Goal: Task Accomplishment & Management: Manage account settings

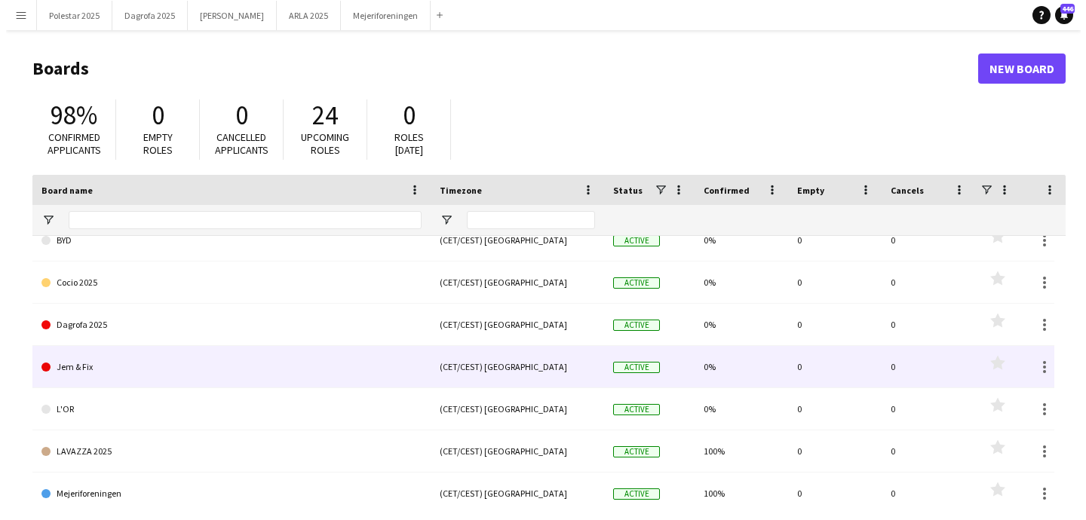
scroll to position [152, 0]
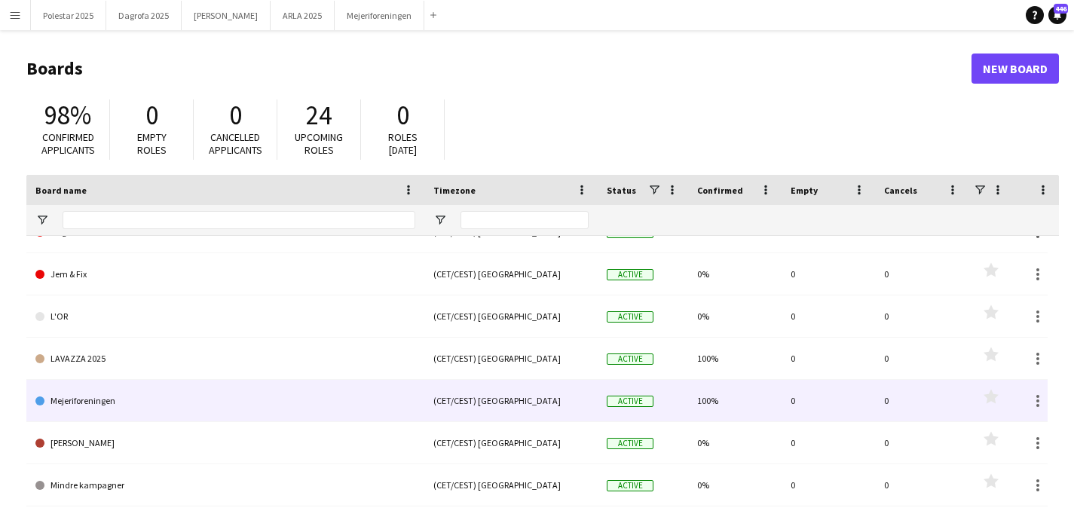
click at [102, 405] on link "Mejeriforeningen" at bounding box center [225, 401] width 380 height 42
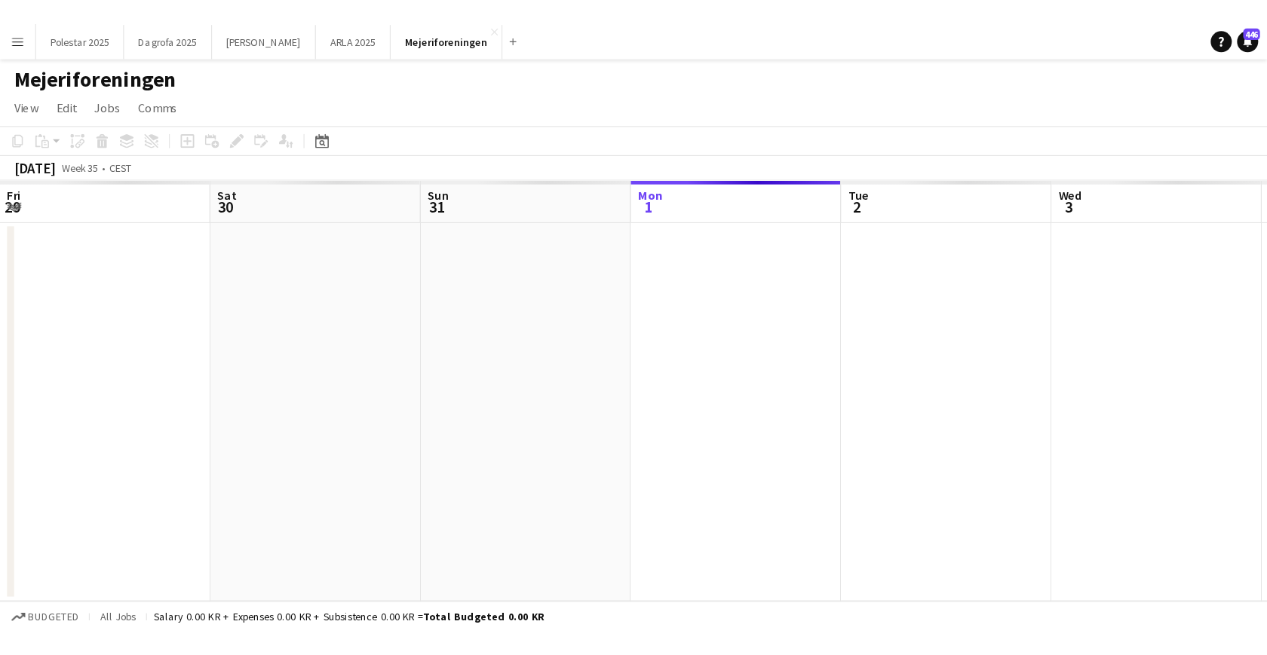
scroll to position [0, 360]
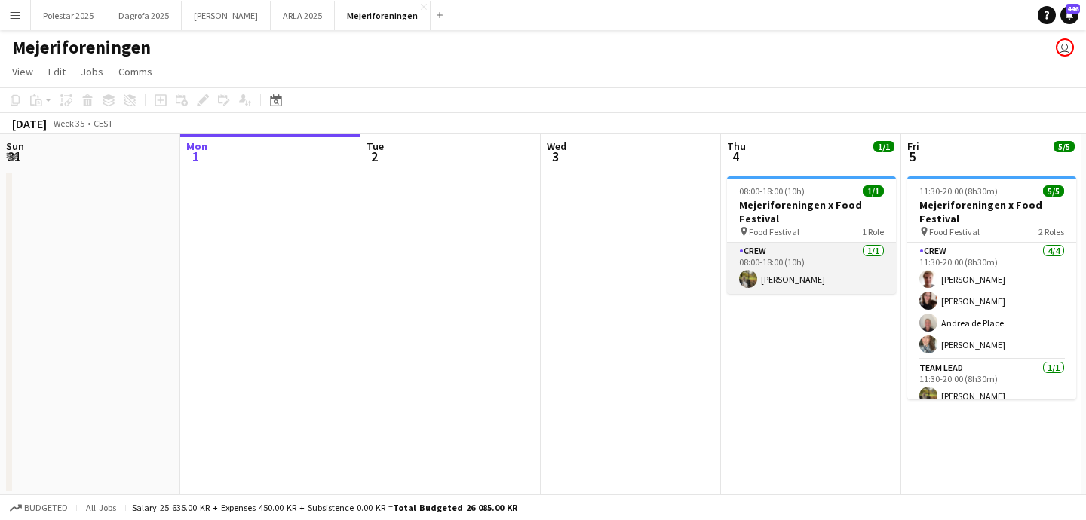
click at [812, 259] on app-card-role "Crew [DATE] 08:00-18:00 (10h) [PERSON_NAME]" at bounding box center [811, 268] width 169 height 51
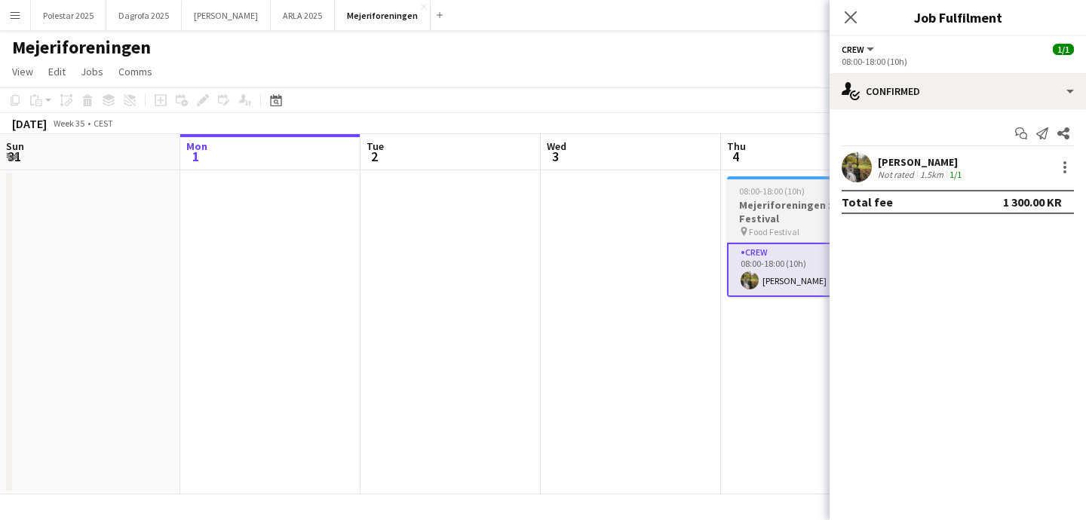
click at [780, 228] on span "Food Festival" at bounding box center [774, 231] width 51 height 11
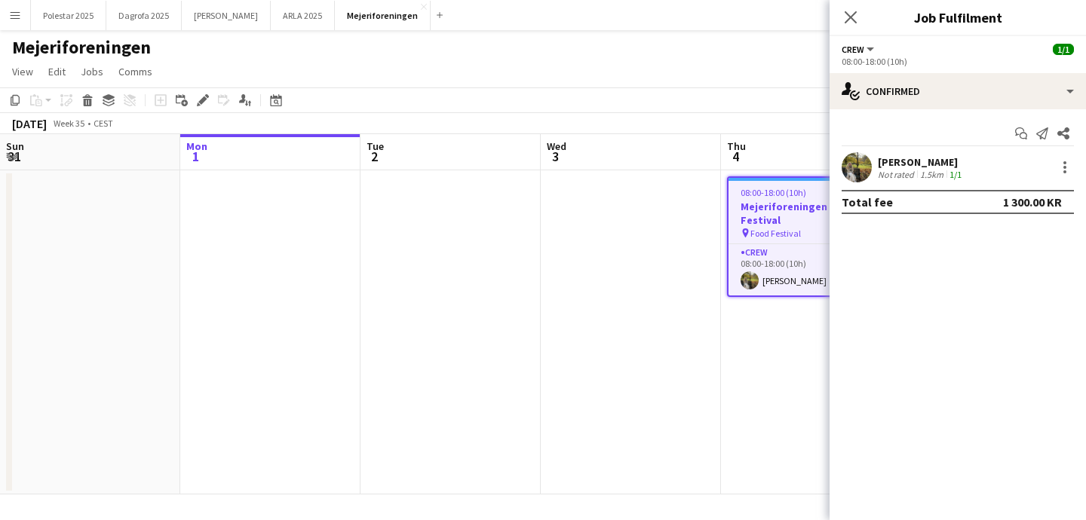
click at [783, 221] on h3 "Mejeriforeningen x Food Festival" at bounding box center [811, 213] width 166 height 27
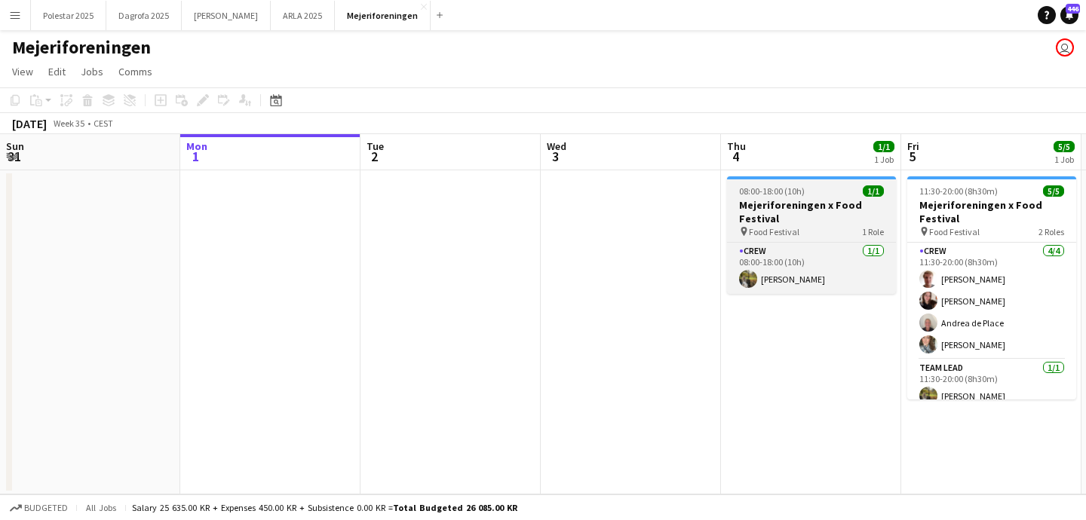
click at [783, 221] on h3 "Mejeriforeningen x Food Festival" at bounding box center [811, 211] width 169 height 27
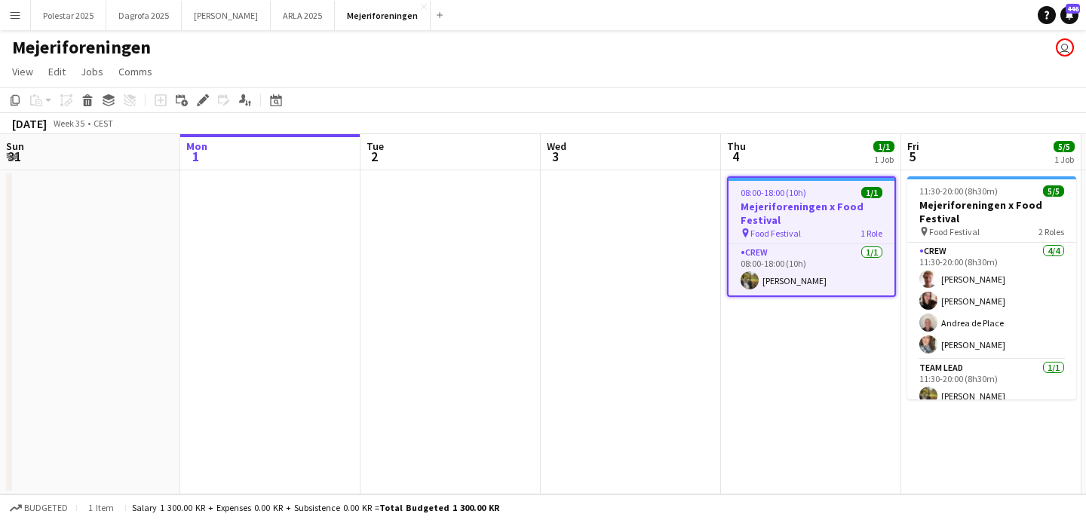
click at [824, 218] on h3 "Mejeriforeningen x Food Festival" at bounding box center [811, 213] width 166 height 27
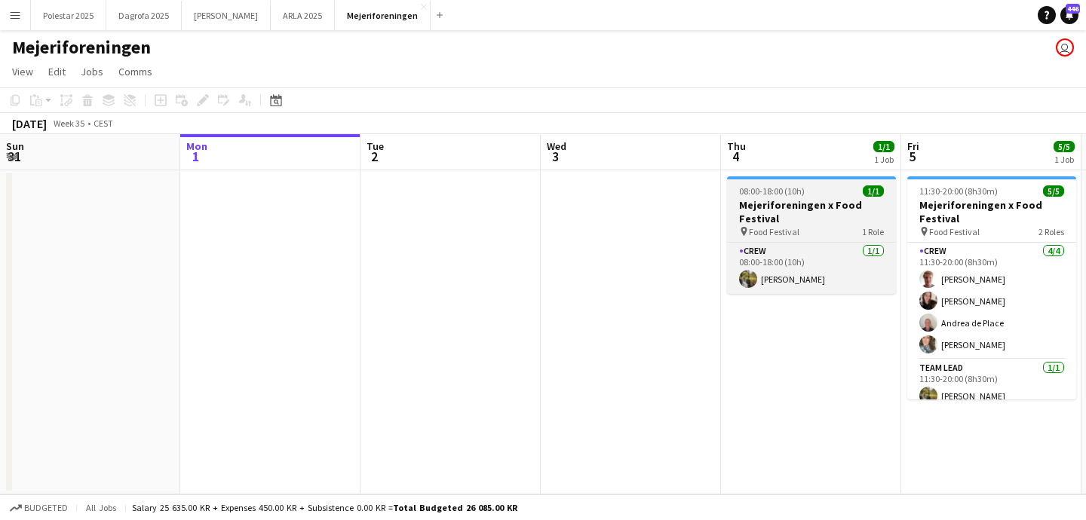
click at [824, 218] on h3 "Mejeriforeningen x Food Festival" at bounding box center [811, 211] width 169 height 27
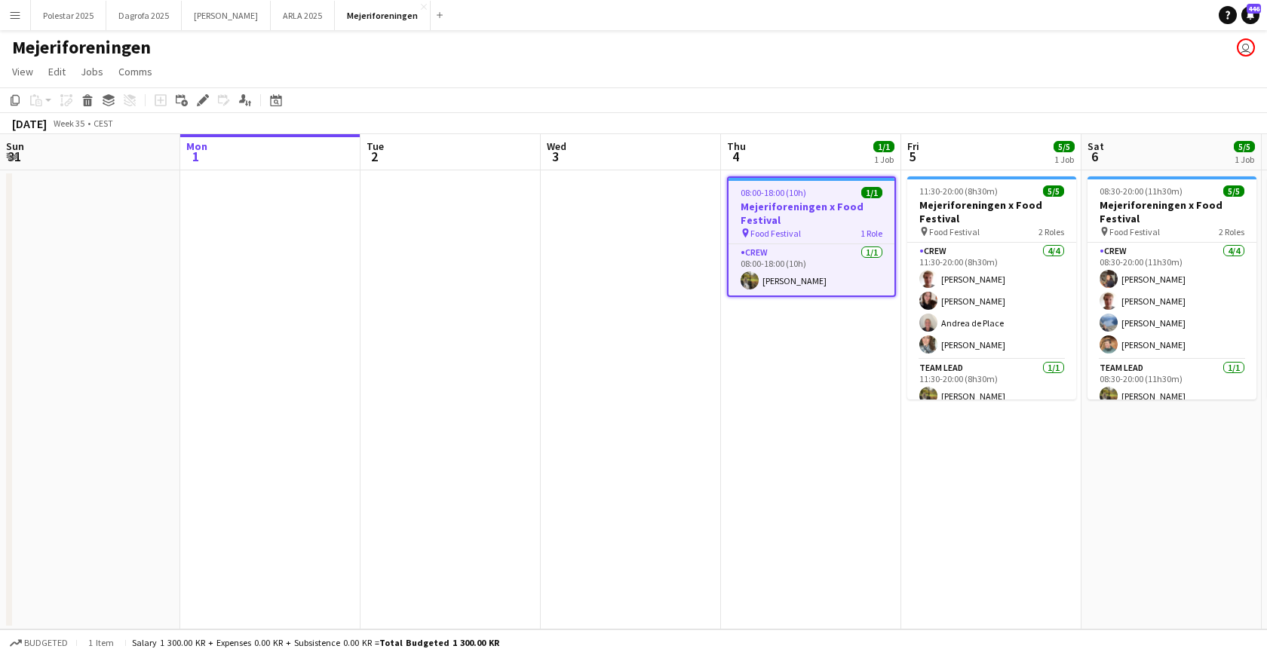
click at [814, 196] on div "08:00-18:00 (10h) 1/1" at bounding box center [811, 192] width 166 height 11
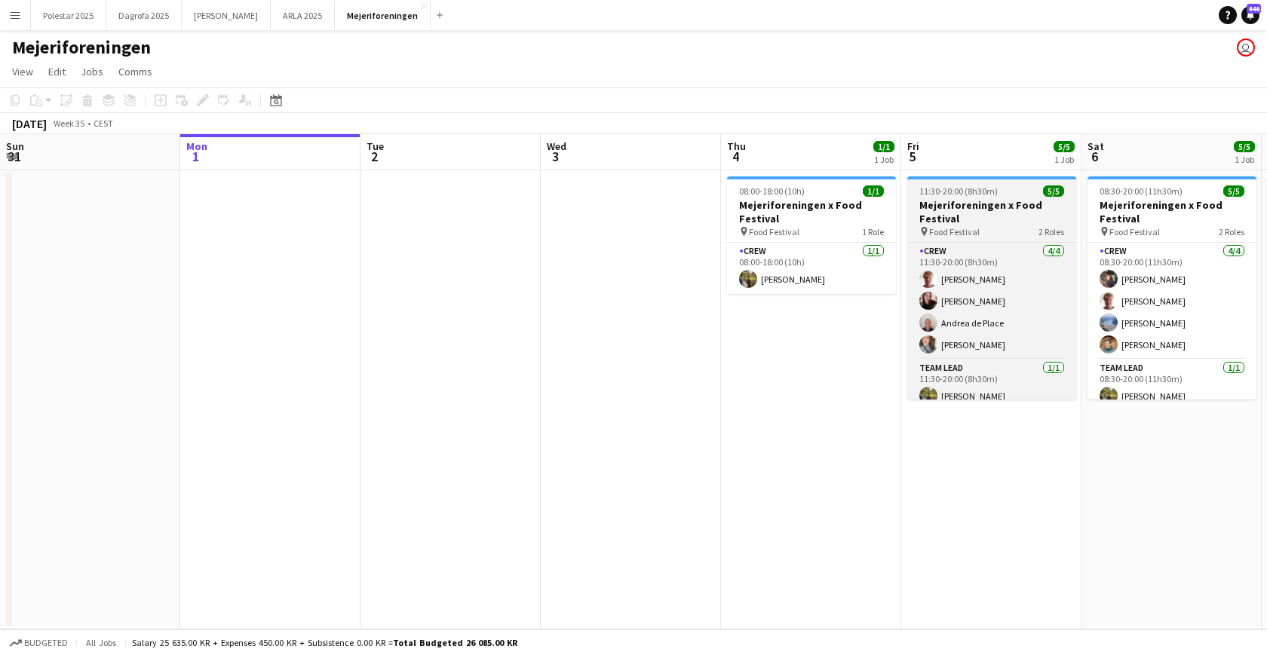
click at [952, 235] on span "Food Festival" at bounding box center [954, 231] width 51 height 11
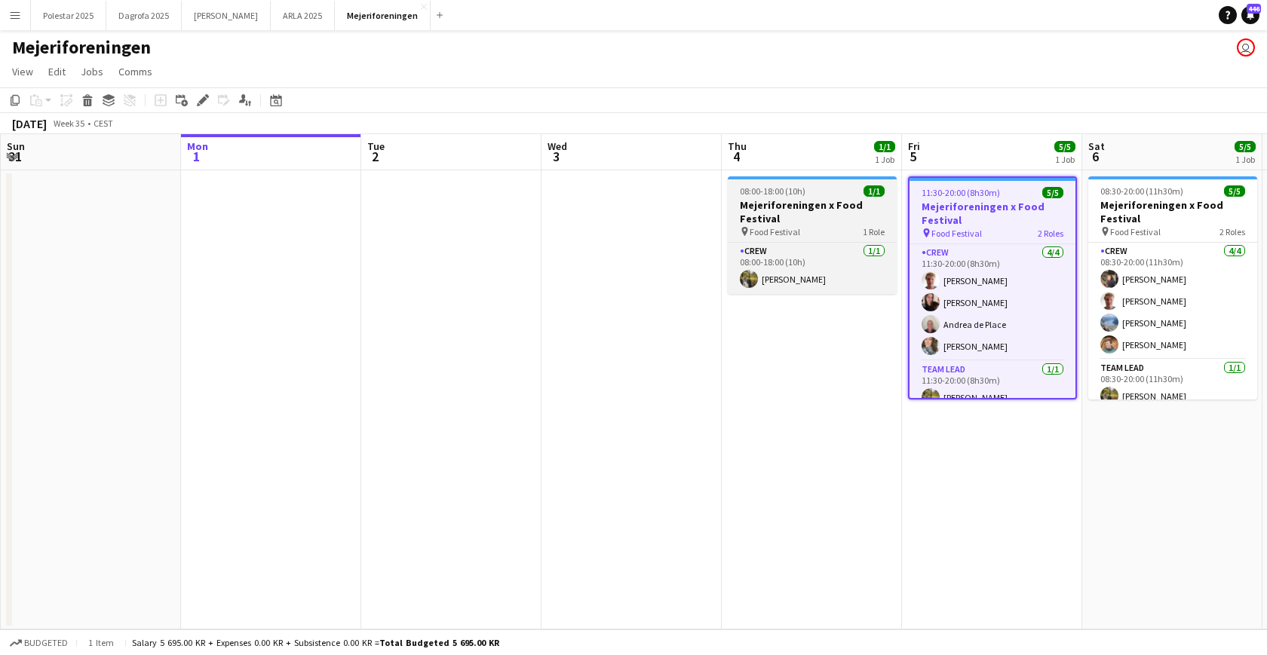
click at [848, 210] on h3 "Mejeriforeningen x Food Festival" at bounding box center [812, 211] width 169 height 27
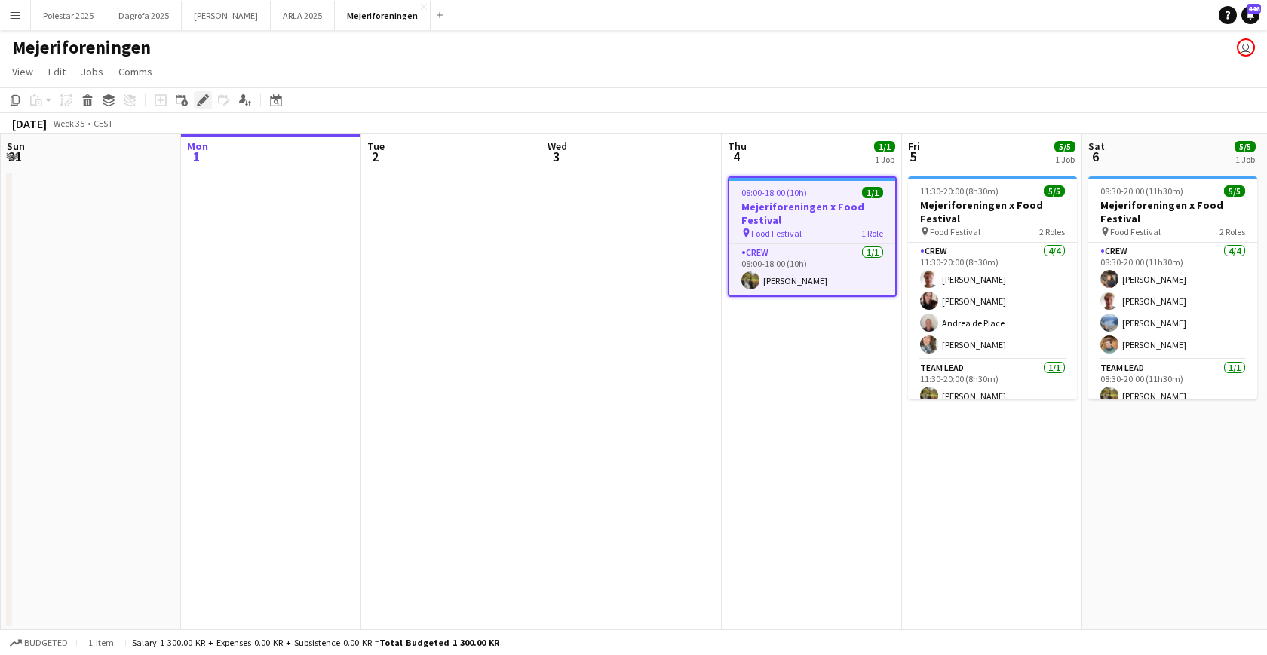
click at [199, 95] on icon "Edit" at bounding box center [203, 100] width 12 height 12
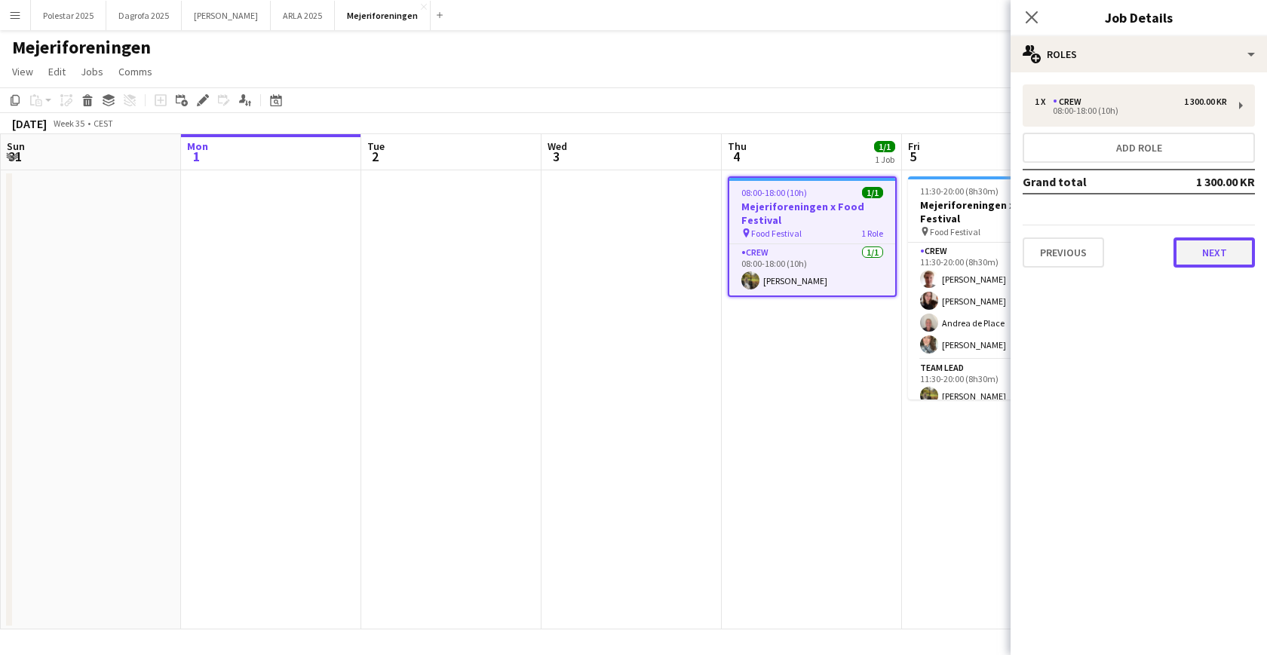
click at [1085, 250] on button "Next" at bounding box center [1213, 253] width 81 height 30
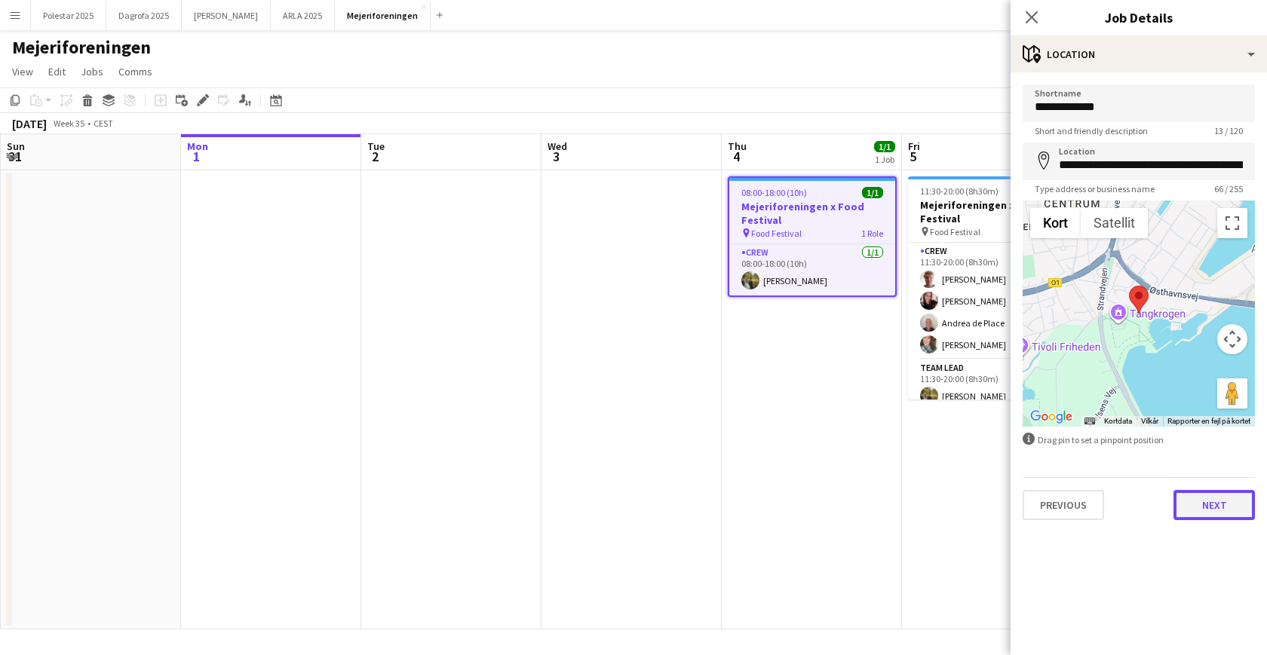
click at [1085, 490] on button "Next" at bounding box center [1213, 505] width 81 height 30
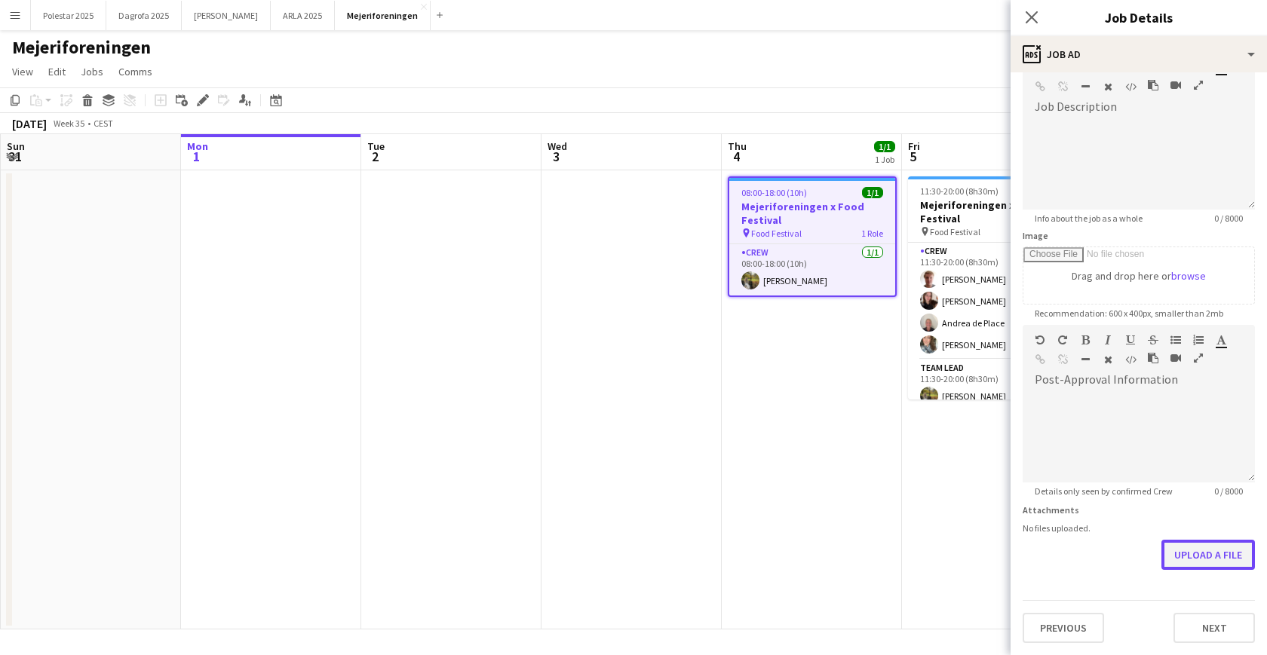
scroll to position [90, 0]
click at [1085, 510] on form "**********" at bounding box center [1138, 318] width 256 height 649
click at [1085, 520] on button "Upload a file" at bounding box center [1207, 555] width 93 height 30
click at [1085, 520] on button "Upload a file" at bounding box center [1207, 567] width 93 height 30
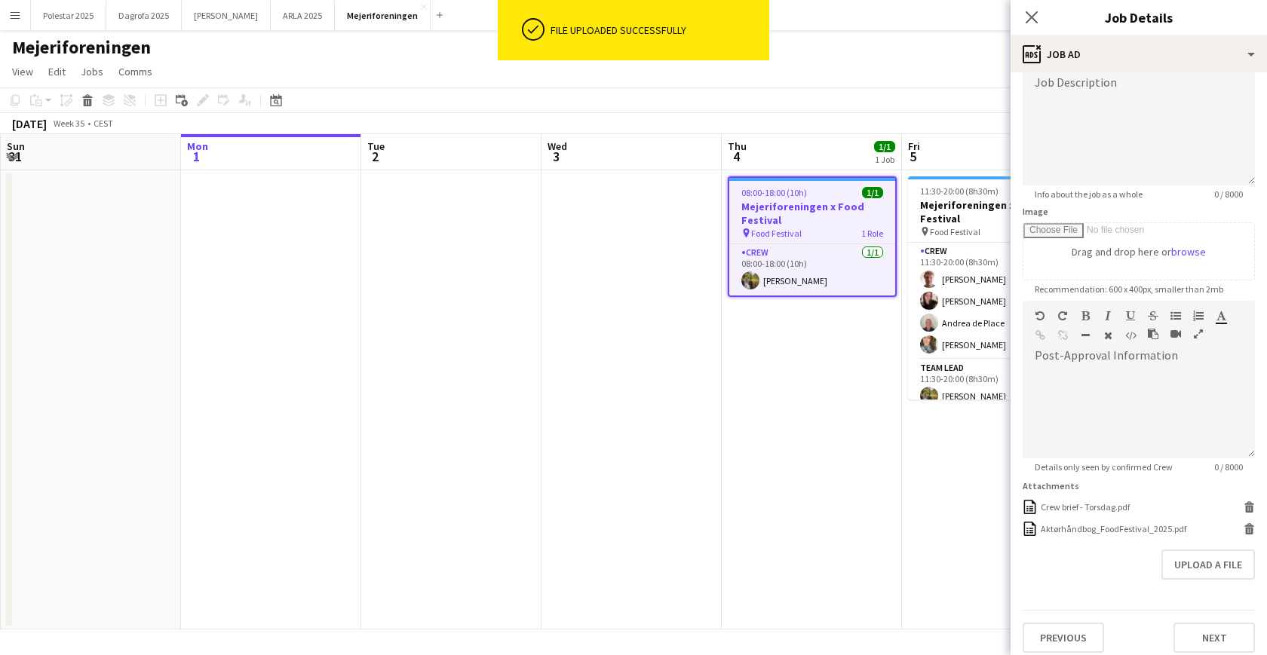
scroll to position [124, 0]
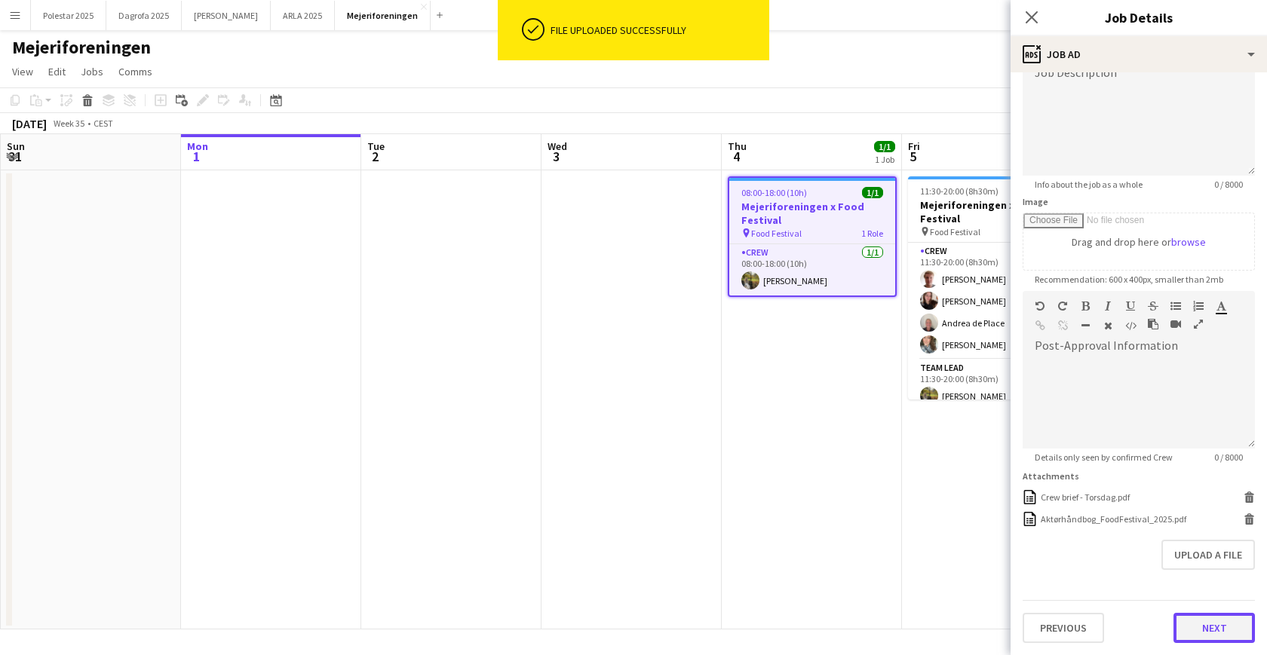
click at [1085, 520] on button "Next" at bounding box center [1213, 628] width 81 height 30
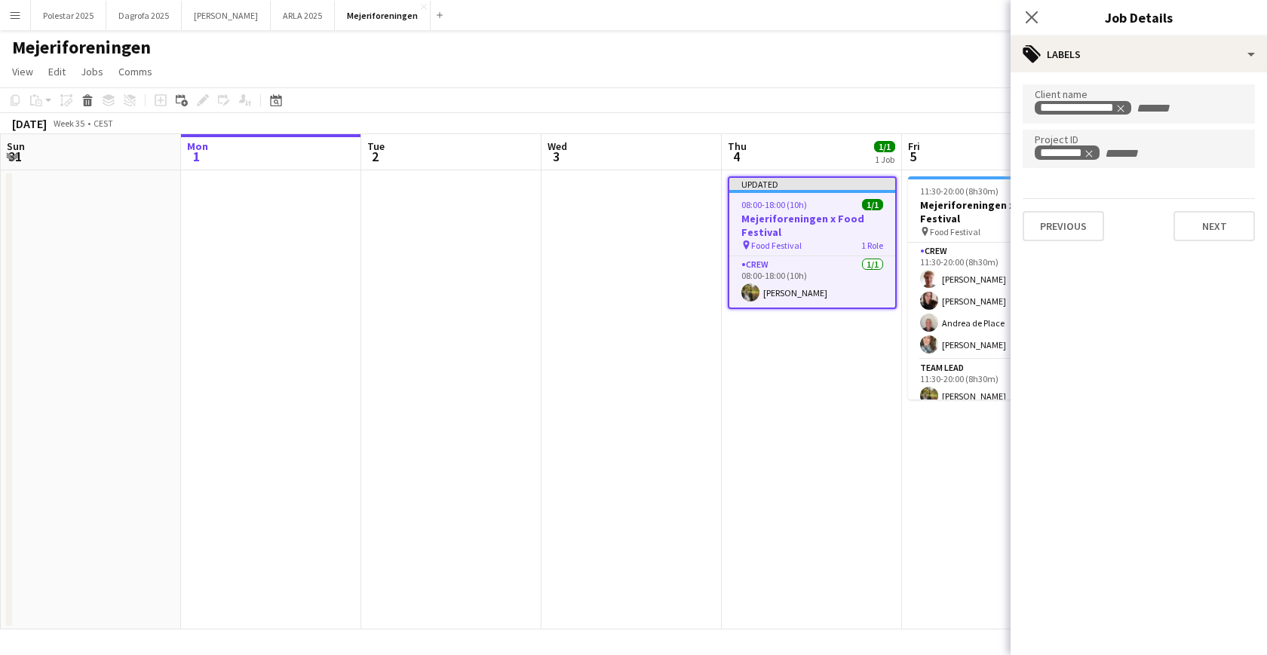
scroll to position [0, 0]
click at [1085, 225] on button "Next" at bounding box center [1213, 226] width 81 height 30
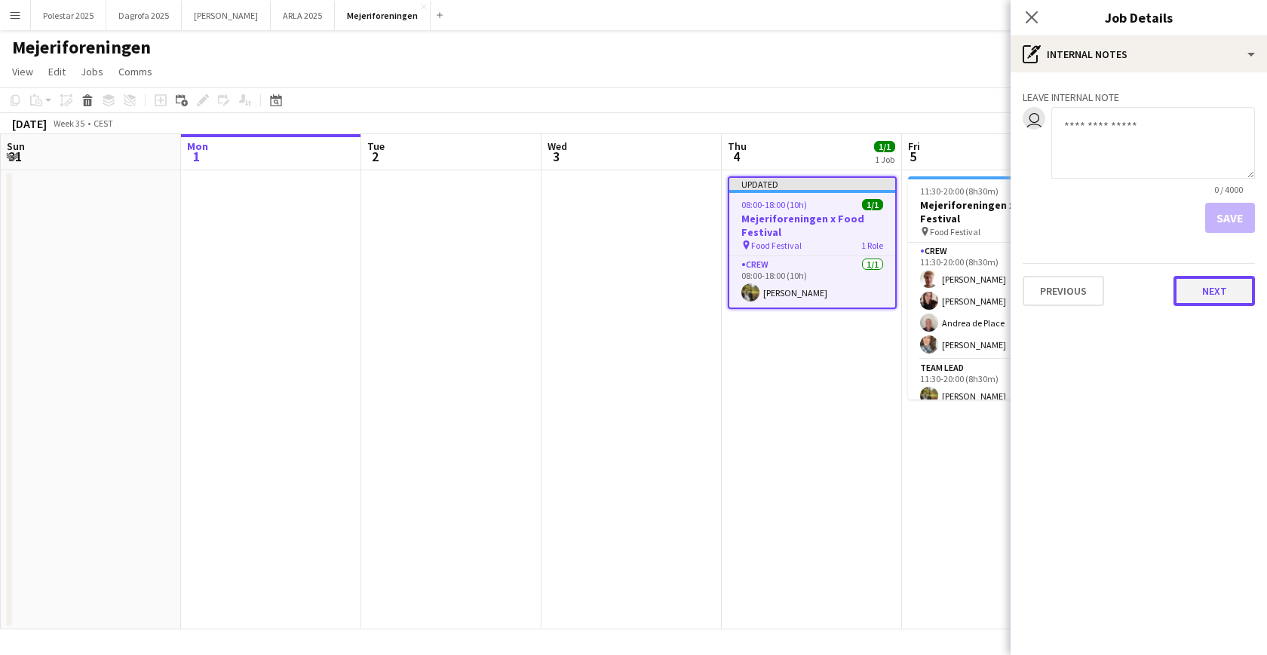
click at [1085, 287] on button "Next" at bounding box center [1213, 291] width 81 height 30
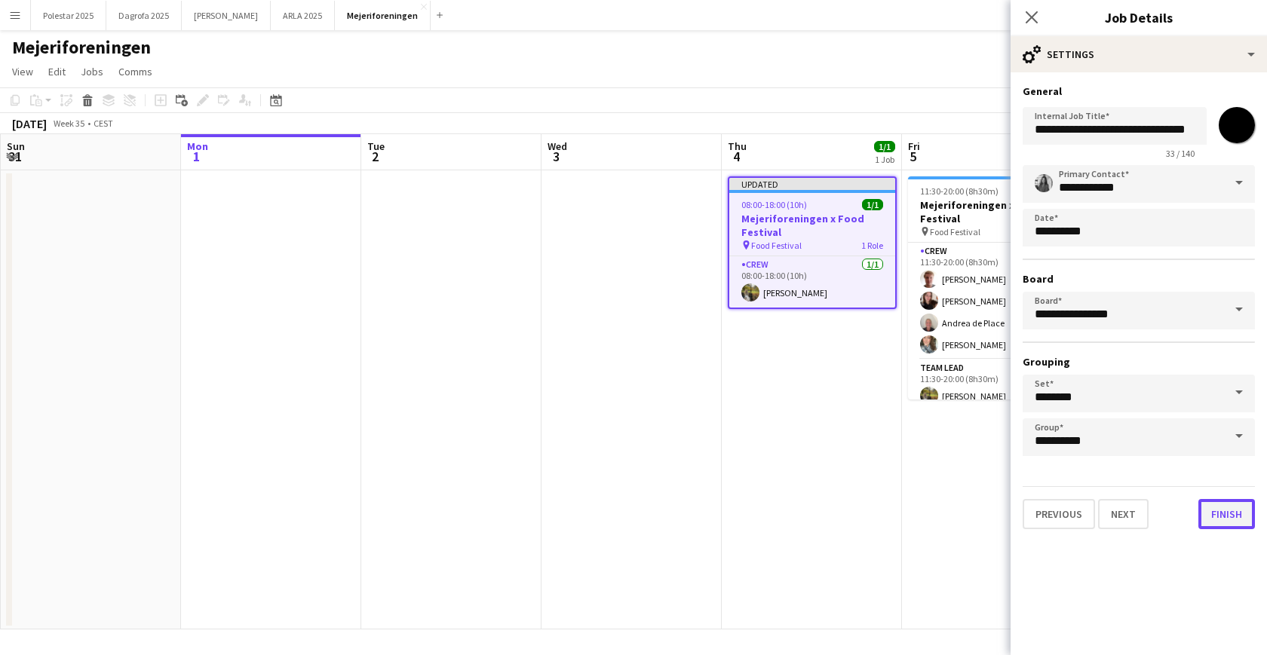
click at [1085, 510] on button "Finish" at bounding box center [1226, 514] width 57 height 30
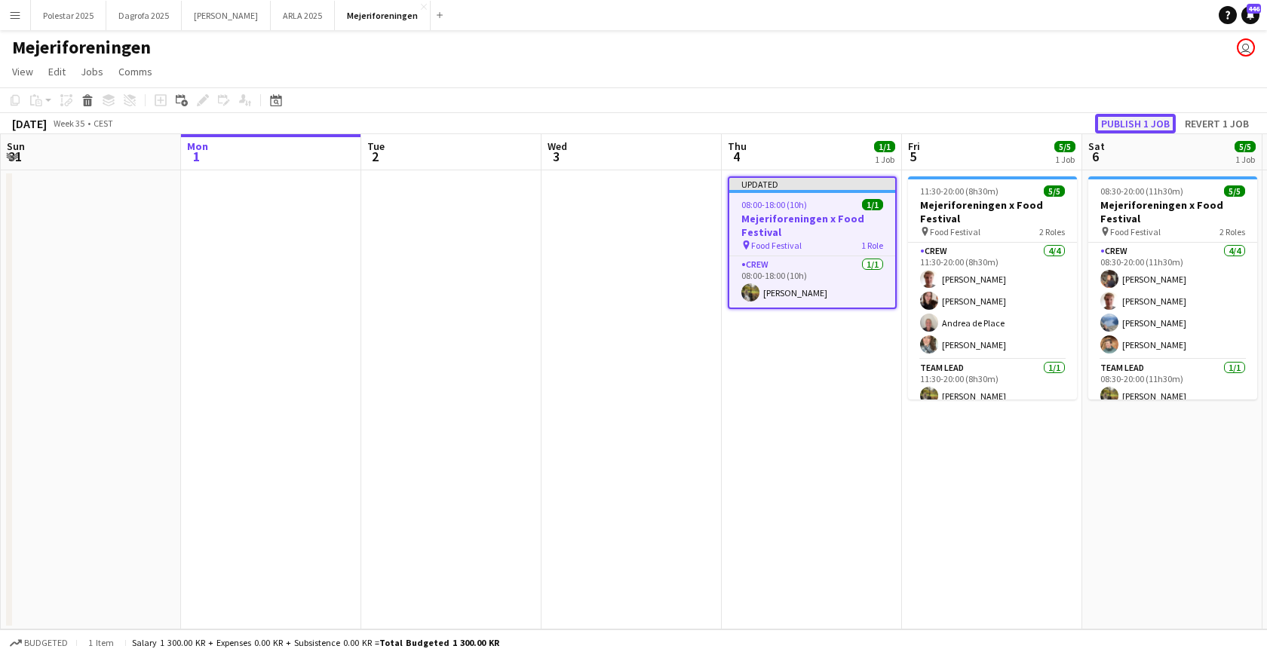
click at [1085, 120] on button "Publish 1 job" at bounding box center [1135, 124] width 81 height 20
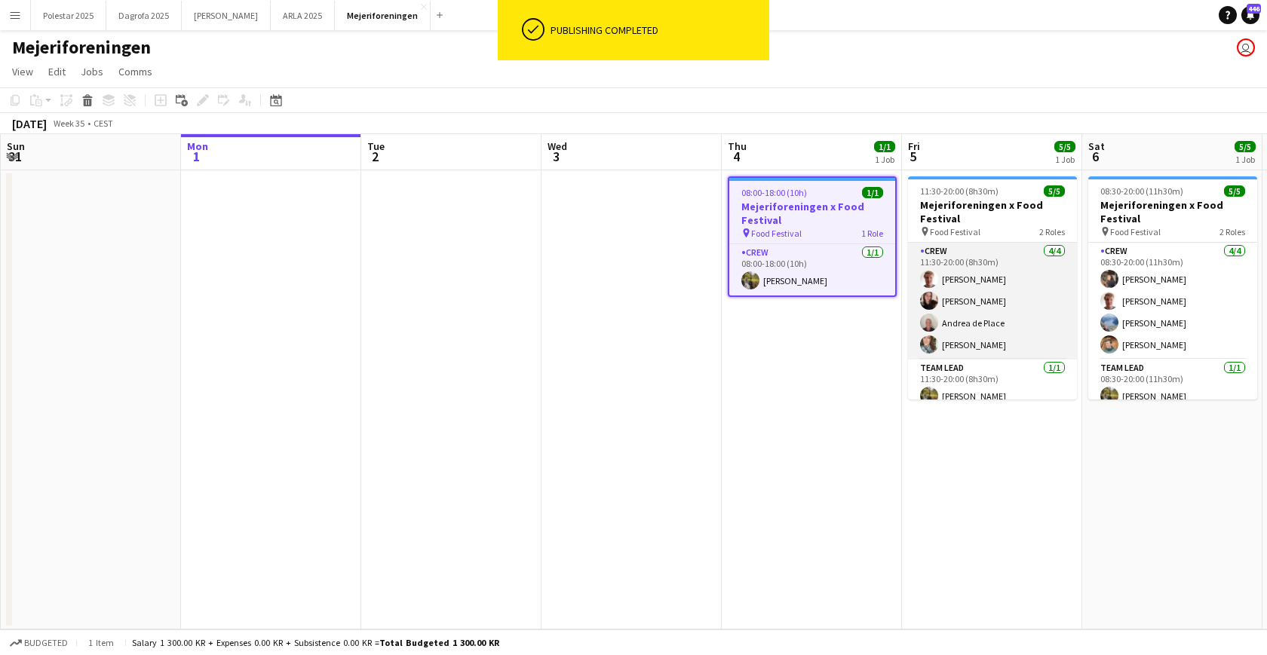
click at [1031, 274] on app-card-role "Crew [DATE] 11:30-20:00 (8h30m) [PERSON_NAME] [PERSON_NAME] [PERSON_NAME] [PERS…" at bounding box center [992, 301] width 169 height 117
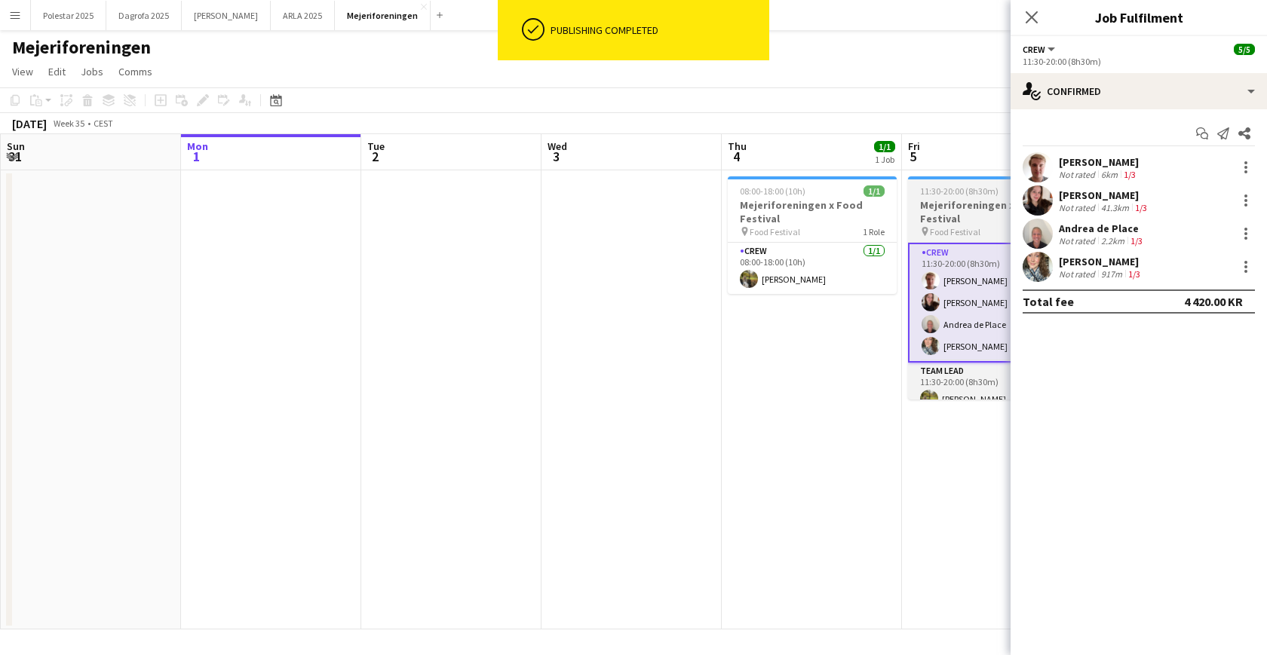
click at [934, 192] on span "11:30-20:00 (8h30m)" at bounding box center [959, 190] width 78 height 11
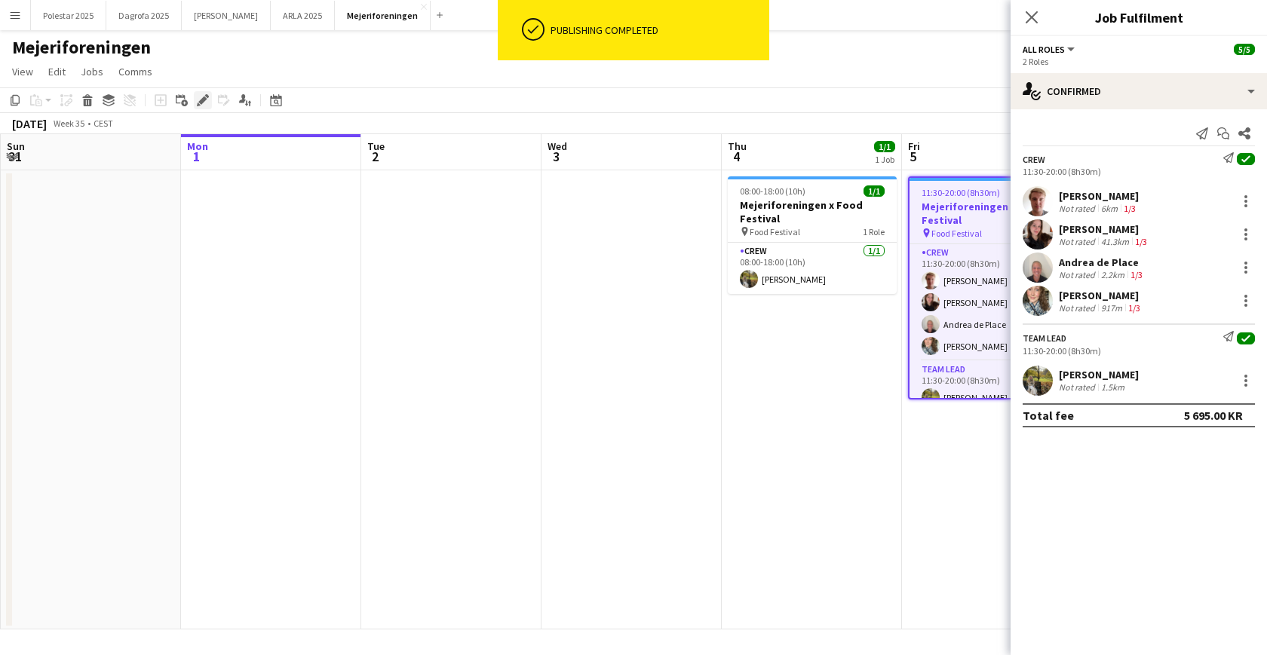
click at [207, 100] on icon "Edit" at bounding box center [203, 100] width 12 height 12
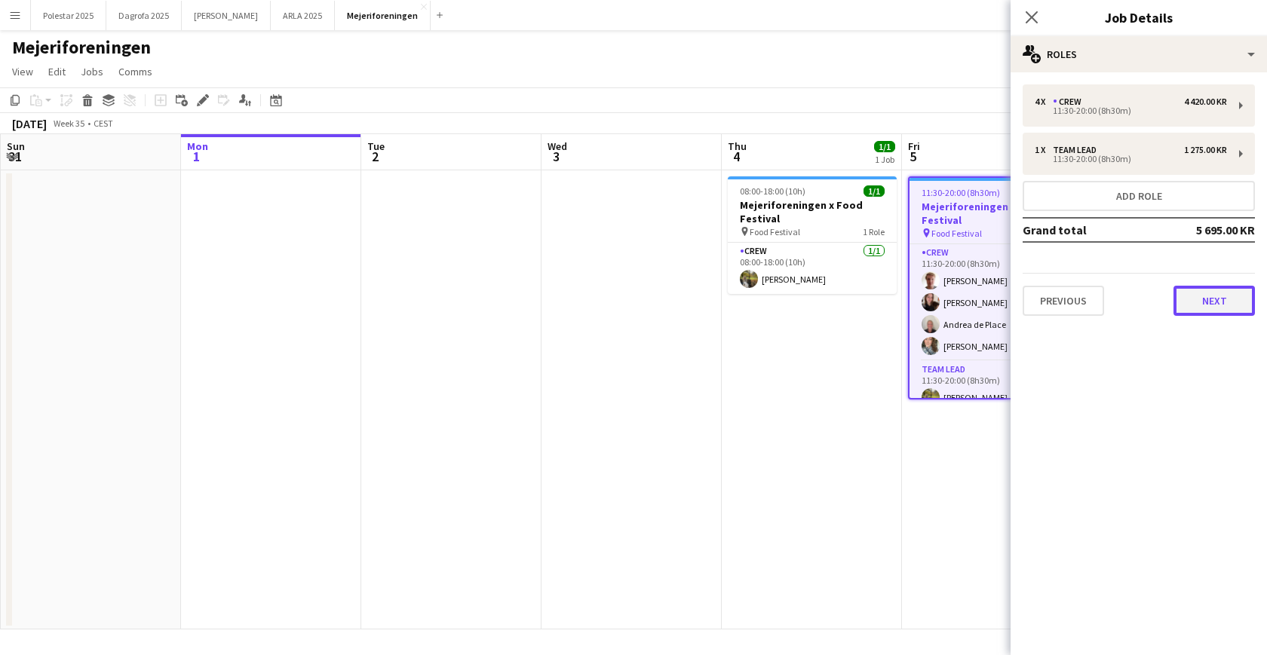
click at [1085, 300] on button "Next" at bounding box center [1213, 301] width 81 height 30
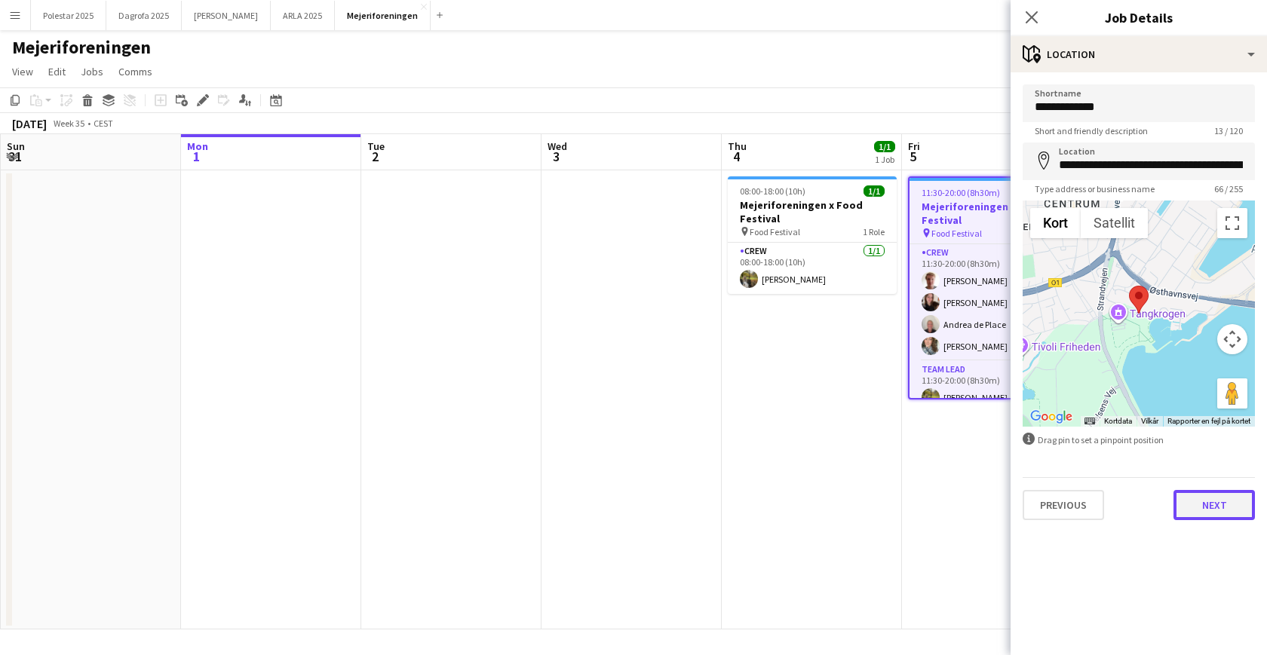
click at [1085, 501] on button "Next" at bounding box center [1213, 505] width 81 height 30
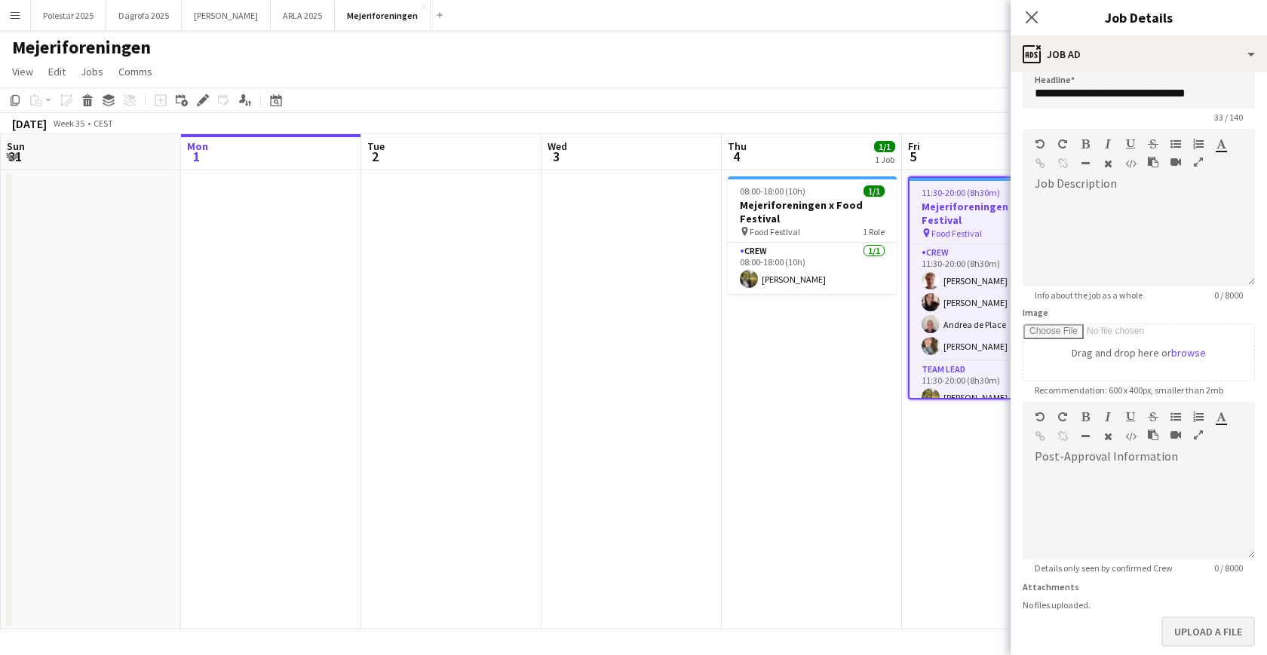
scroll to position [14, 0]
click at [1085, 520] on button "Upload a file" at bounding box center [1207, 631] width 93 height 30
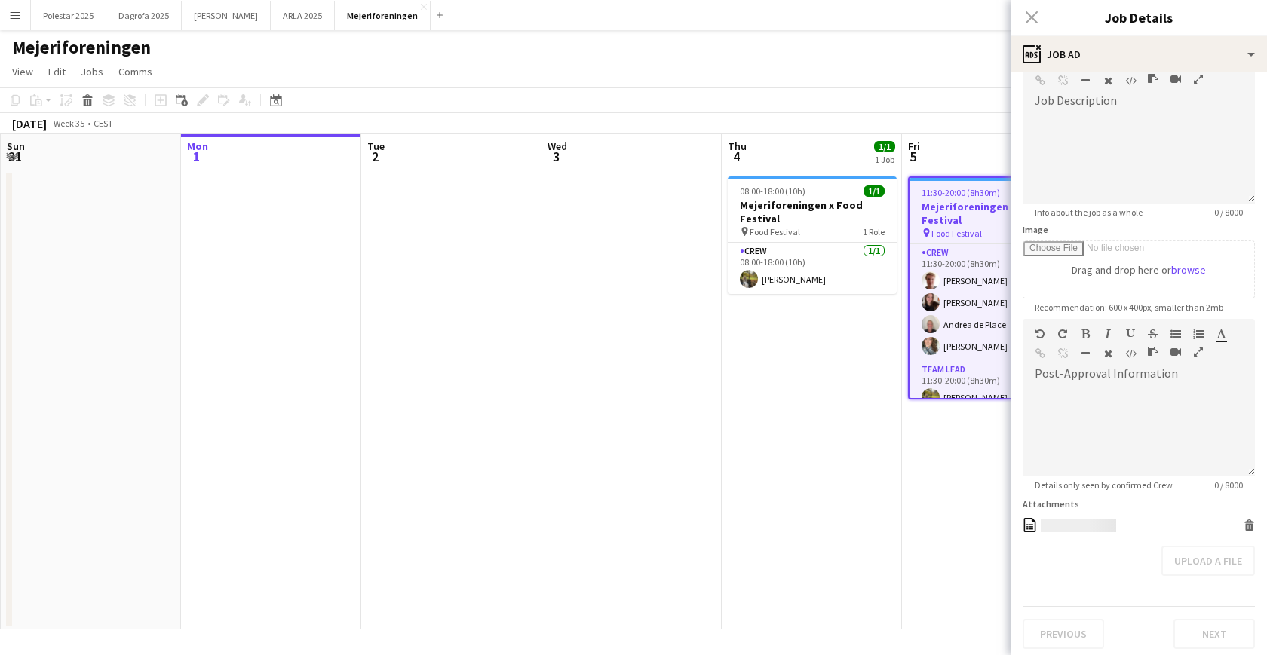
scroll to position [100, 0]
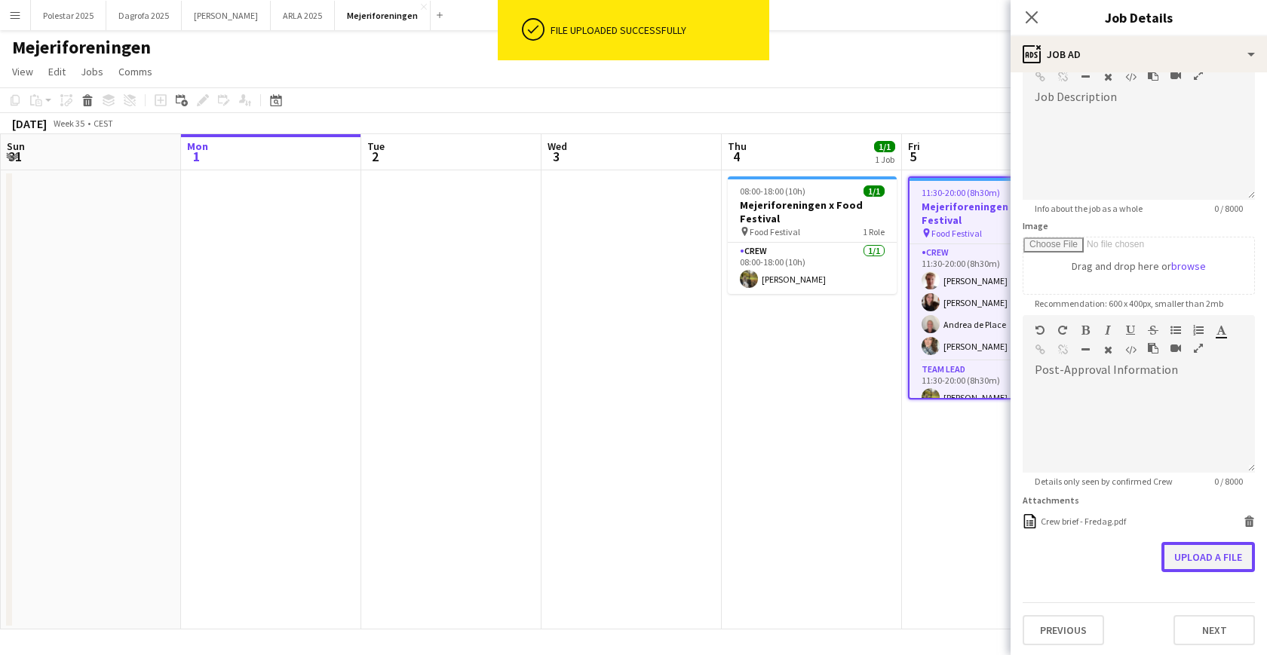
click at [1085, 520] on button "Upload a file" at bounding box center [1207, 557] width 93 height 30
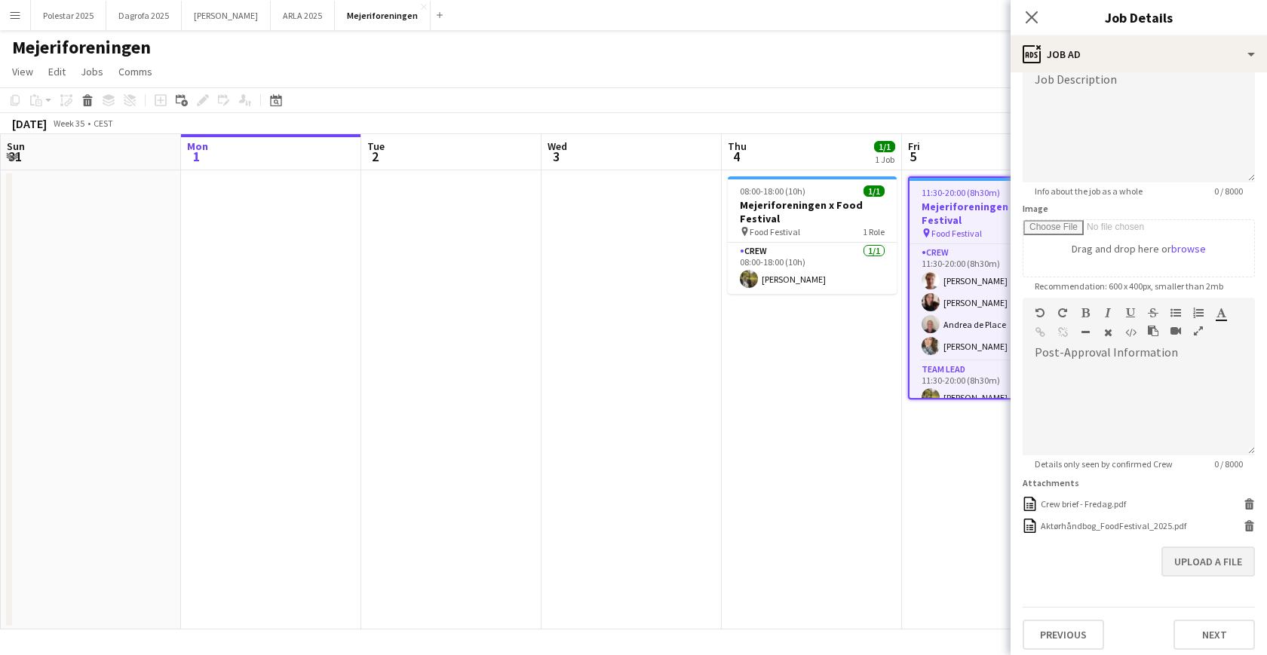
scroll to position [124, 0]
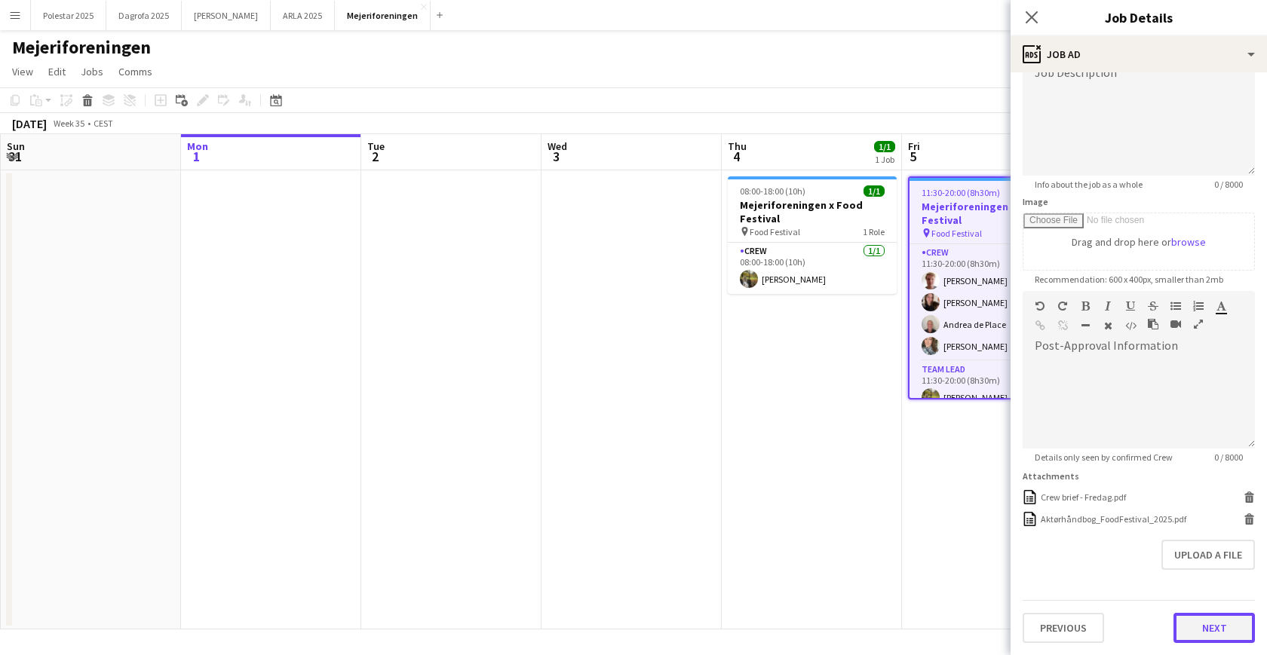
click at [1085, 520] on button "Next" at bounding box center [1213, 628] width 81 height 30
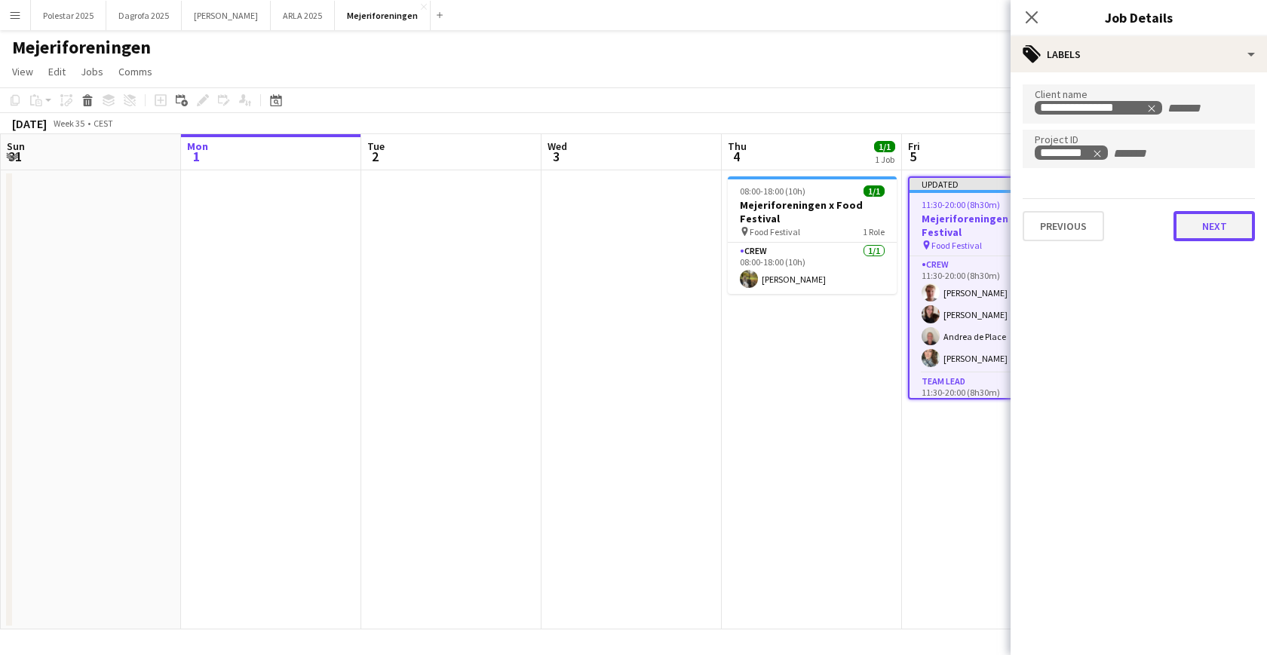
click at [1085, 228] on button "Next" at bounding box center [1213, 226] width 81 height 30
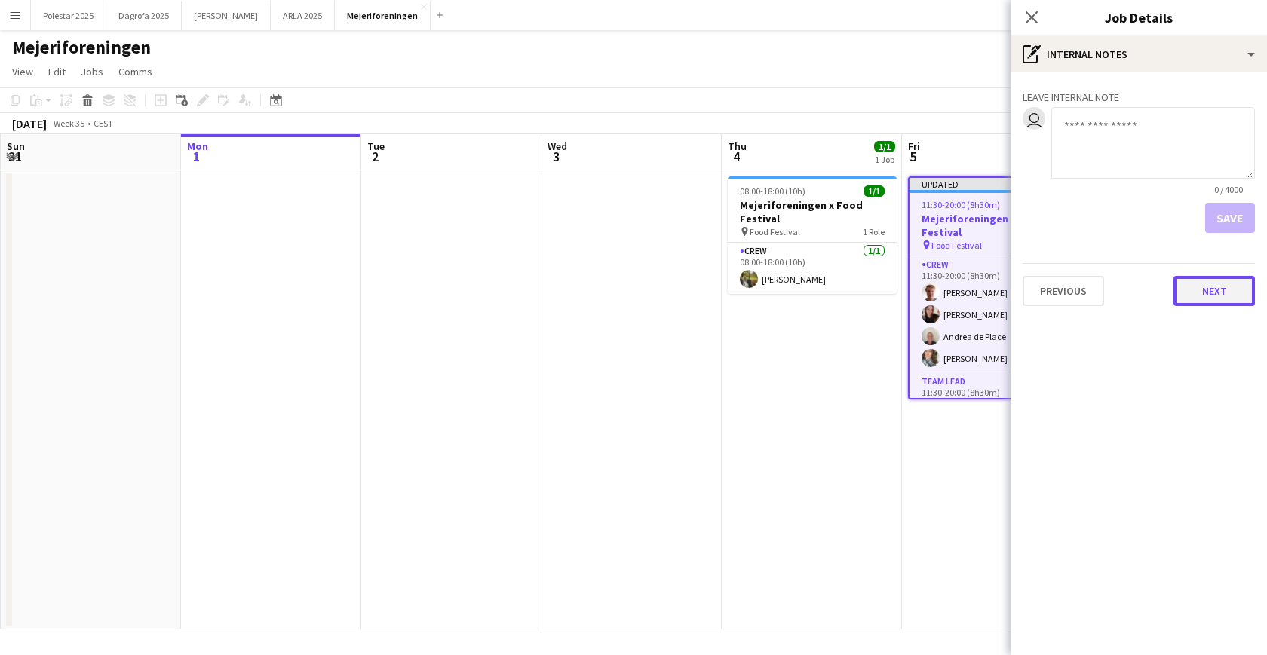
click at [1085, 293] on button "Next" at bounding box center [1213, 291] width 81 height 30
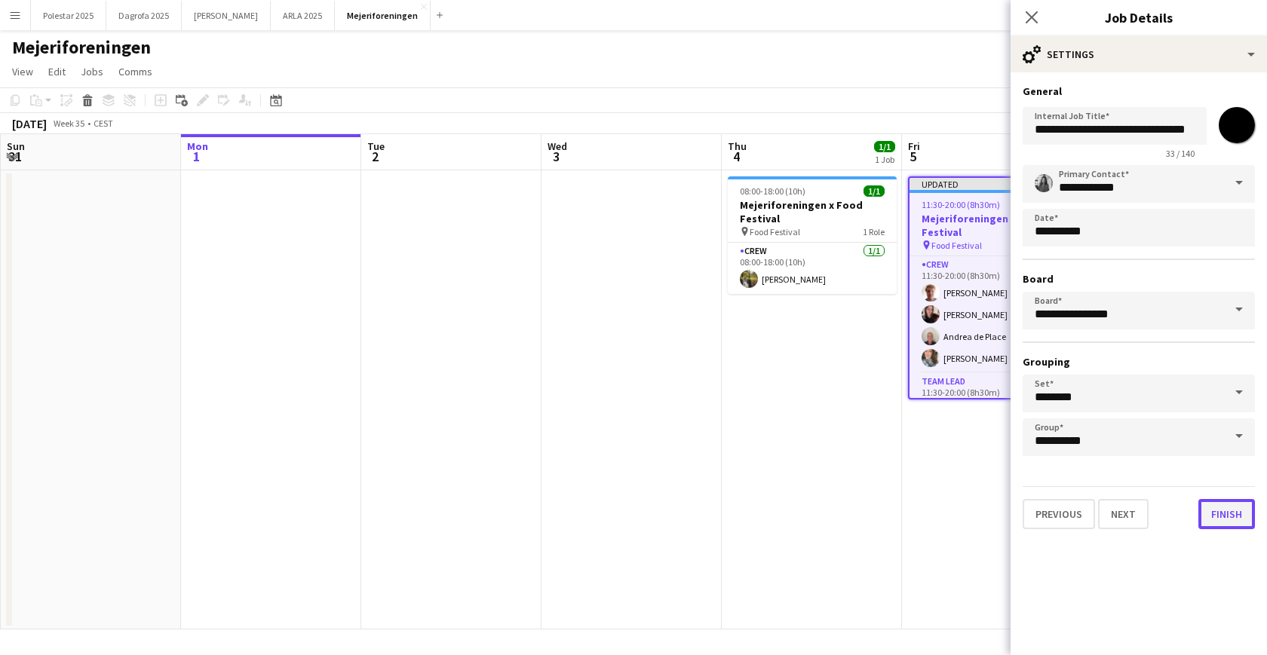
click at [1085, 511] on button "Finish" at bounding box center [1226, 514] width 57 height 30
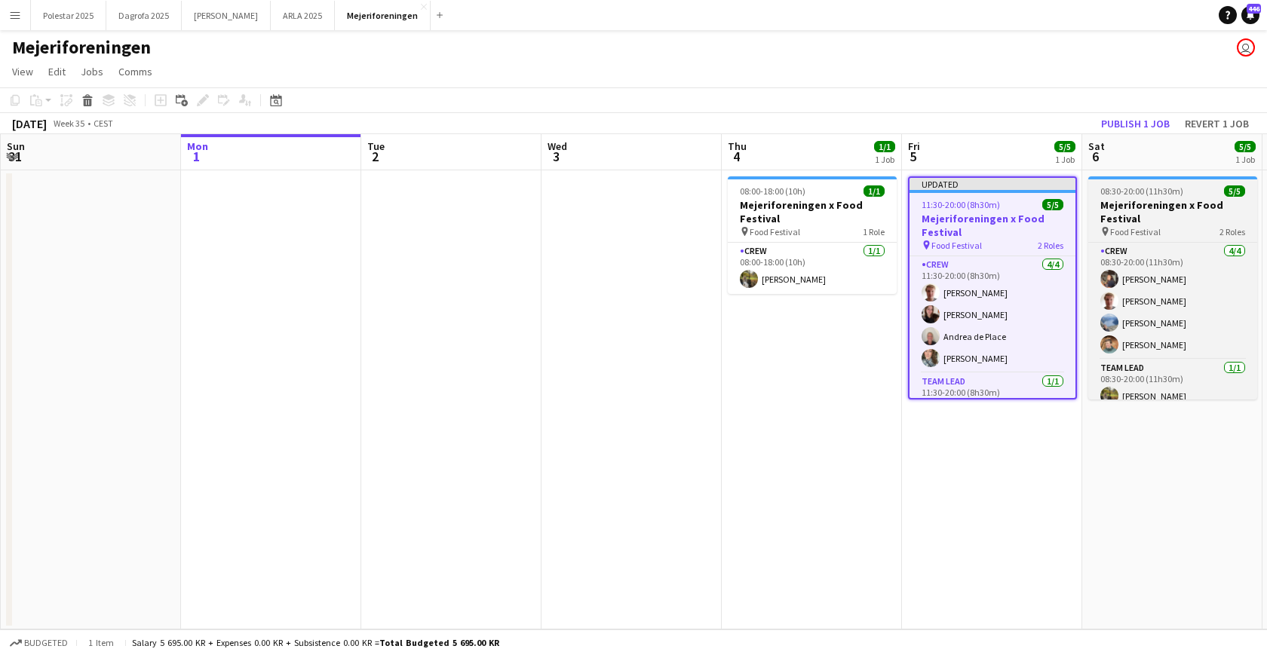
click at [1085, 235] on span "Food Festival" at bounding box center [1135, 231] width 51 height 11
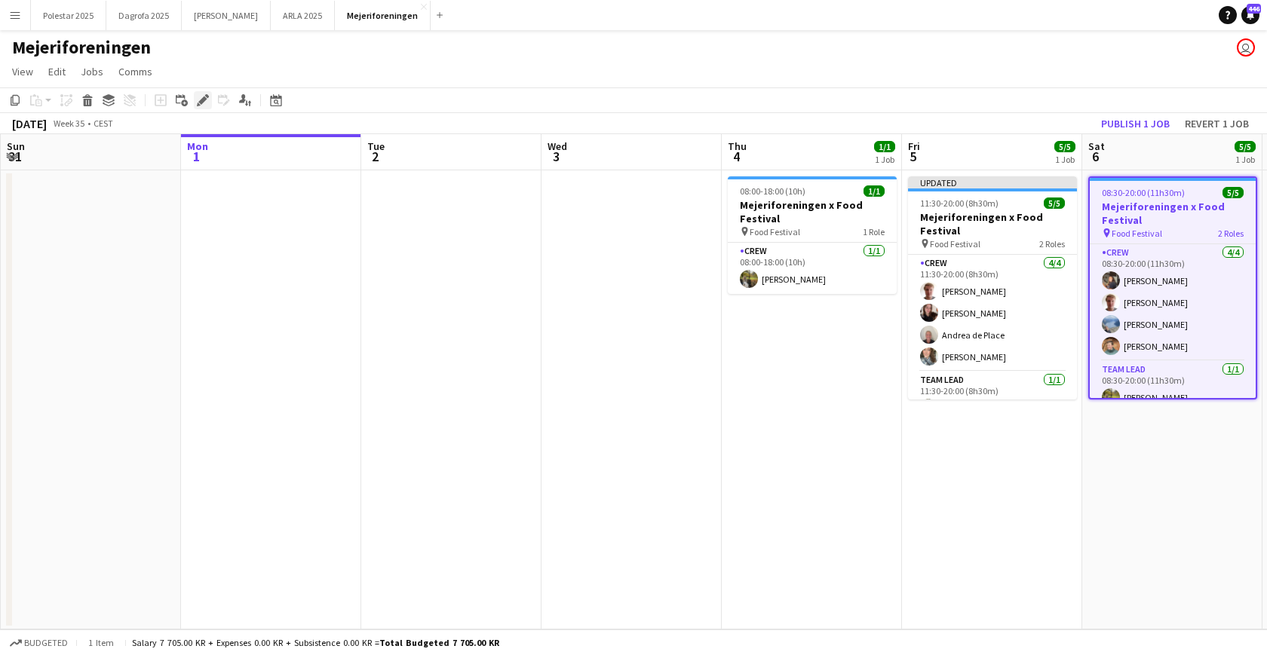
click at [201, 99] on icon "Edit" at bounding box center [203, 100] width 12 height 12
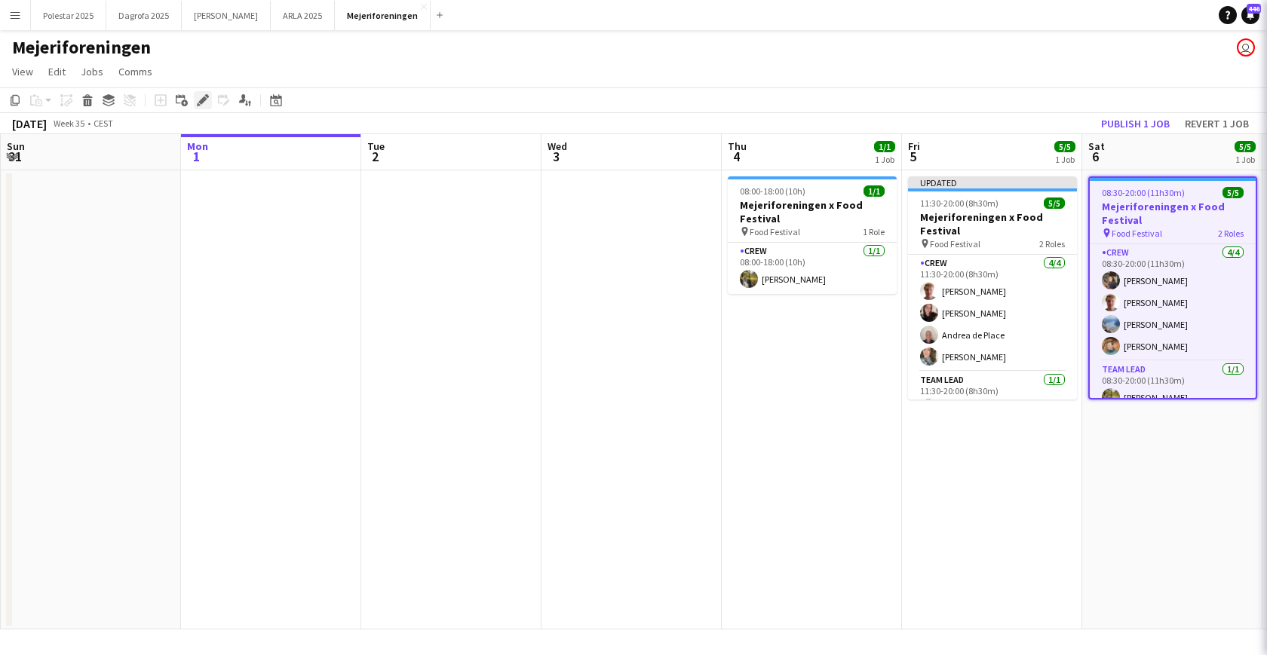
type input "**********"
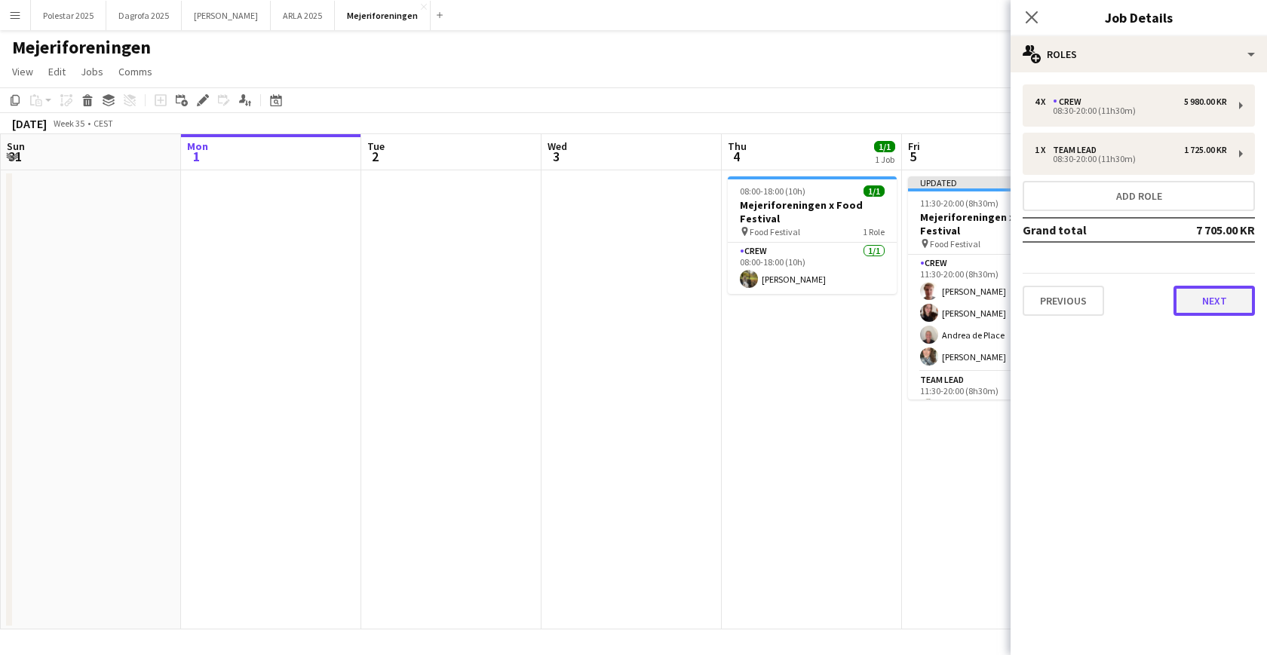
click at [1085, 304] on button "Next" at bounding box center [1213, 301] width 81 height 30
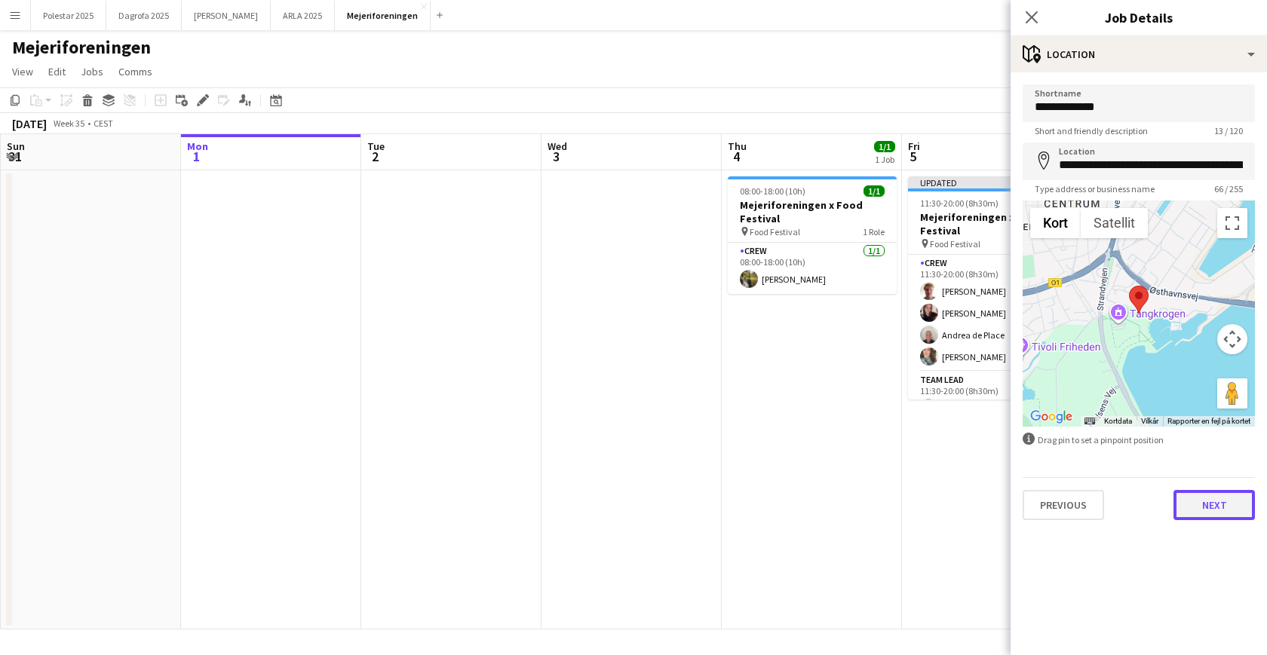
click at [1085, 502] on button "Next" at bounding box center [1213, 505] width 81 height 30
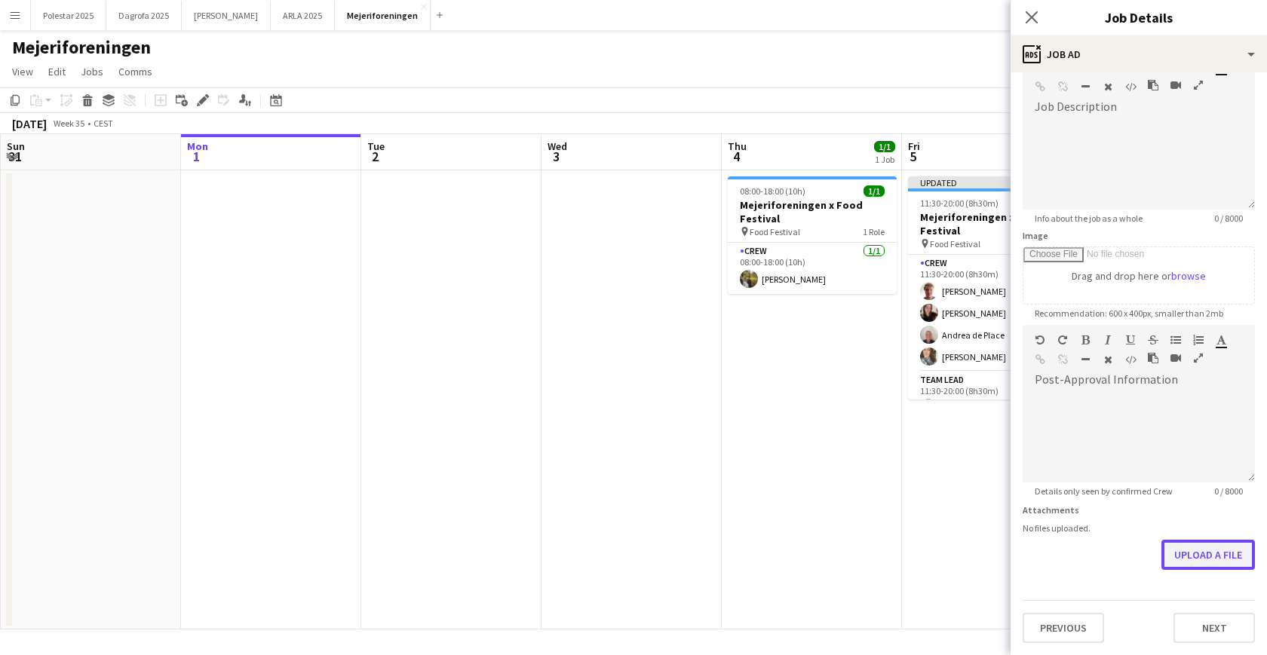
scroll to position [90, 0]
click at [1085, 509] on form "**********" at bounding box center [1138, 318] width 256 height 649
click at [1085, 520] on button "Upload a file" at bounding box center [1207, 555] width 93 height 30
click at [1039, 10] on app-icon "Close pop-in" at bounding box center [1032, 18] width 22 height 22
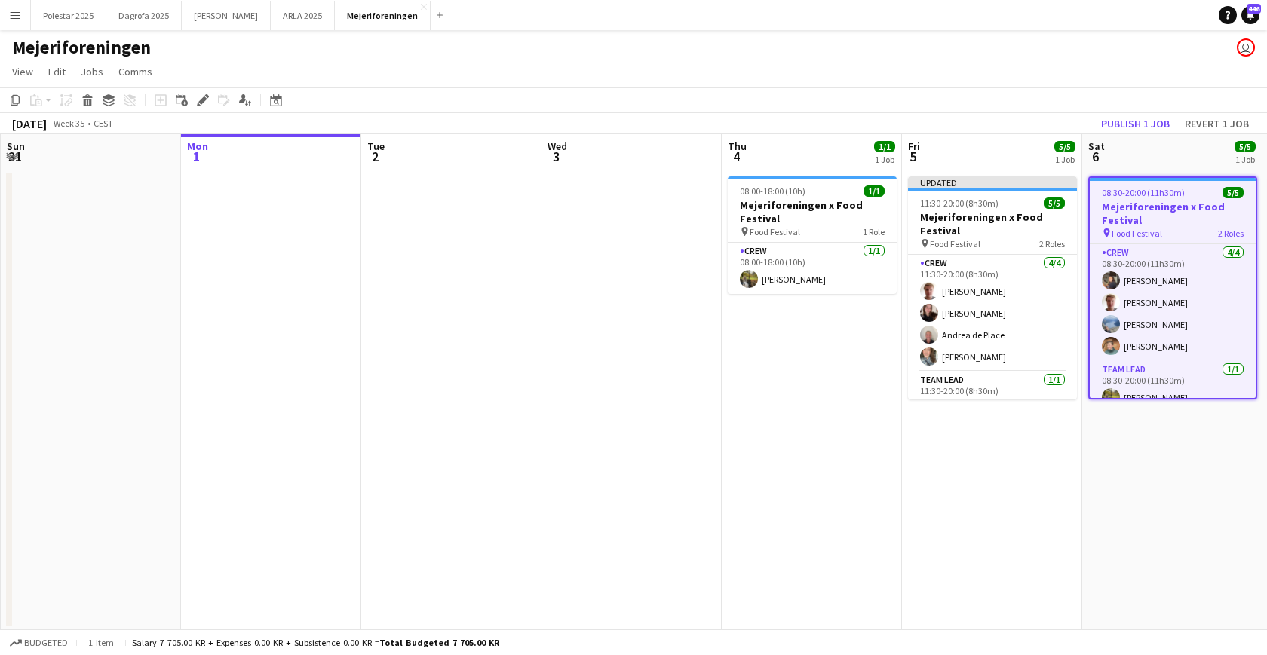
click at [1085, 216] on h3 "Mejeriforeningen x Food Festival" at bounding box center [1173, 213] width 166 height 27
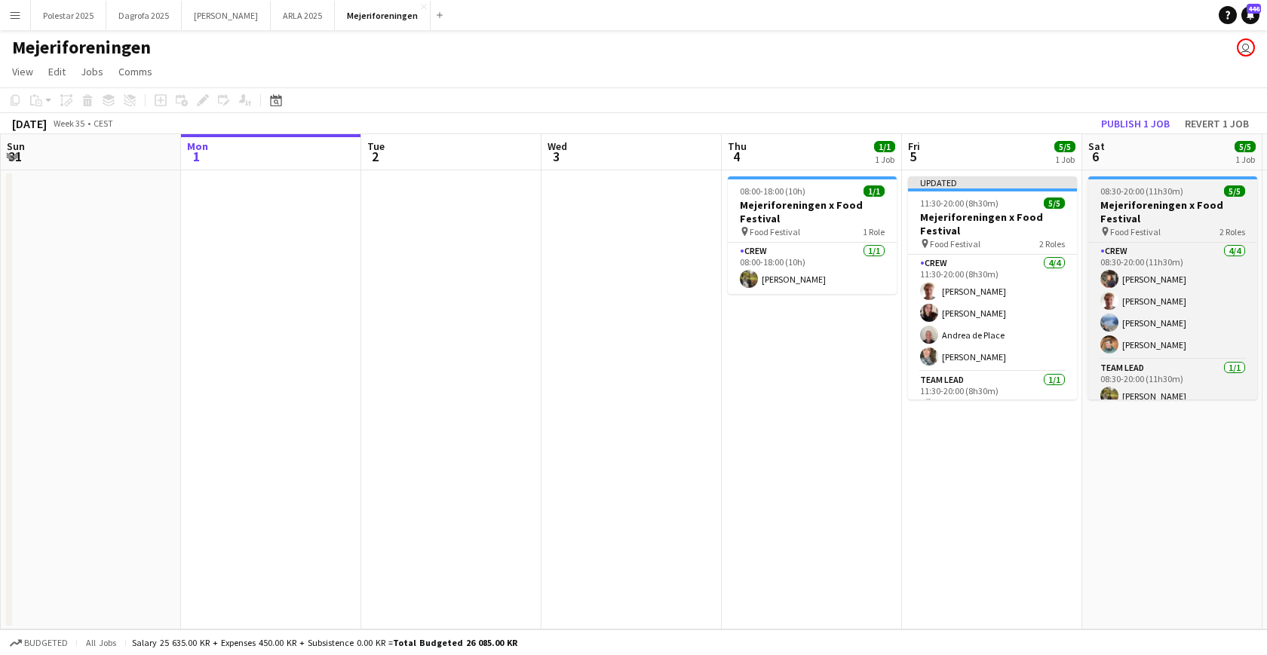
click at [1085, 216] on h3 "Mejeriforeningen x Food Festival" at bounding box center [1172, 211] width 169 height 27
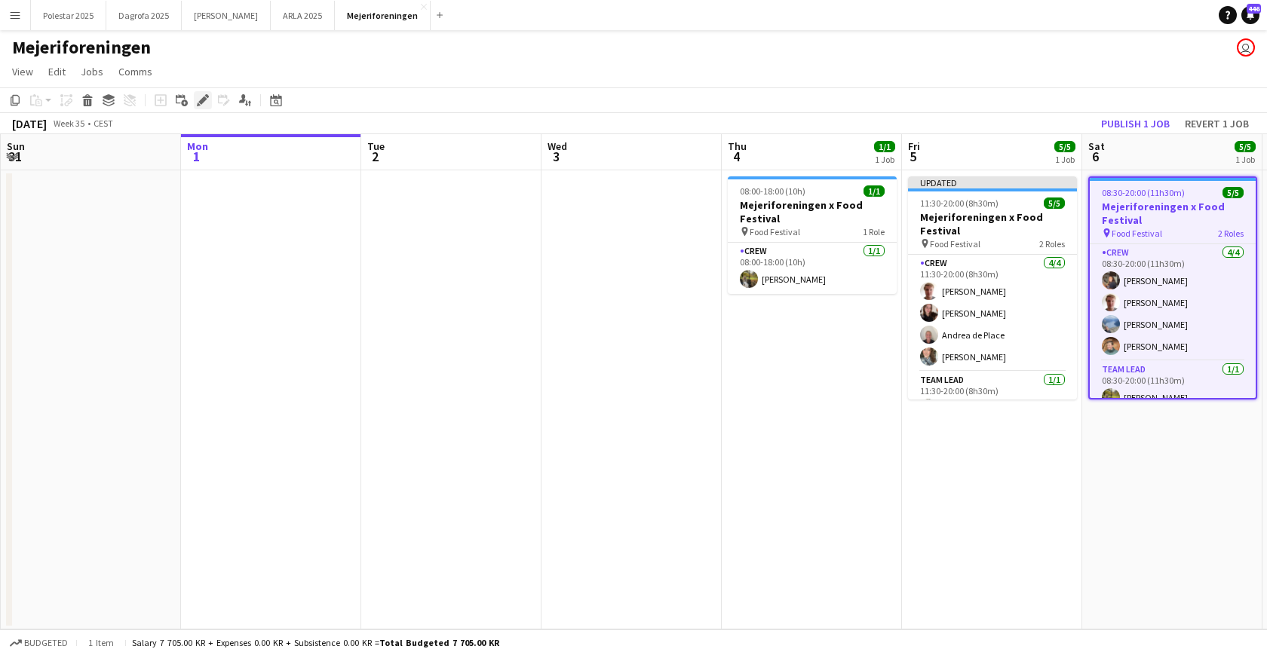
click at [204, 105] on icon "Edit" at bounding box center [203, 100] width 12 height 12
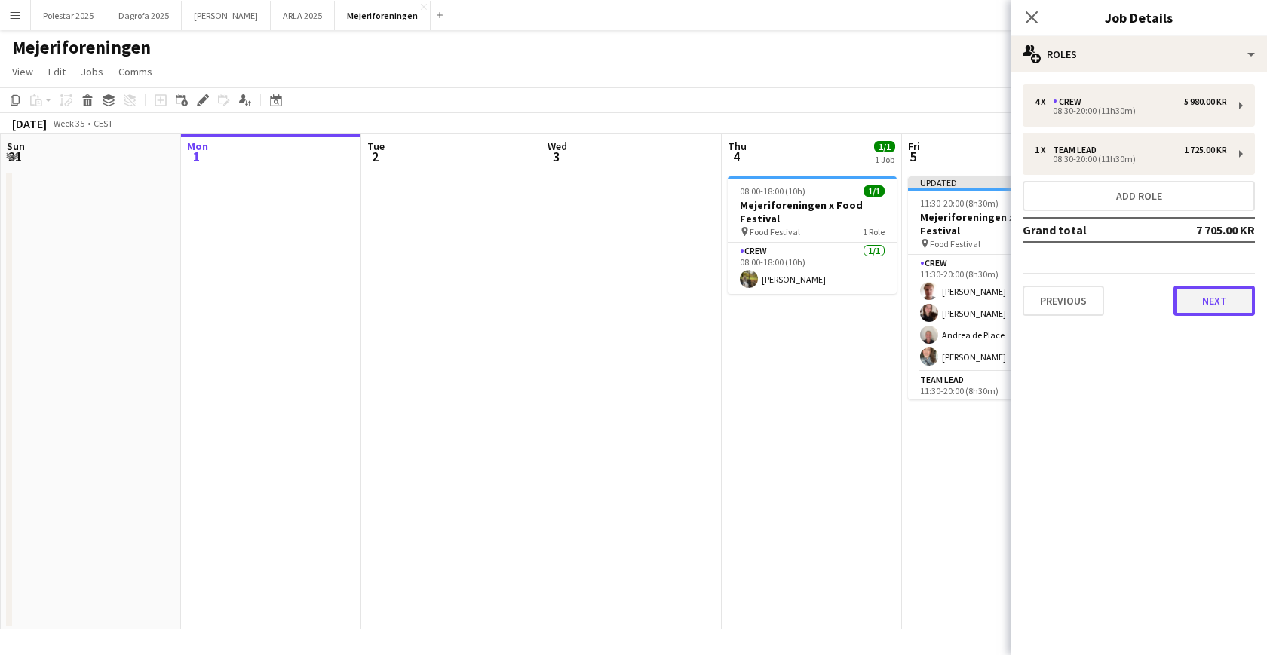
click at [1085, 308] on button "Next" at bounding box center [1213, 301] width 81 height 30
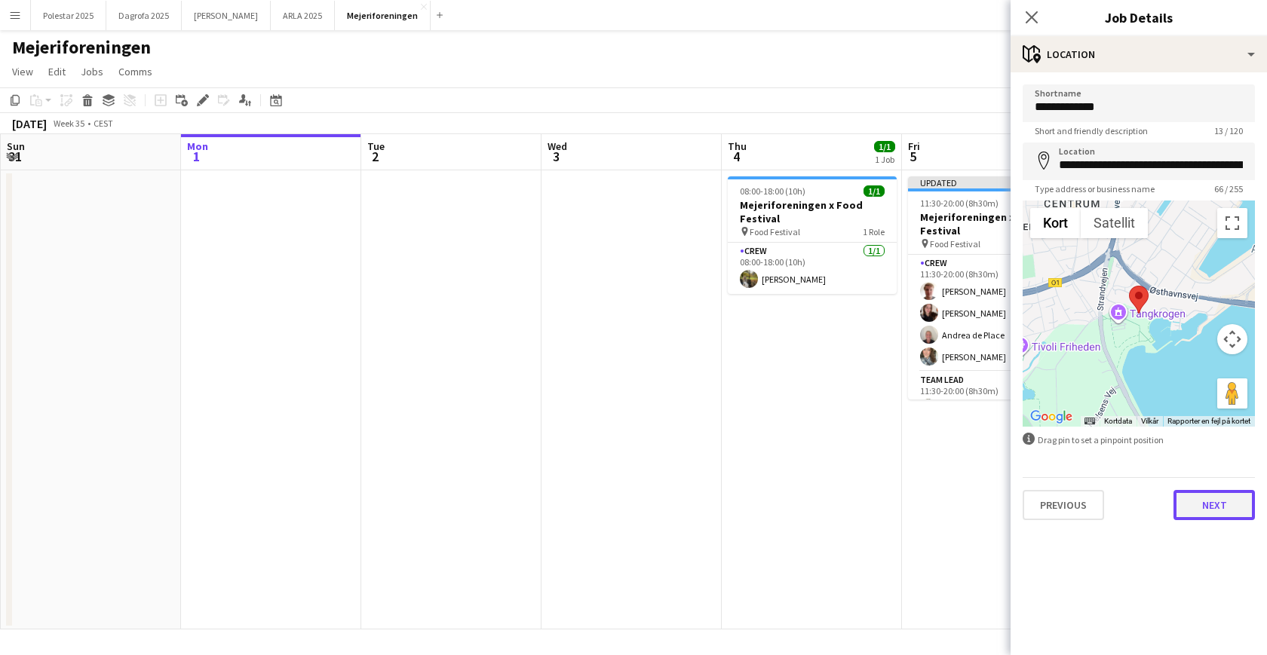
click at [1085, 513] on button "Next" at bounding box center [1213, 505] width 81 height 30
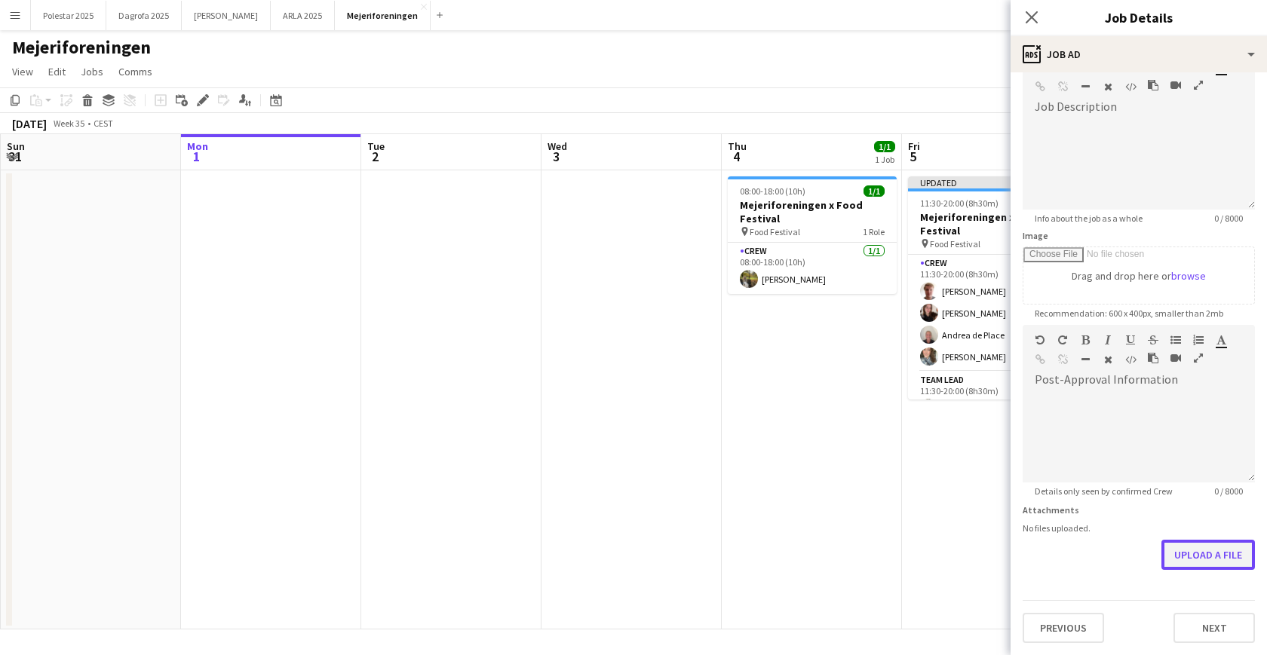
click at [1085, 508] on form "**********" at bounding box center [1138, 318] width 256 height 649
click at [1085, 520] on button "Upload a file" at bounding box center [1207, 555] width 93 height 30
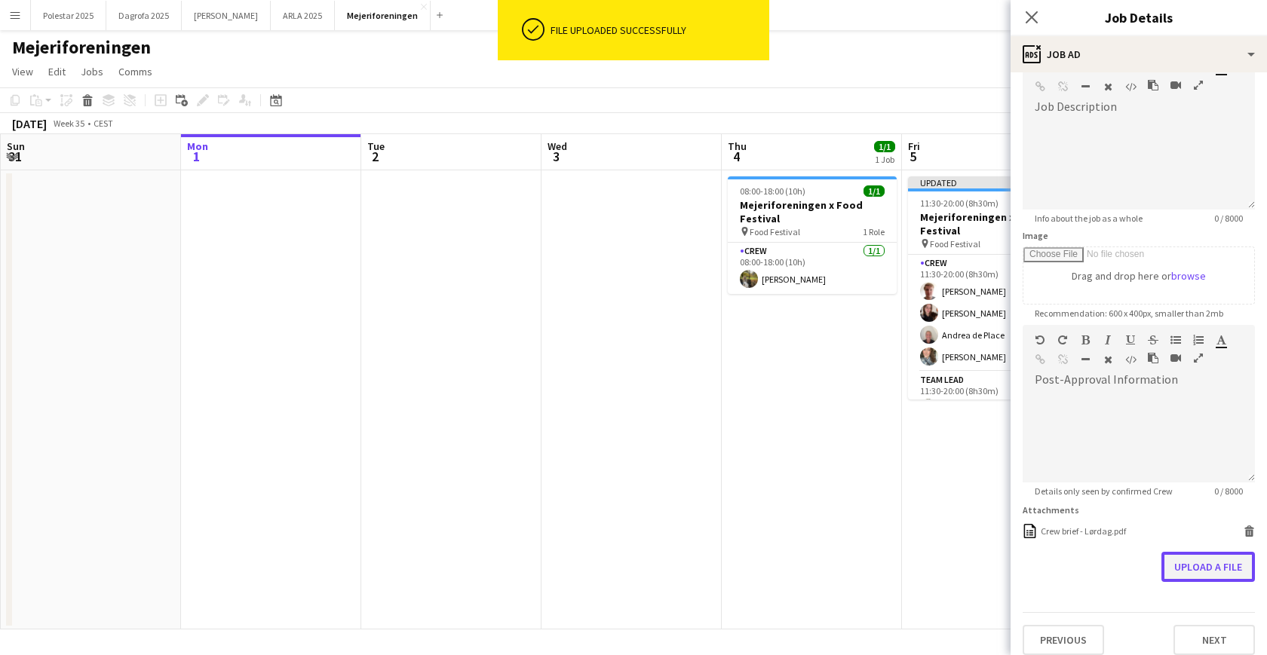
click at [1085, 520] on button "Upload a file" at bounding box center [1207, 567] width 93 height 30
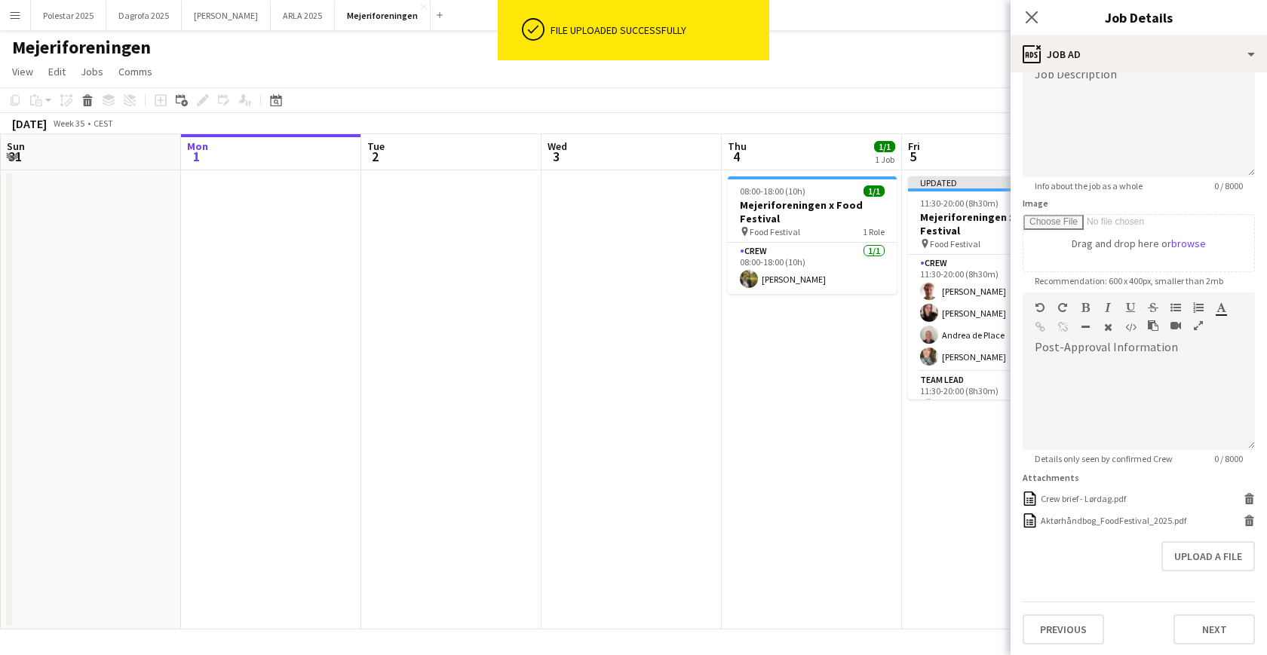
scroll to position [124, 0]
click at [1085, 520] on button "Next" at bounding box center [1213, 628] width 81 height 30
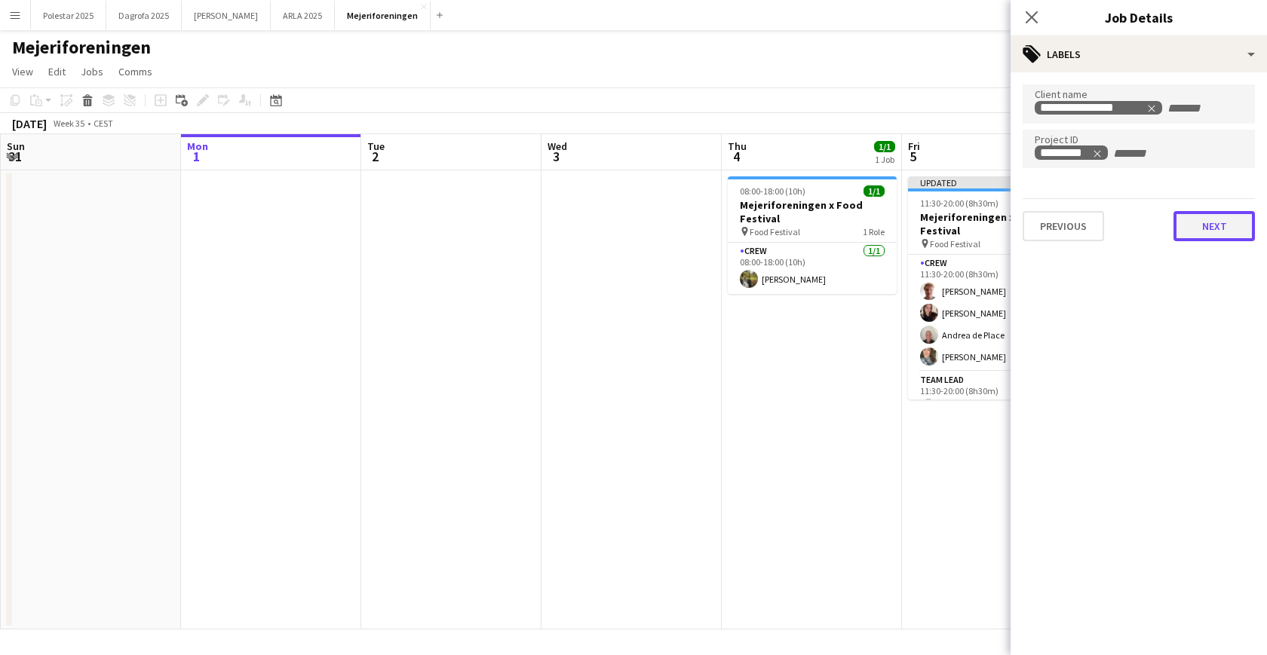
click at [1085, 233] on button "Next" at bounding box center [1213, 226] width 81 height 30
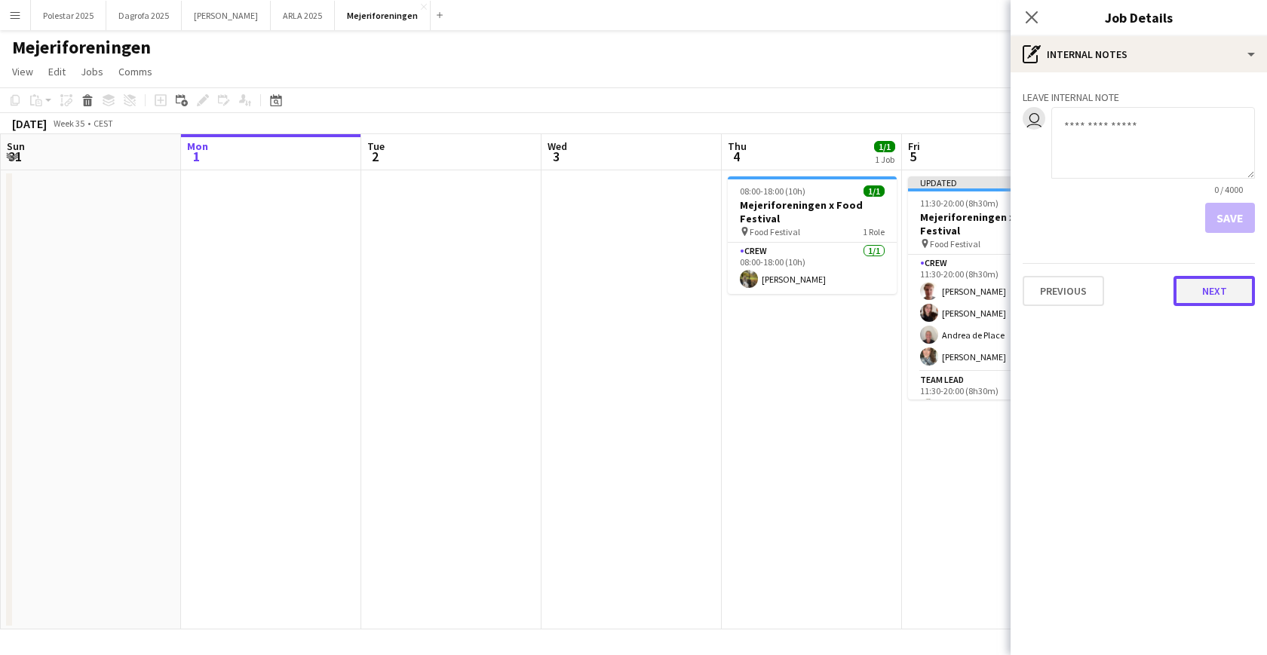
click at [1085, 284] on button "Next" at bounding box center [1213, 291] width 81 height 30
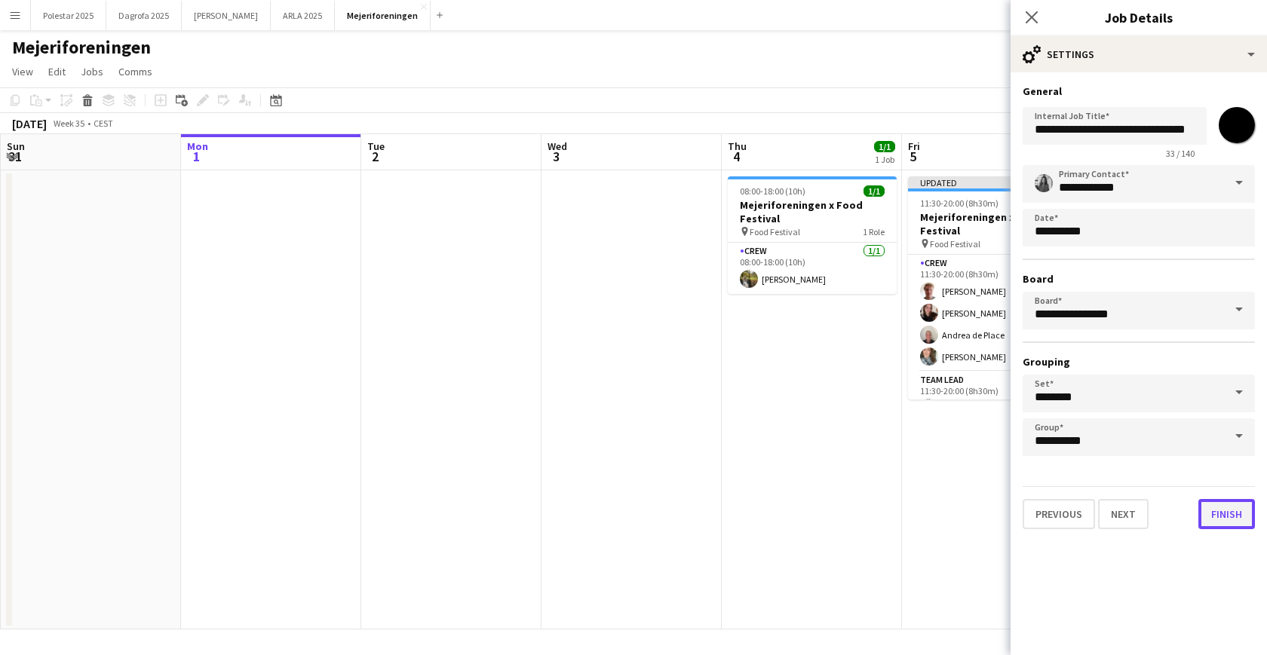
click at [1085, 517] on button "Finish" at bounding box center [1226, 514] width 57 height 30
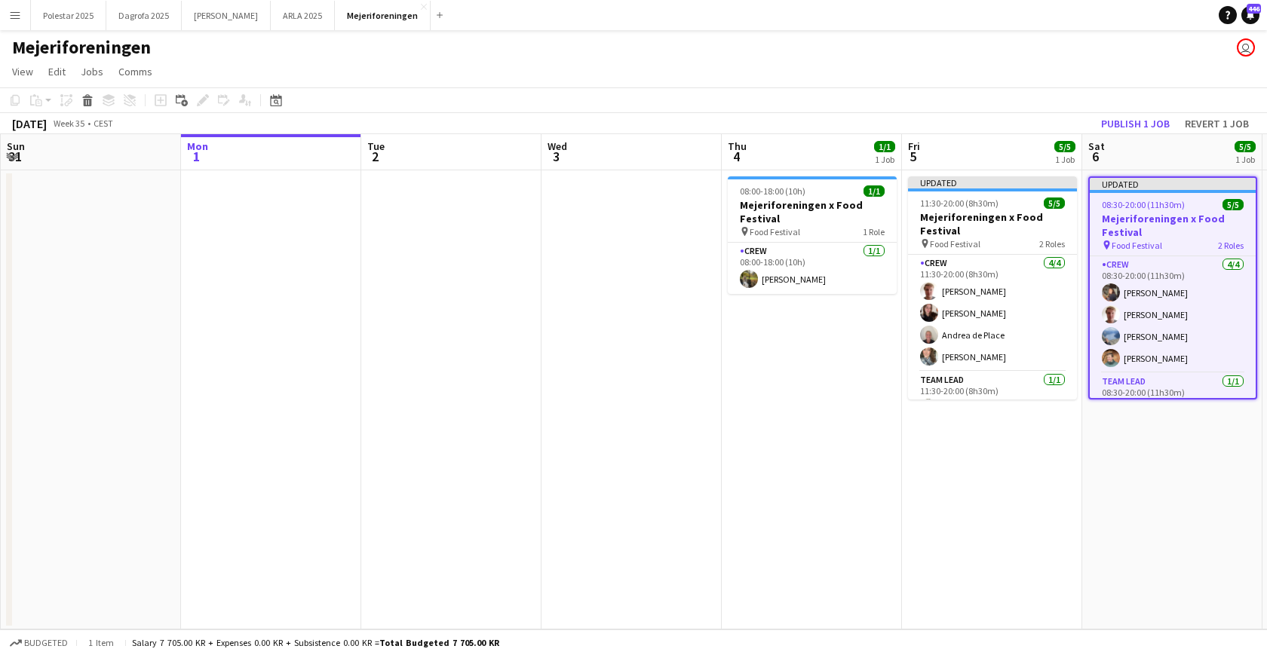
click at [360, 520] on div "Budgeted 1 item Salary 7 705.00 KR + Expenses 0.00 KR + Subsistence 0.00 KR = T…" at bounding box center [633, 643] width 1267 height 26
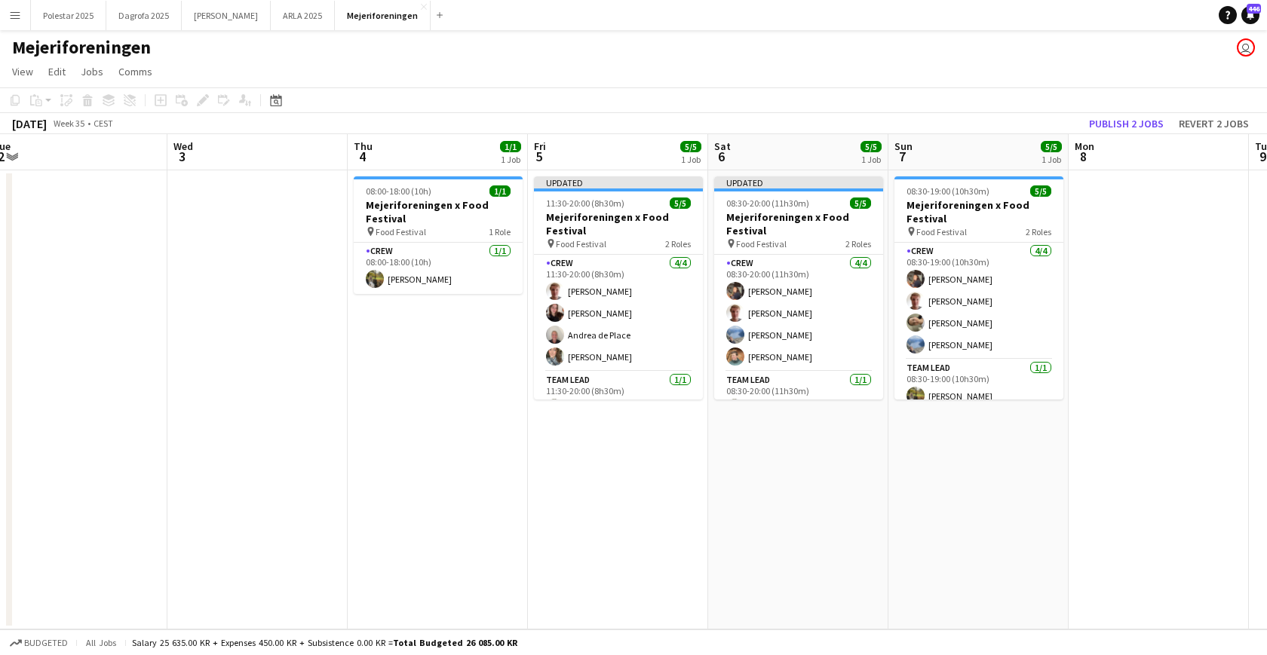
scroll to position [0, 746]
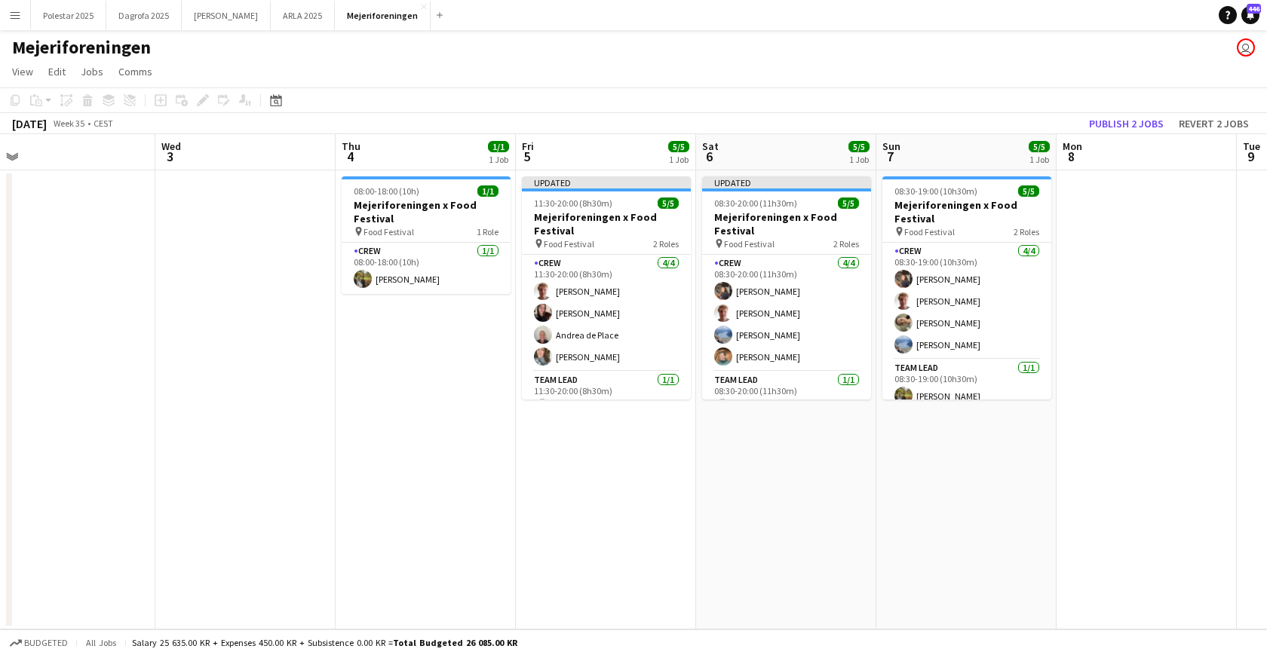
drag, startPoint x: 866, startPoint y: 544, endPoint x: 482, endPoint y: 542, distance: 384.6
click at [482, 520] on app-calendar-viewport "Fri 29 Sat 30 Sun 31 Mon 1 Tue 2 Wed 3 Thu 4 1/1 1 Job Fri 5 5/5 1 Job Sat 6 5/…" at bounding box center [633, 381] width 1267 height 495
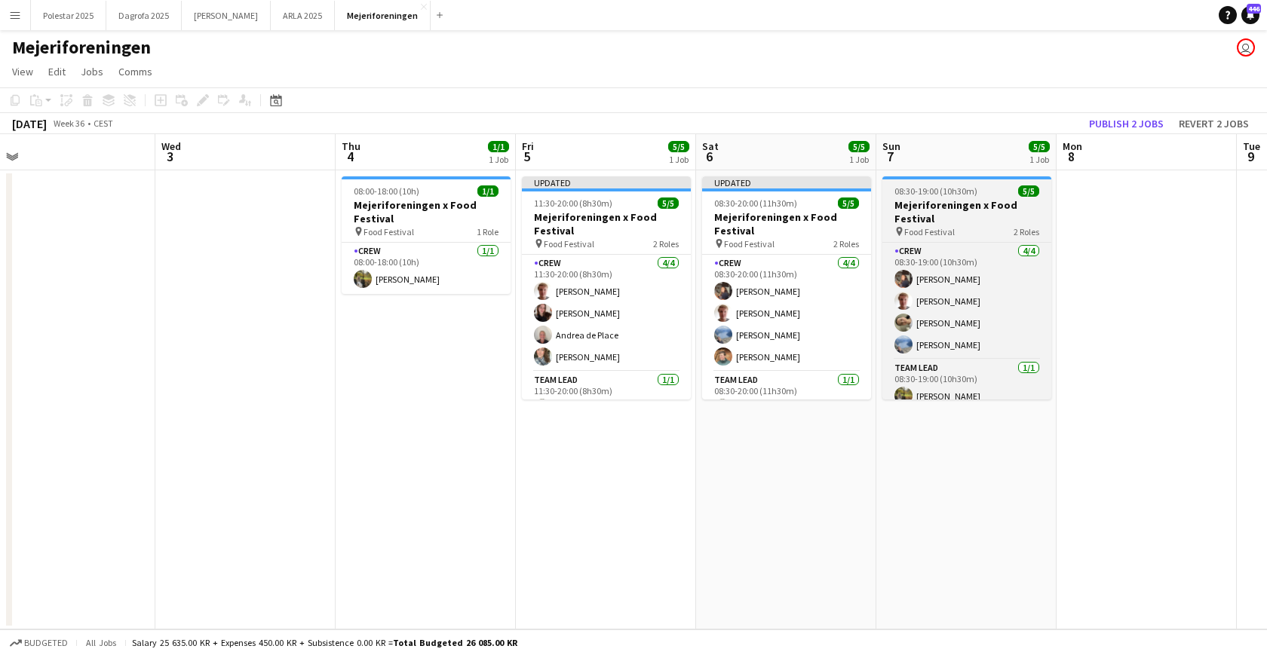
click at [981, 228] on div "pin Food Festival 2 Roles" at bounding box center [966, 231] width 169 height 12
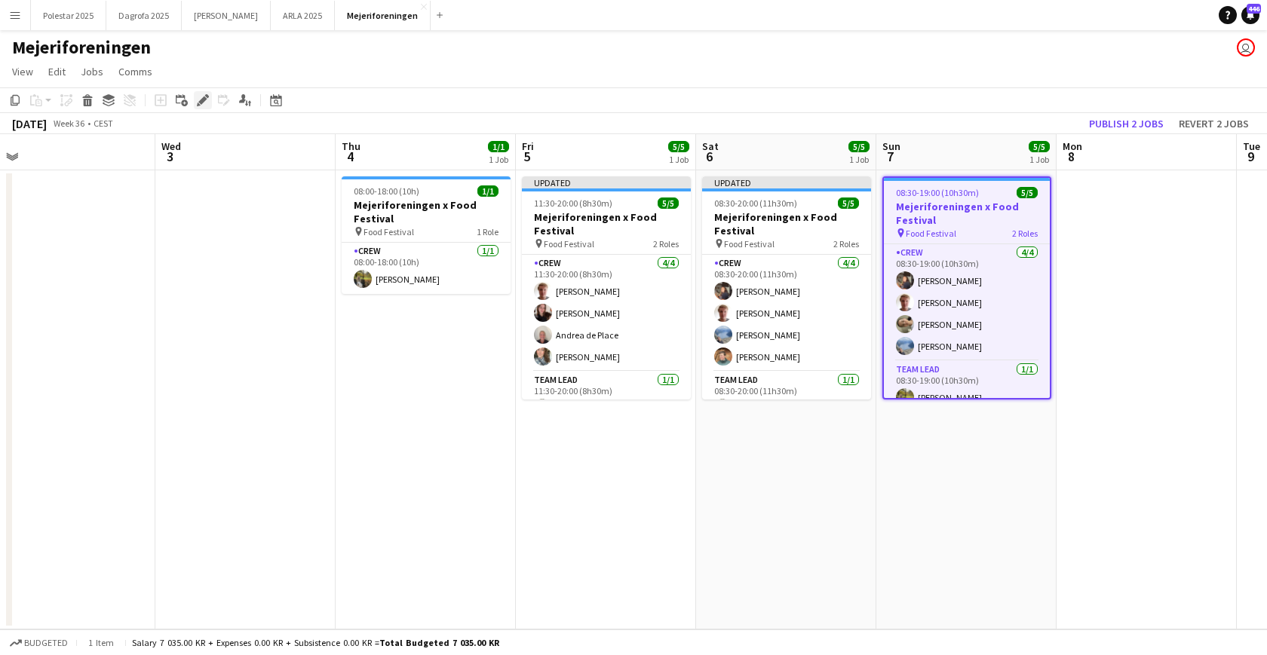
click at [198, 104] on icon at bounding box center [199, 105] width 4 height 4
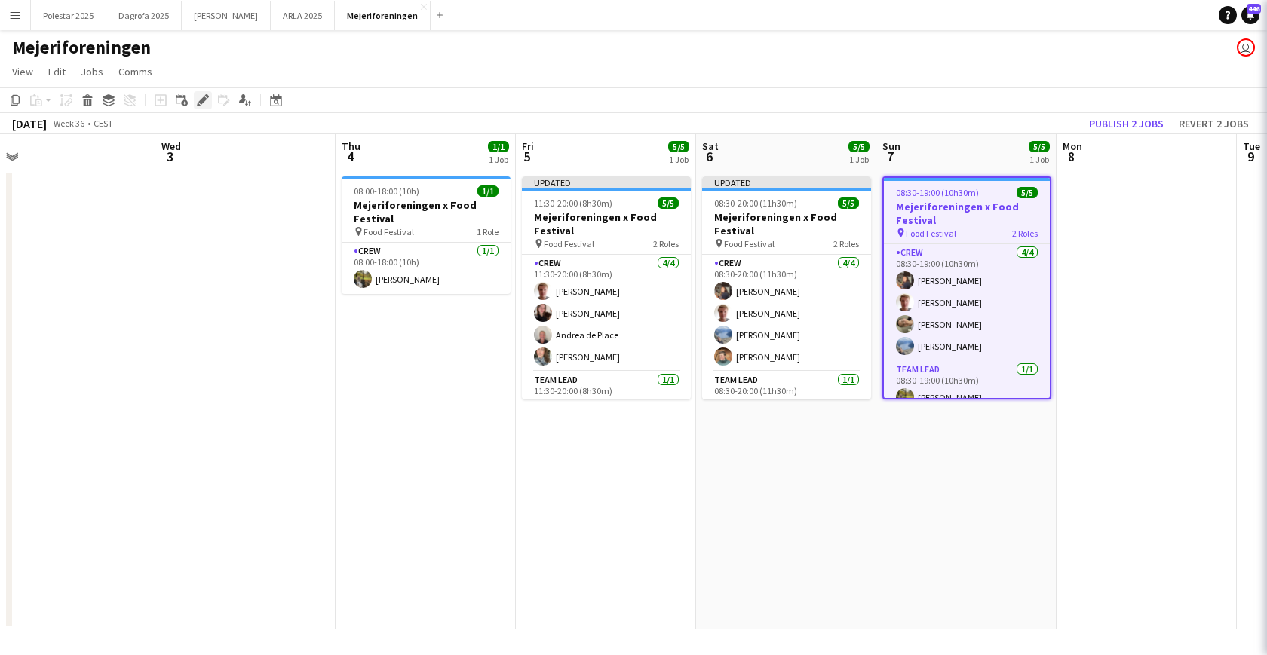
type input "**********"
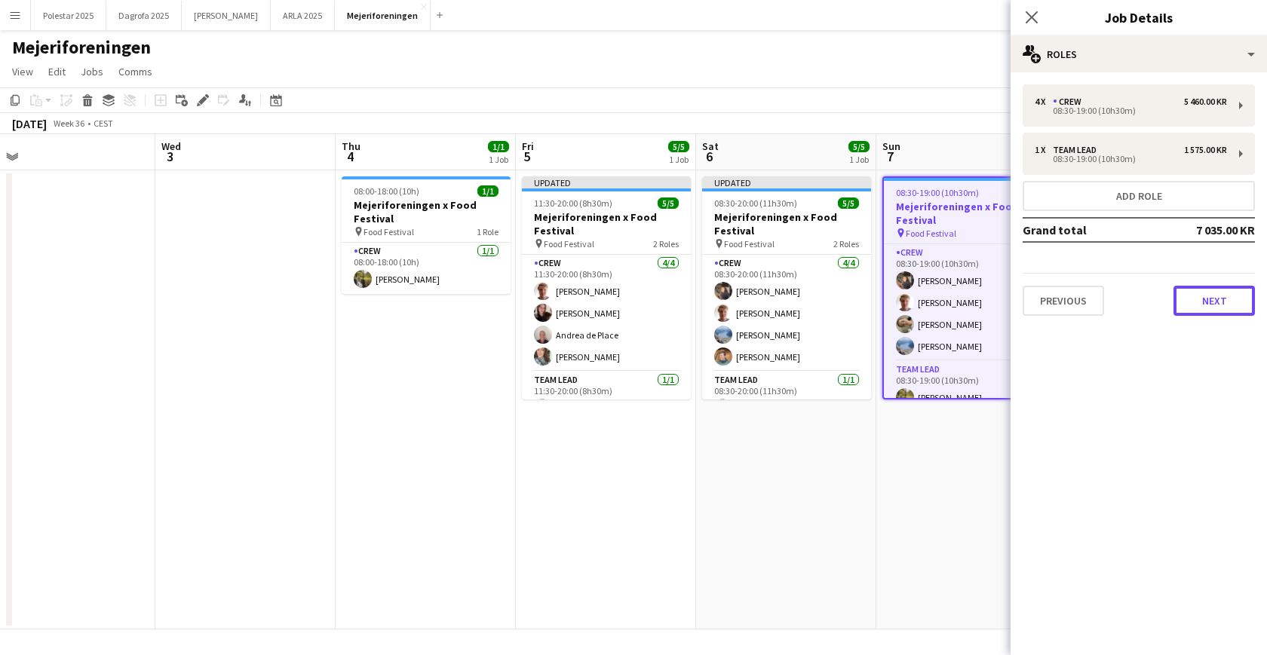
click at [1085, 314] on button "Next" at bounding box center [1213, 301] width 81 height 30
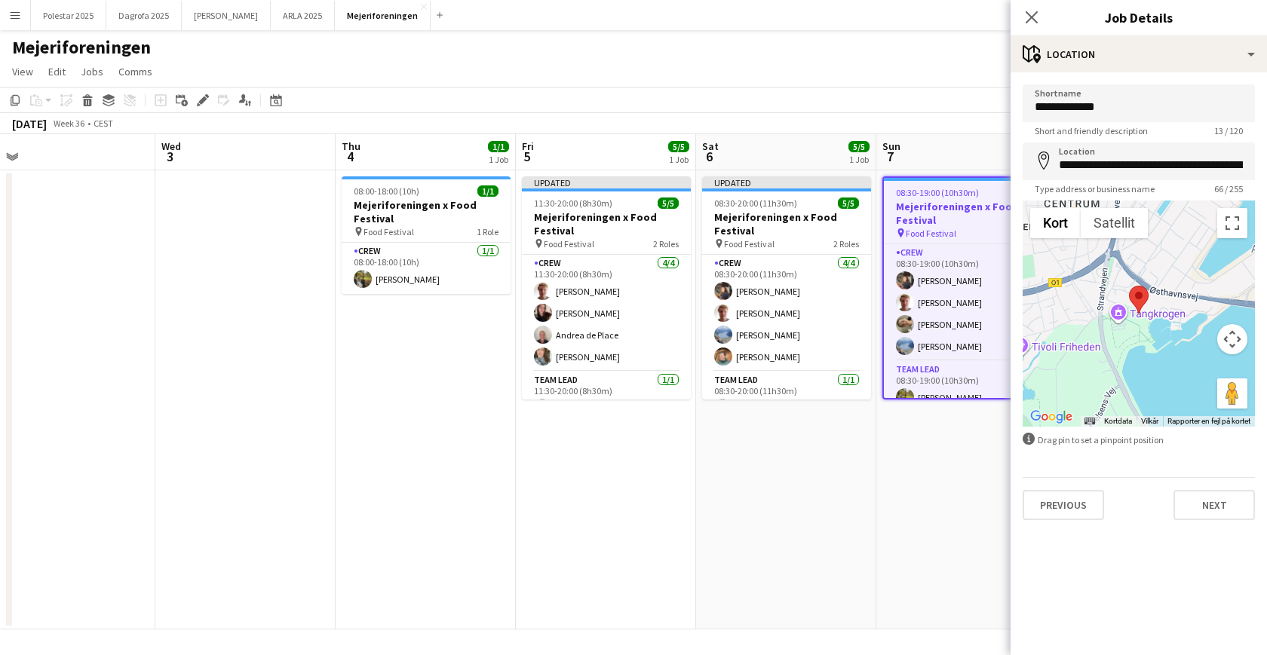
click at [1085, 486] on div "Previous Next" at bounding box center [1138, 498] width 232 height 43
click at [1085, 498] on button "Next" at bounding box center [1213, 505] width 81 height 30
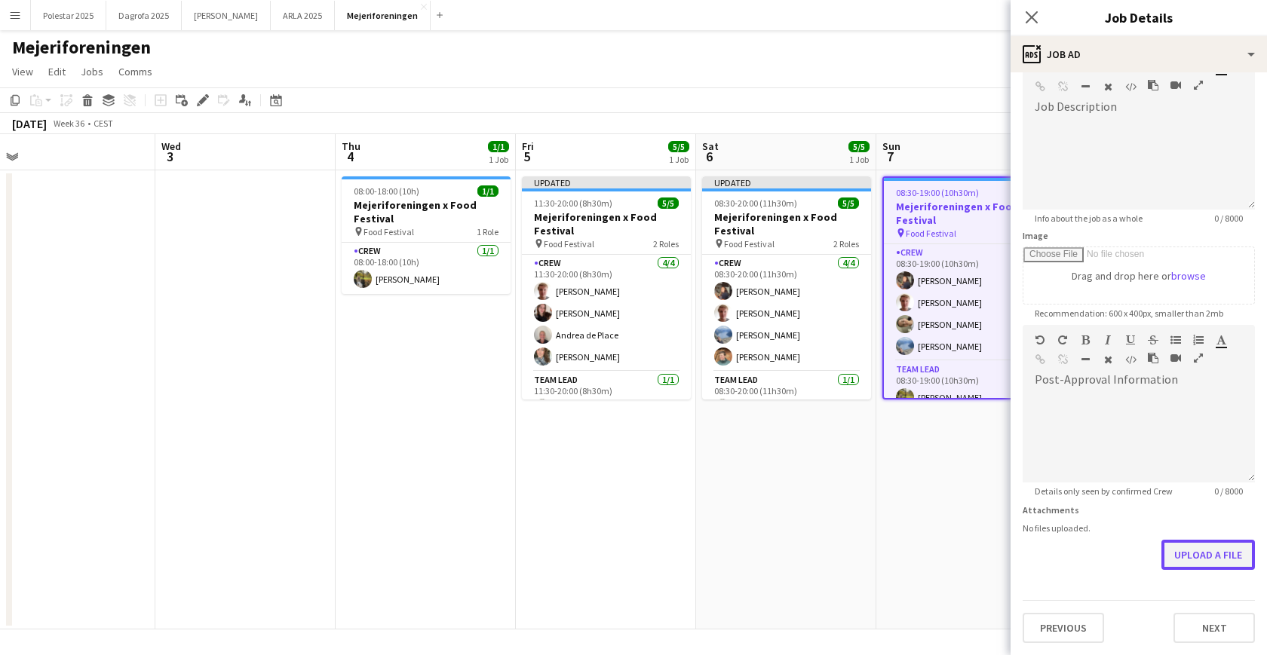
click at [1085, 513] on form "**********" at bounding box center [1138, 318] width 256 height 649
click at [1085, 520] on button "Upload a file" at bounding box center [1207, 555] width 93 height 30
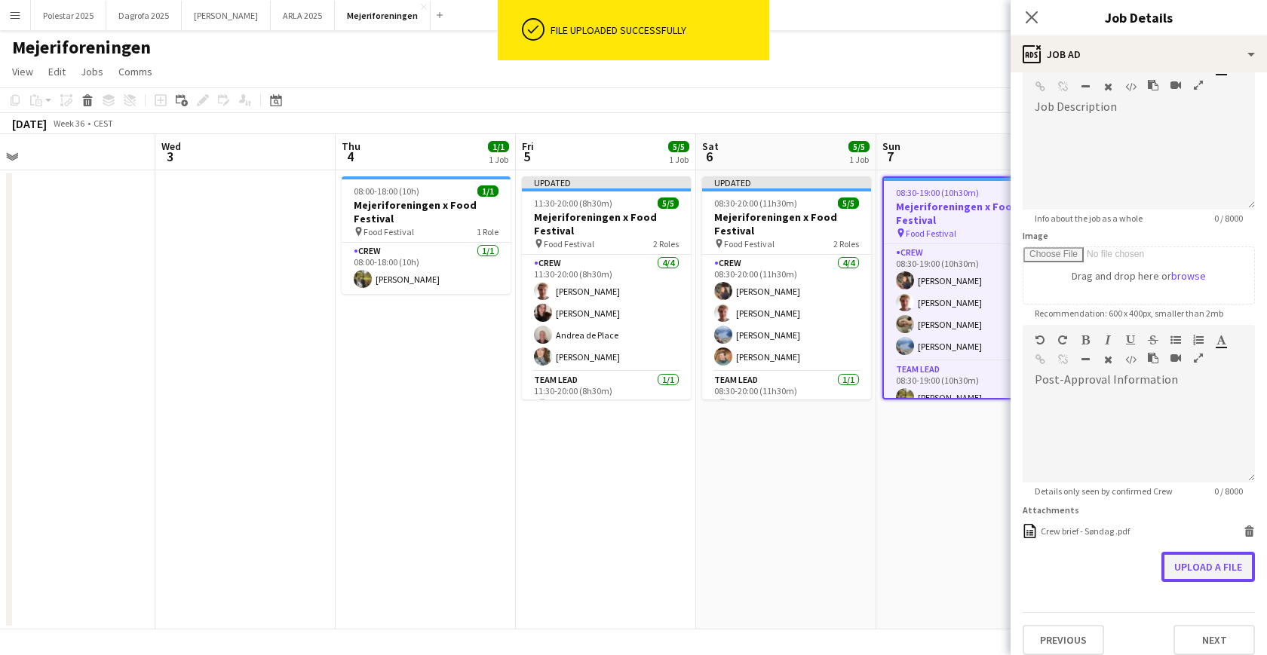
click at [1085, 520] on button "Upload a file" at bounding box center [1207, 567] width 93 height 30
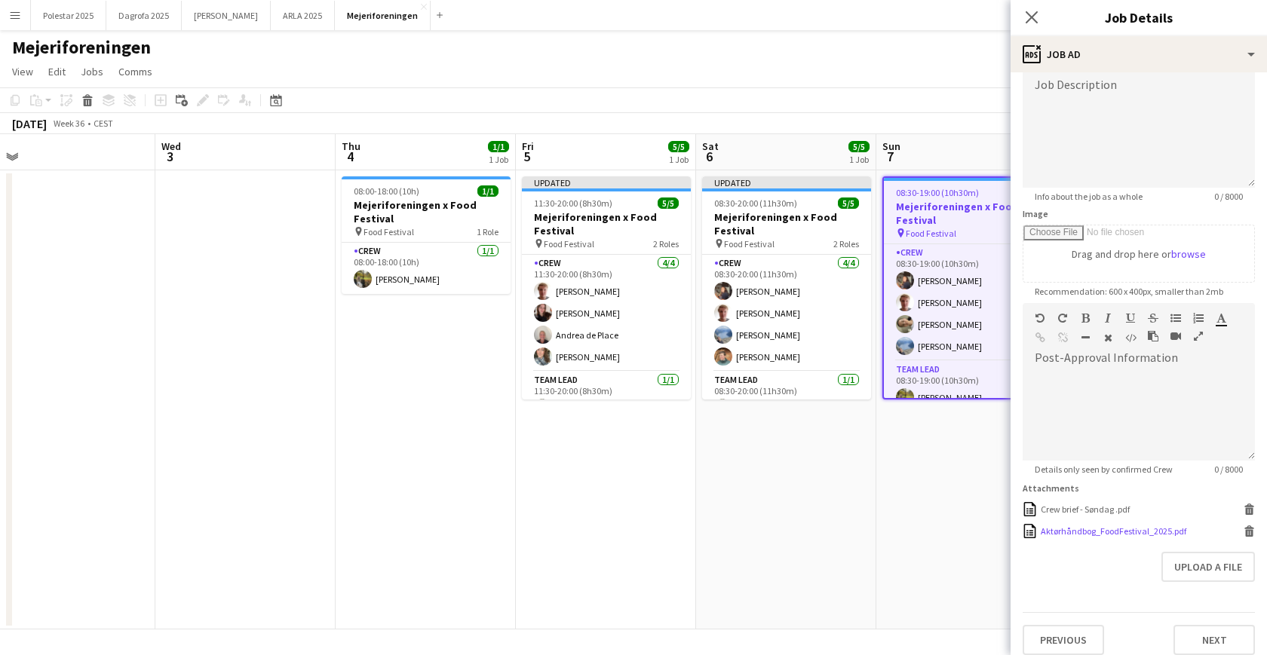
scroll to position [124, 0]
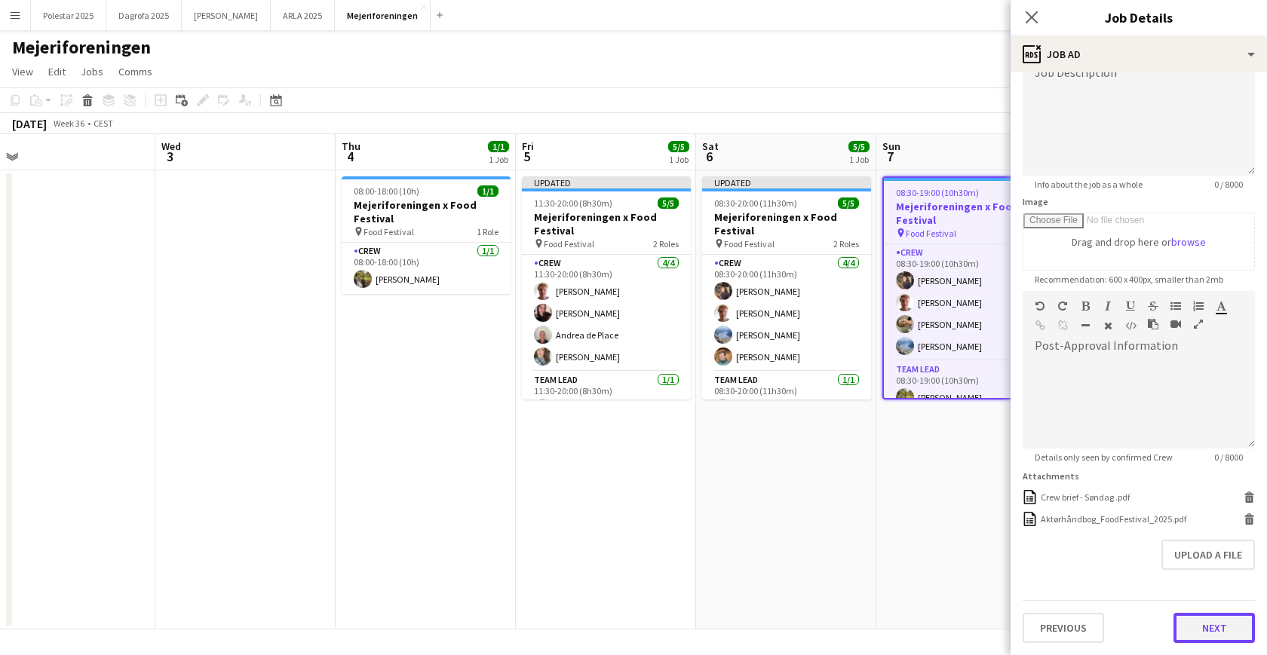
click at [1085, 520] on button "Next" at bounding box center [1213, 628] width 81 height 30
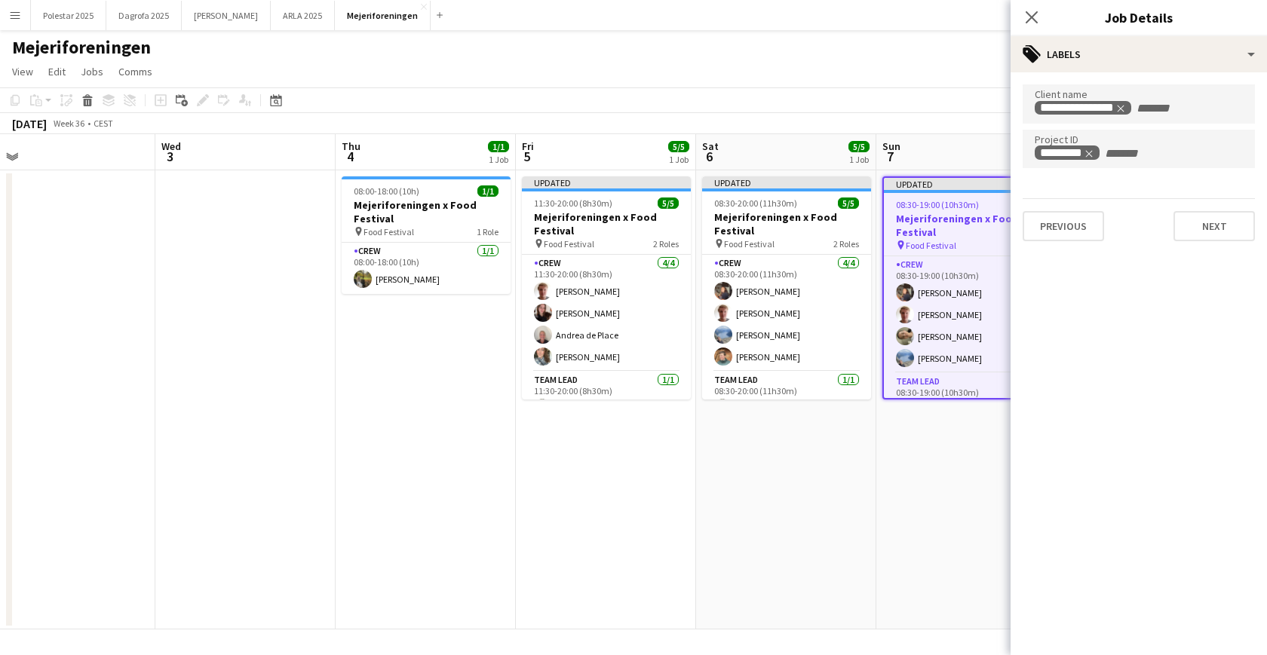
scroll to position [0, 0]
click at [1085, 238] on button "Next" at bounding box center [1213, 226] width 81 height 30
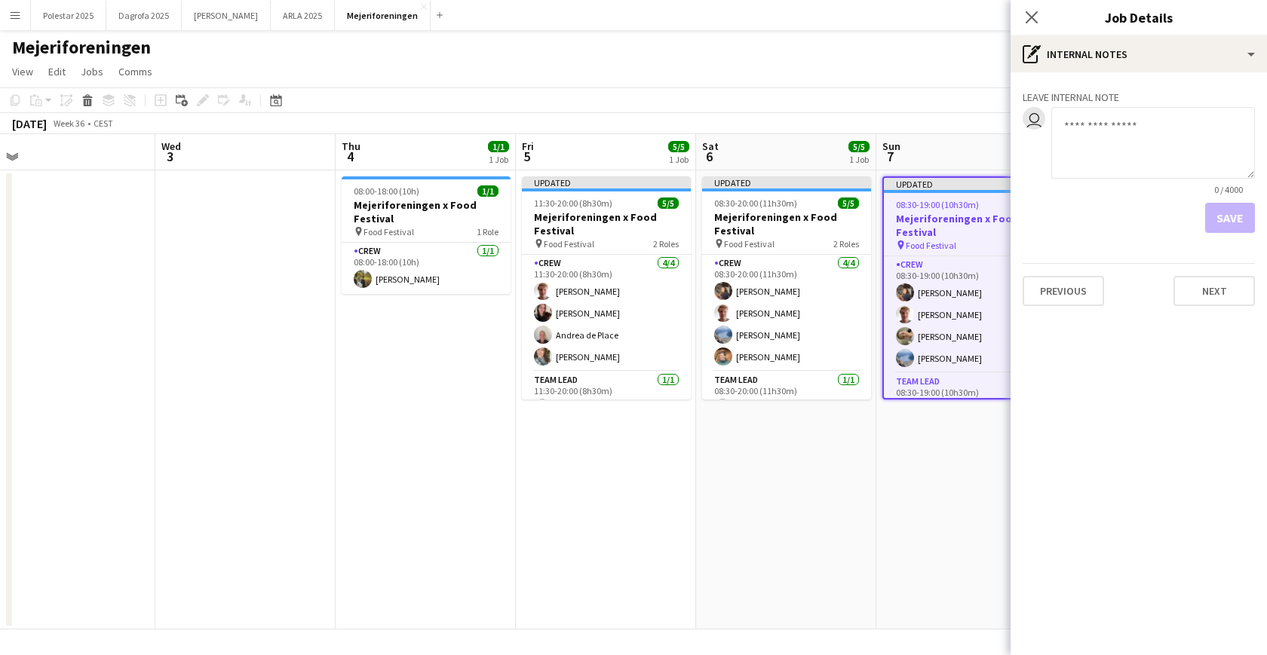
click at [1085, 222] on div "Save" at bounding box center [1138, 218] width 232 height 30
click at [1085, 208] on div "Save" at bounding box center [1138, 218] width 232 height 30
click at [1085, 290] on button "Next" at bounding box center [1213, 291] width 81 height 30
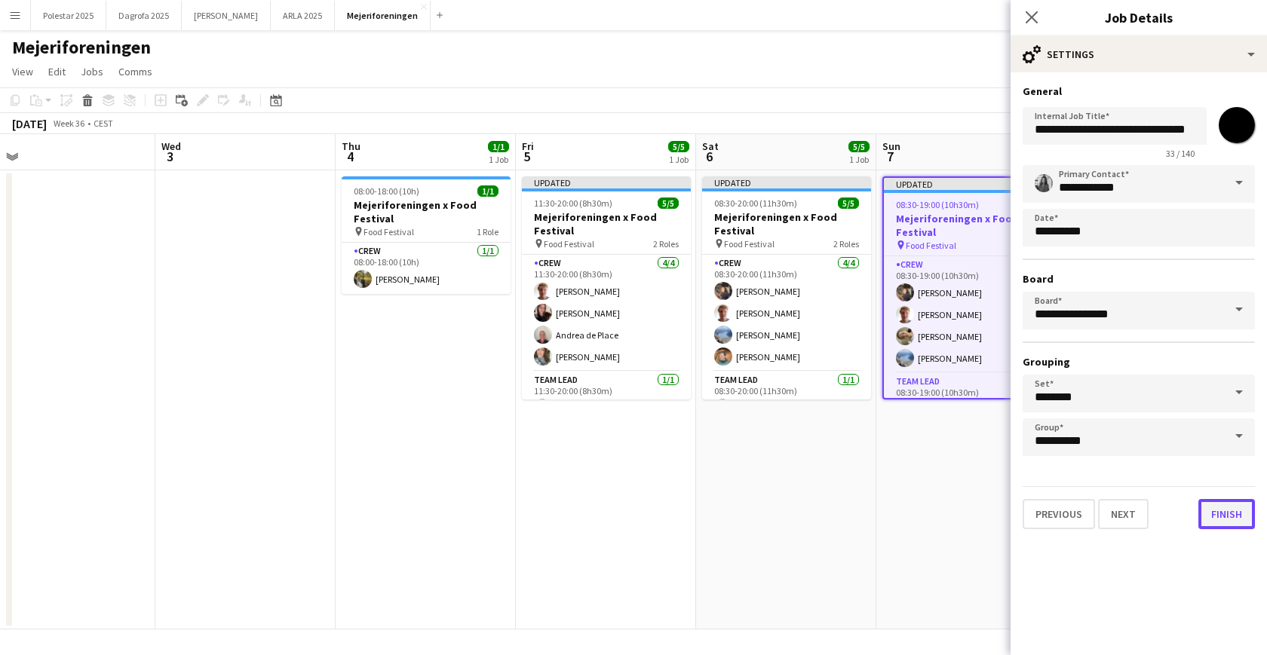
click at [1085, 513] on button "Finish" at bounding box center [1226, 514] width 57 height 30
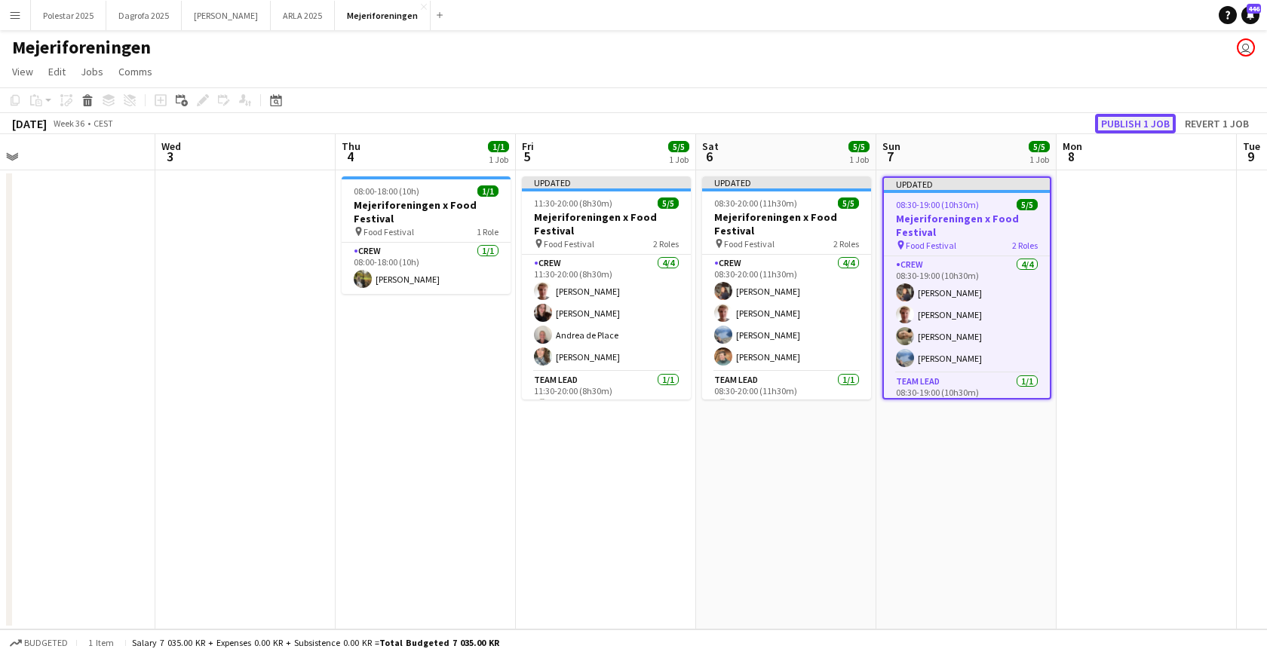
click at [1085, 120] on button "Publish 1 job" at bounding box center [1135, 124] width 81 height 20
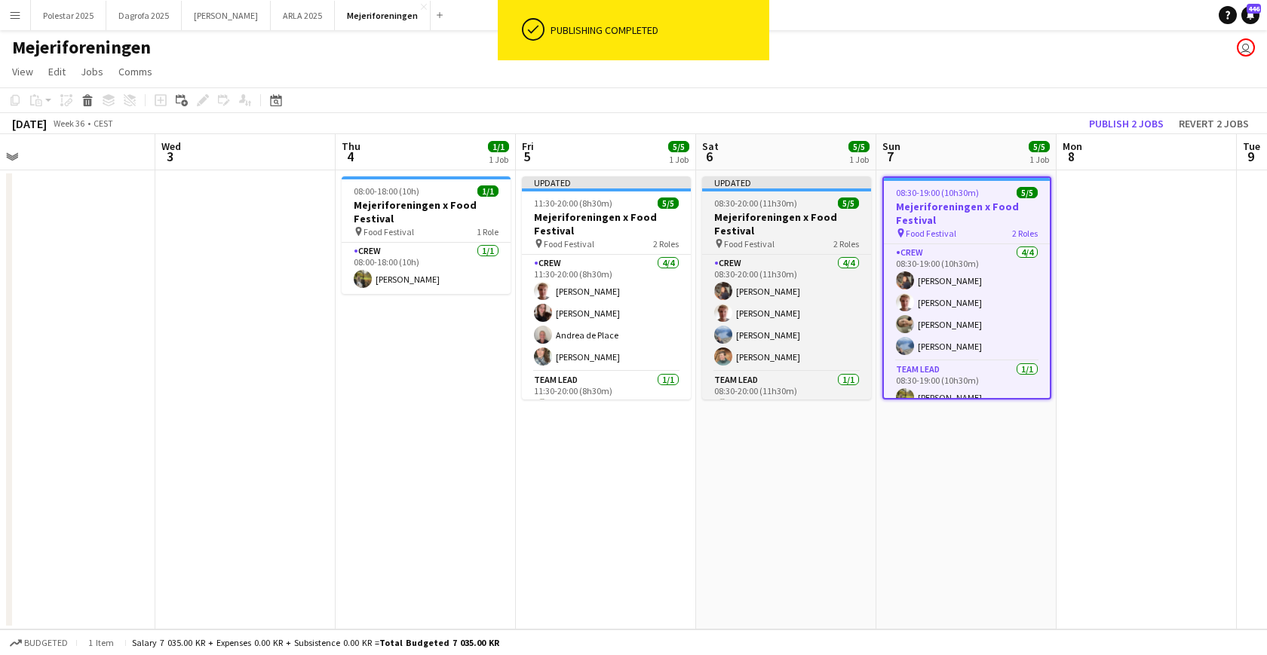
click at [807, 192] on app-job-card "Updated 08:30-20:00 (11h30m) 5/5 Mejeriforeningen x Food Festival pin Food Fest…" at bounding box center [786, 287] width 169 height 223
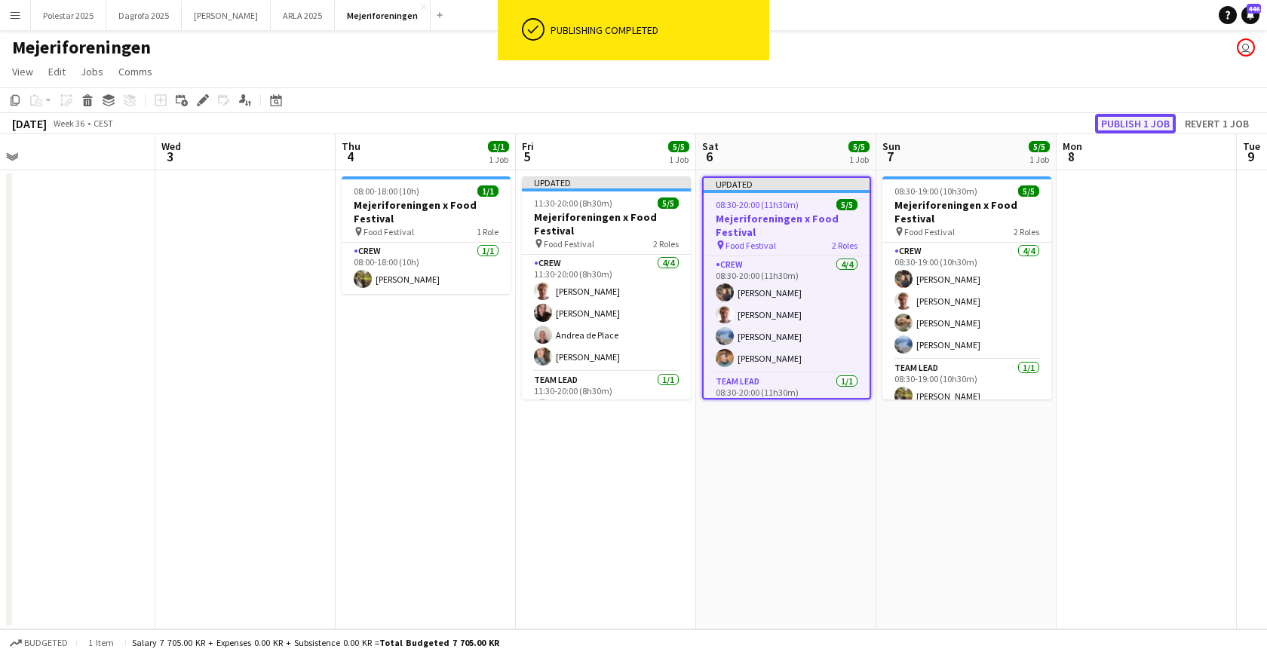
click at [1085, 123] on button "Publish 1 job" at bounding box center [1135, 124] width 81 height 20
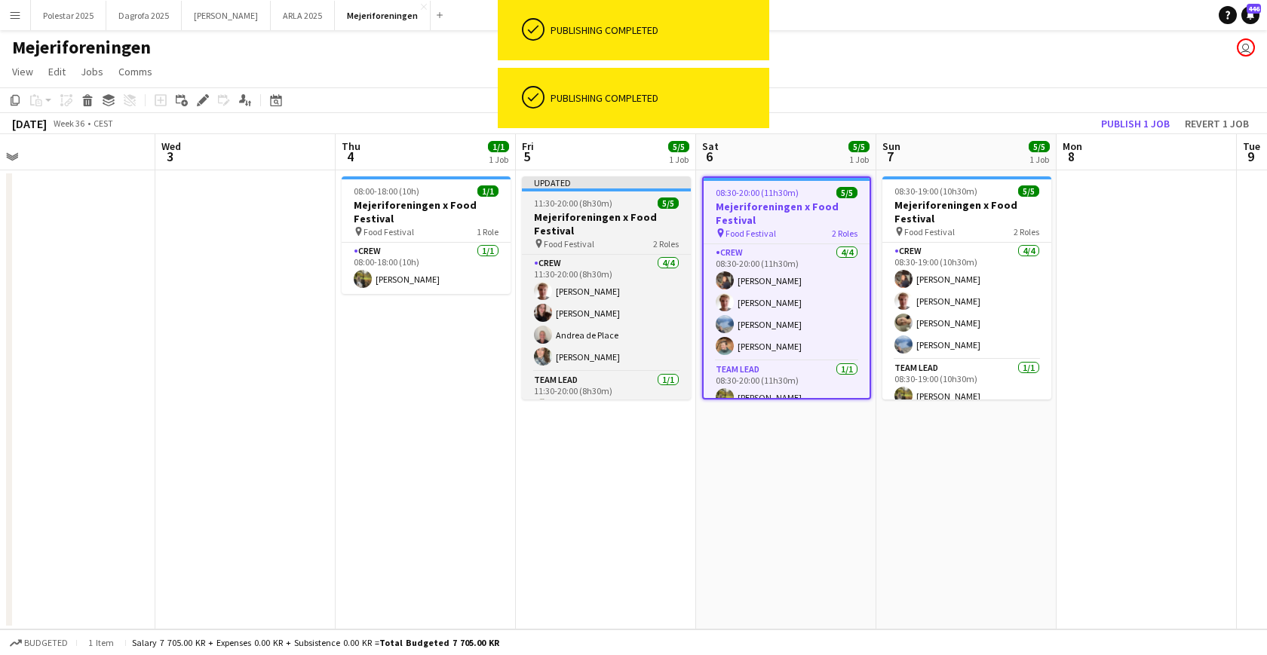
click at [618, 192] on app-job-card "Updated 11:30-20:00 (8h30m) 5/5 Mejeriforeningen x Food Festival pin Food Festi…" at bounding box center [606, 287] width 169 height 223
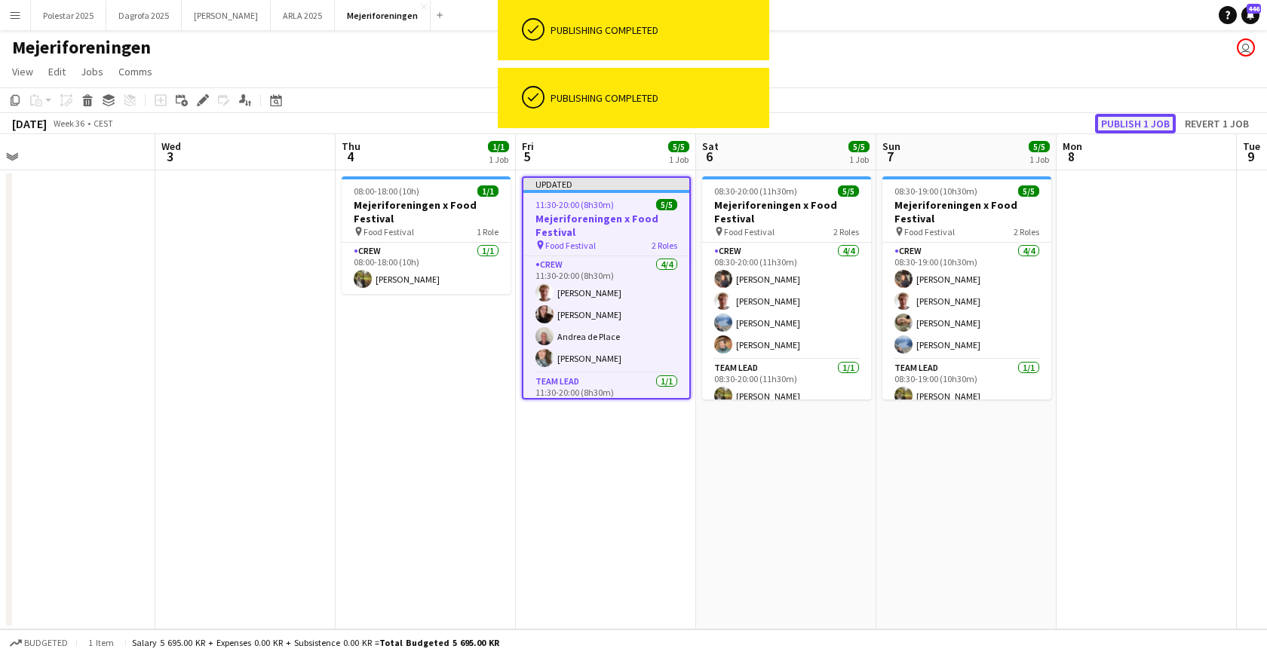
click at [1085, 119] on button "Publish 1 job" at bounding box center [1135, 124] width 81 height 20
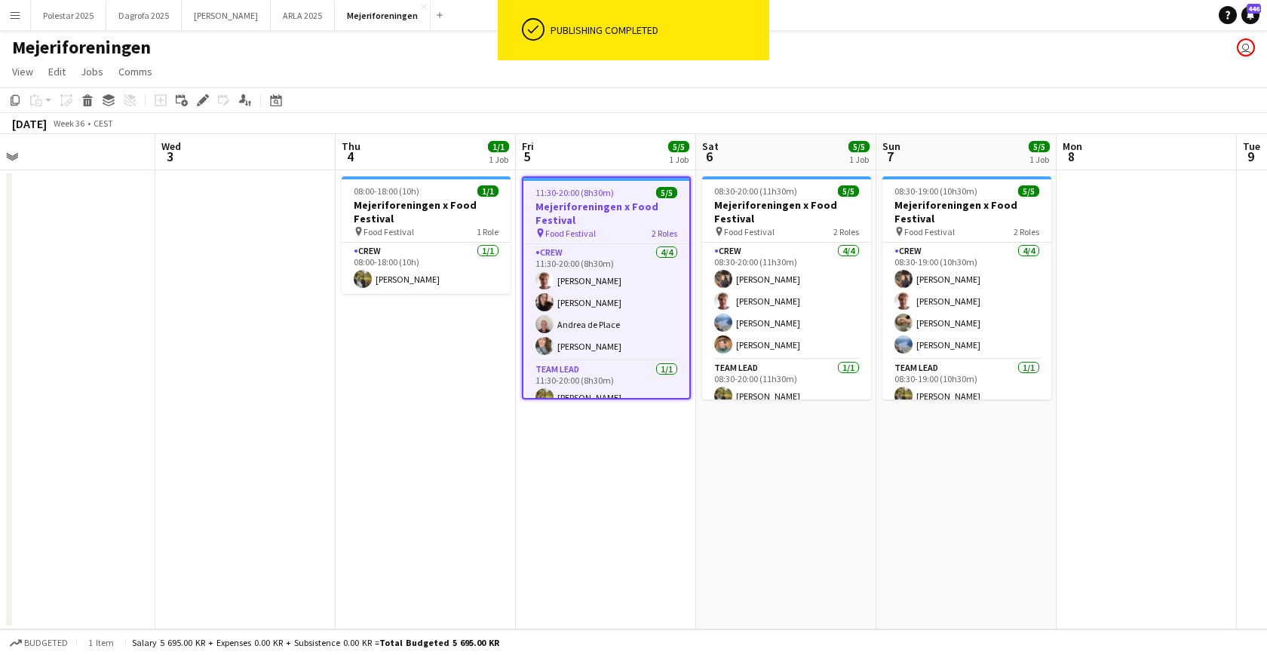
click at [835, 484] on app-date-cell "08:30-20:00 (11h30m) 5/5 Mejeriforeningen x Food Festival pin Food Festival 2 R…" at bounding box center [786, 399] width 180 height 459
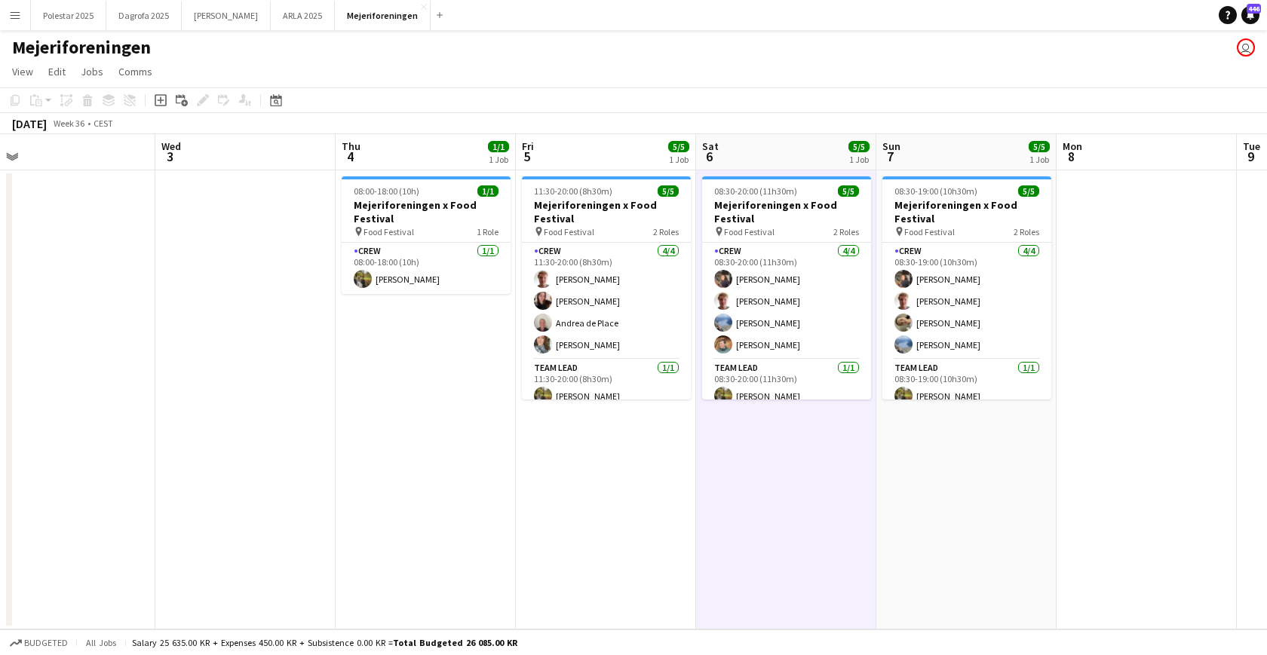
scroll to position [0, 744]
click at [968, 507] on app-date-cell "08:30-19:00 (10h30m) 5/5 Mejeriforeningen x Food Festival pin Food Festival 2 R…" at bounding box center [968, 399] width 180 height 459
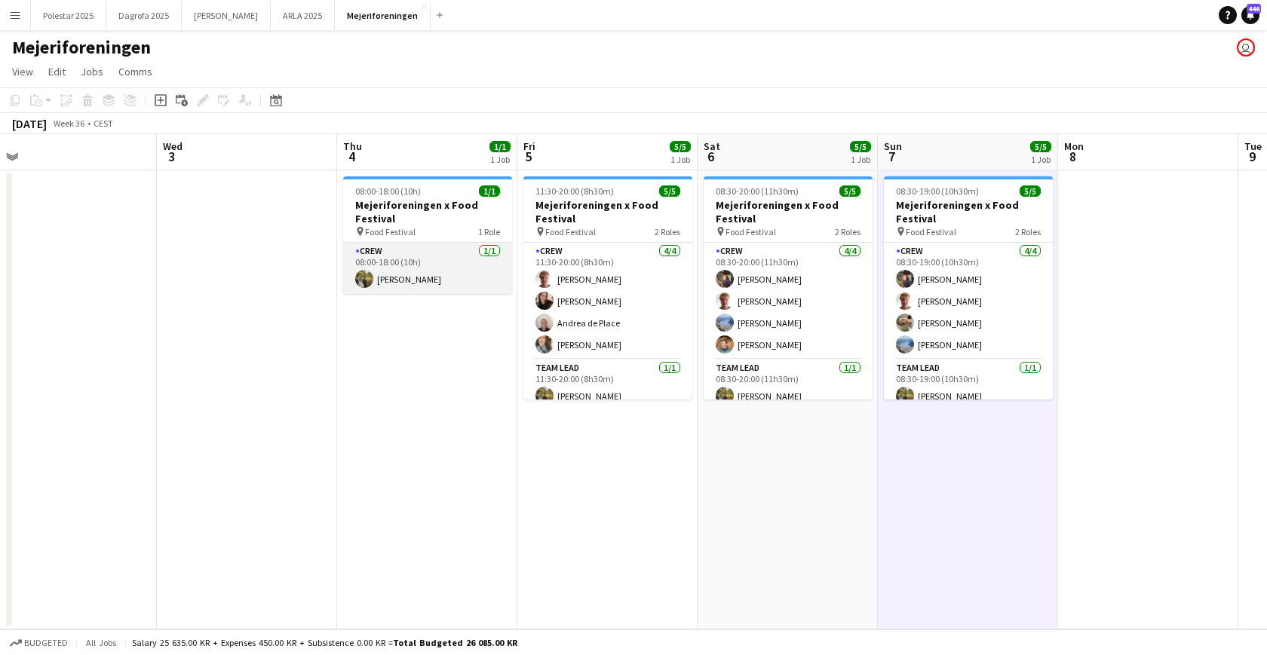
click at [496, 262] on app-card-role "Crew [DATE] 08:00-18:00 (10h) [PERSON_NAME]" at bounding box center [427, 268] width 169 height 51
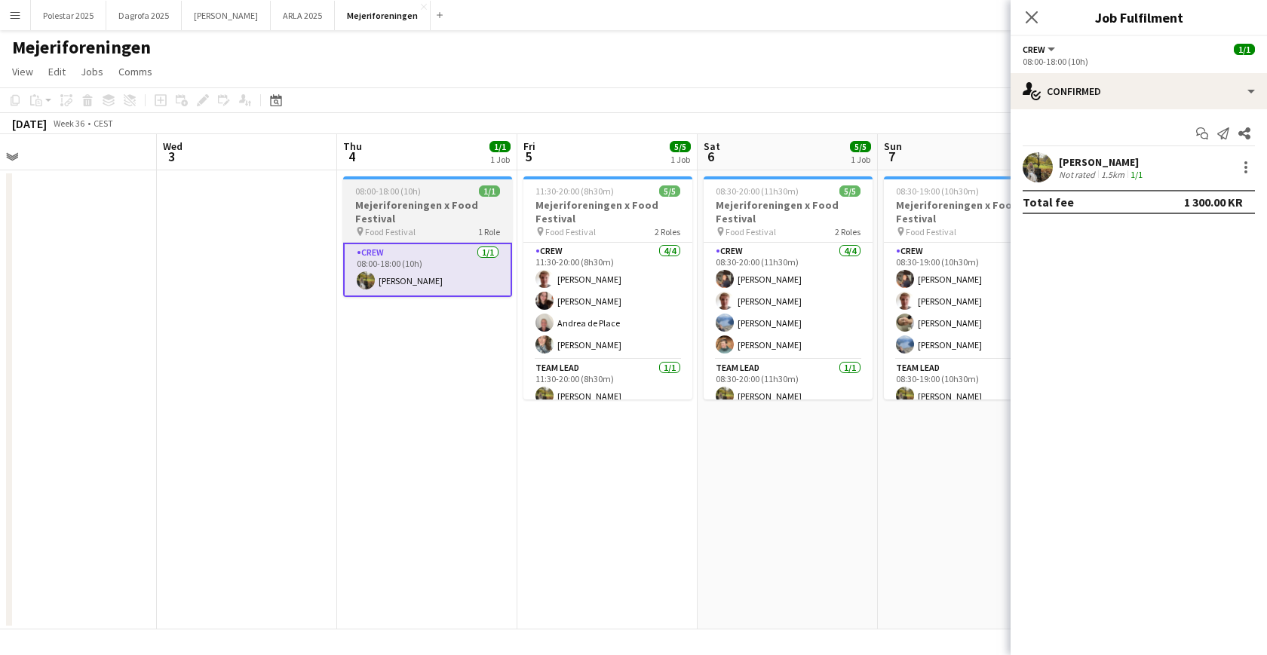
click at [441, 180] on app-job-card "08:00-18:00 (10h) 1/1 Mejeriforeningen x Food Festival pin Food Festival 1 Role…" at bounding box center [427, 236] width 169 height 121
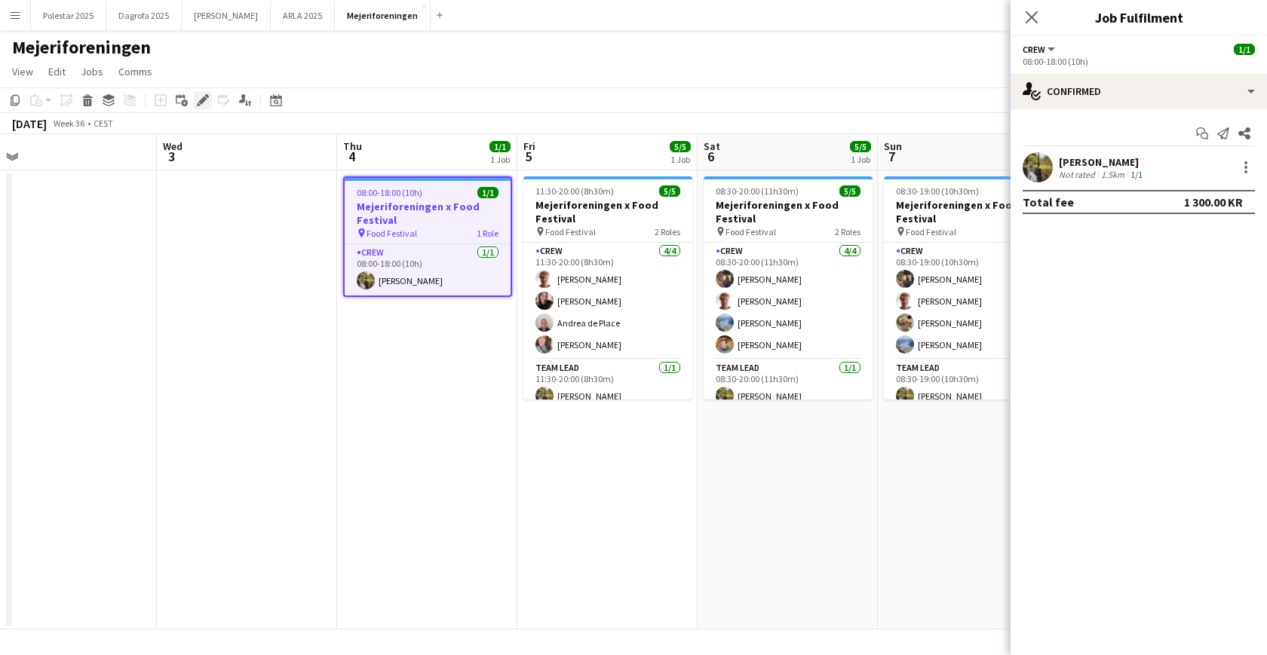
click at [205, 106] on icon "Edit" at bounding box center [203, 100] width 12 height 12
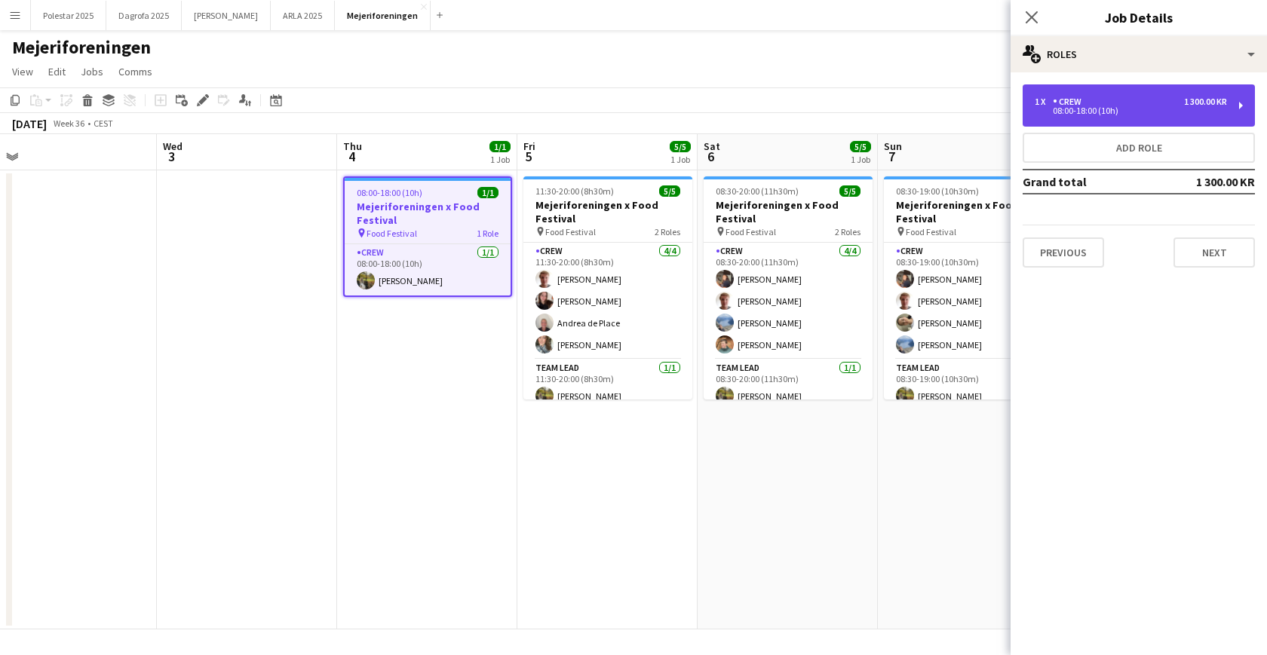
click at [1070, 95] on div "1 x Crew 1 300.00 KR 08:00-18:00 (10h)" at bounding box center [1138, 105] width 232 height 42
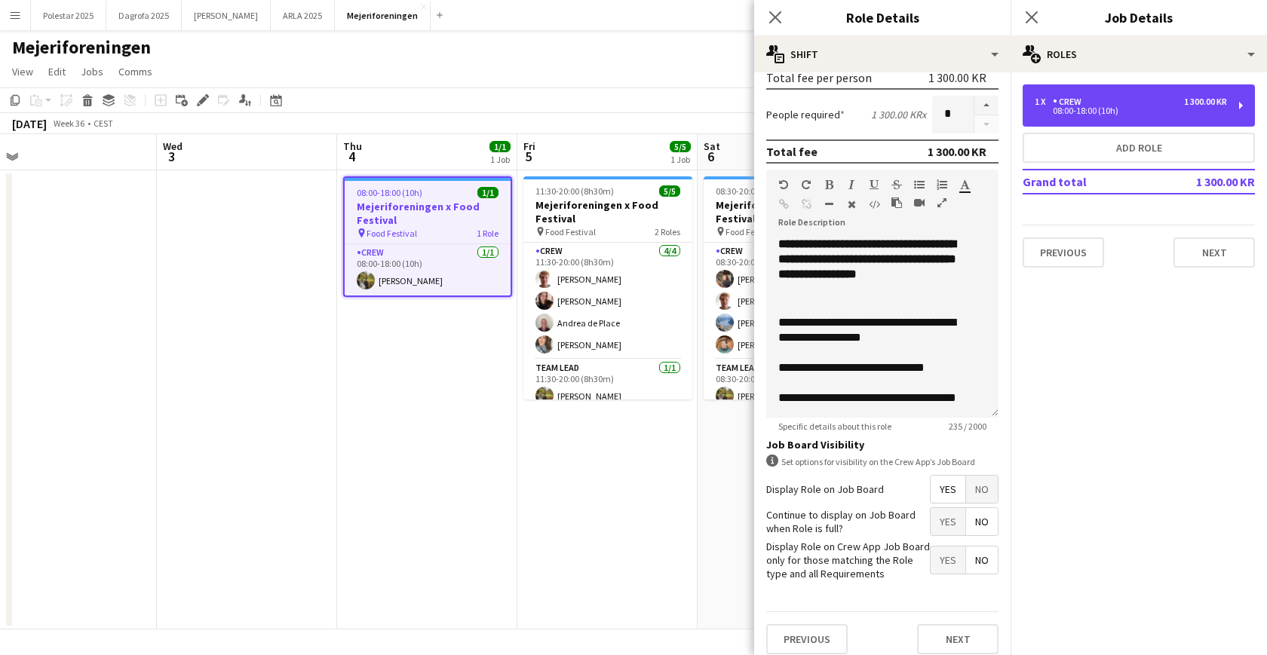
scroll to position [366, 0]
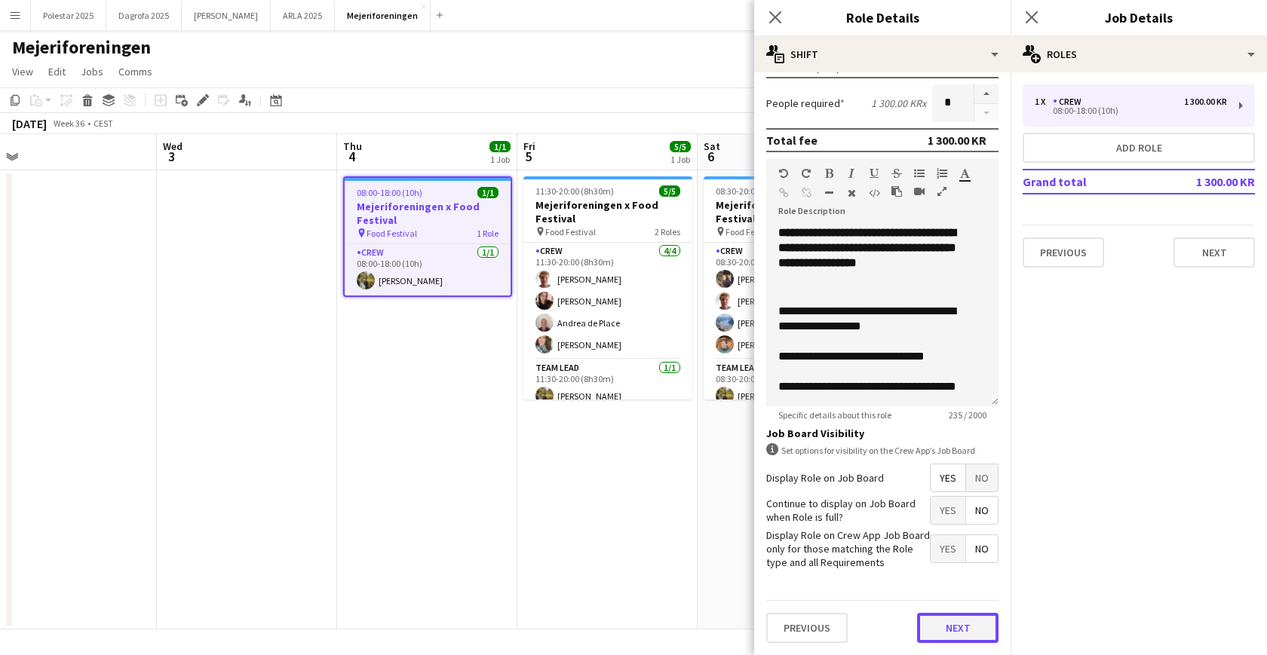
click at [955, 520] on button "Next" at bounding box center [957, 628] width 81 height 30
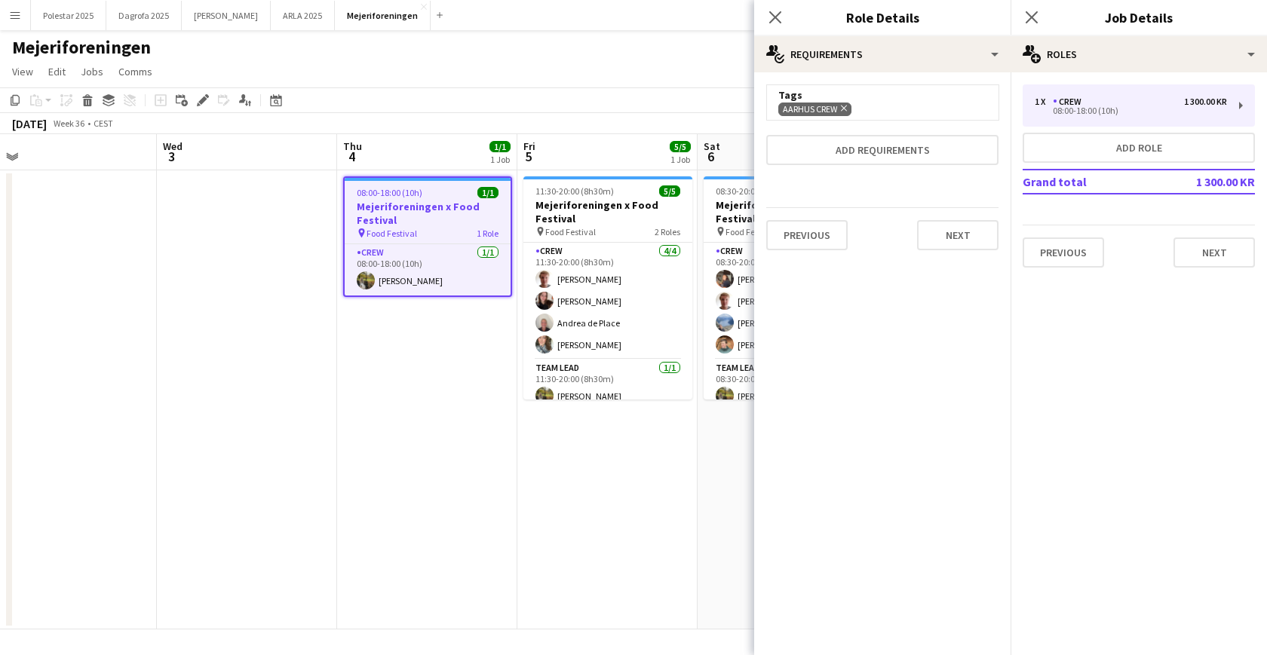
scroll to position [0, 0]
click at [1085, 256] on button "Next" at bounding box center [1213, 253] width 81 height 30
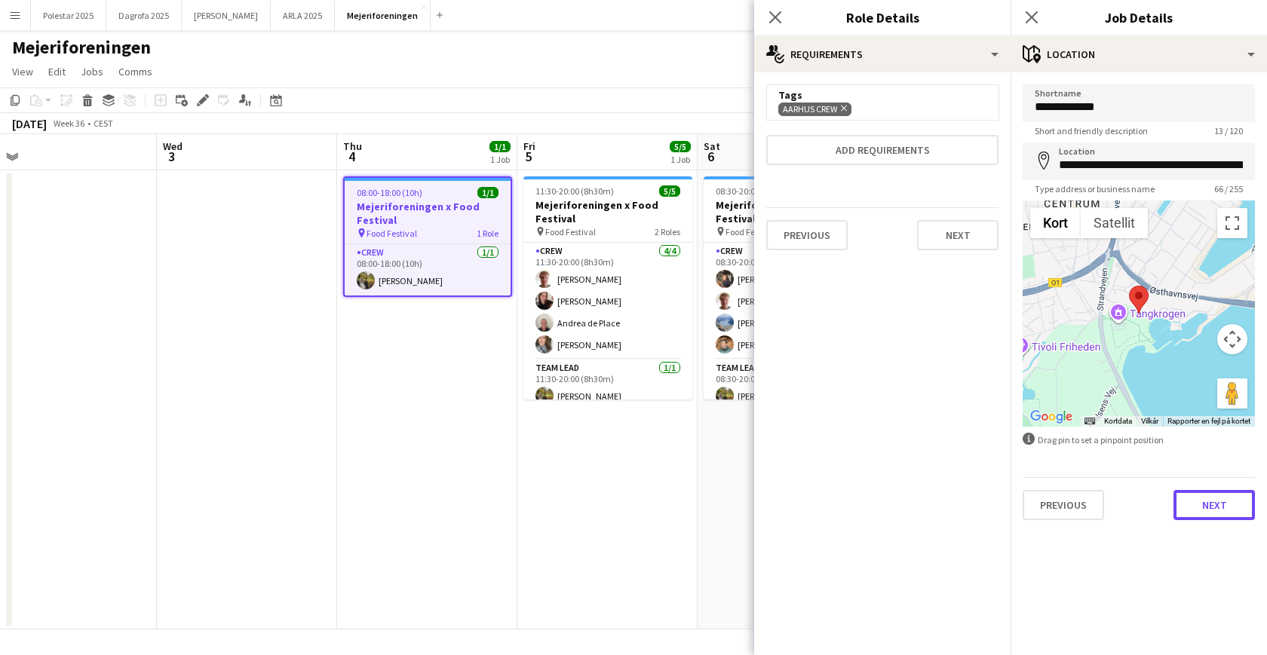
click at [1085, 503] on button "Next" at bounding box center [1213, 505] width 81 height 30
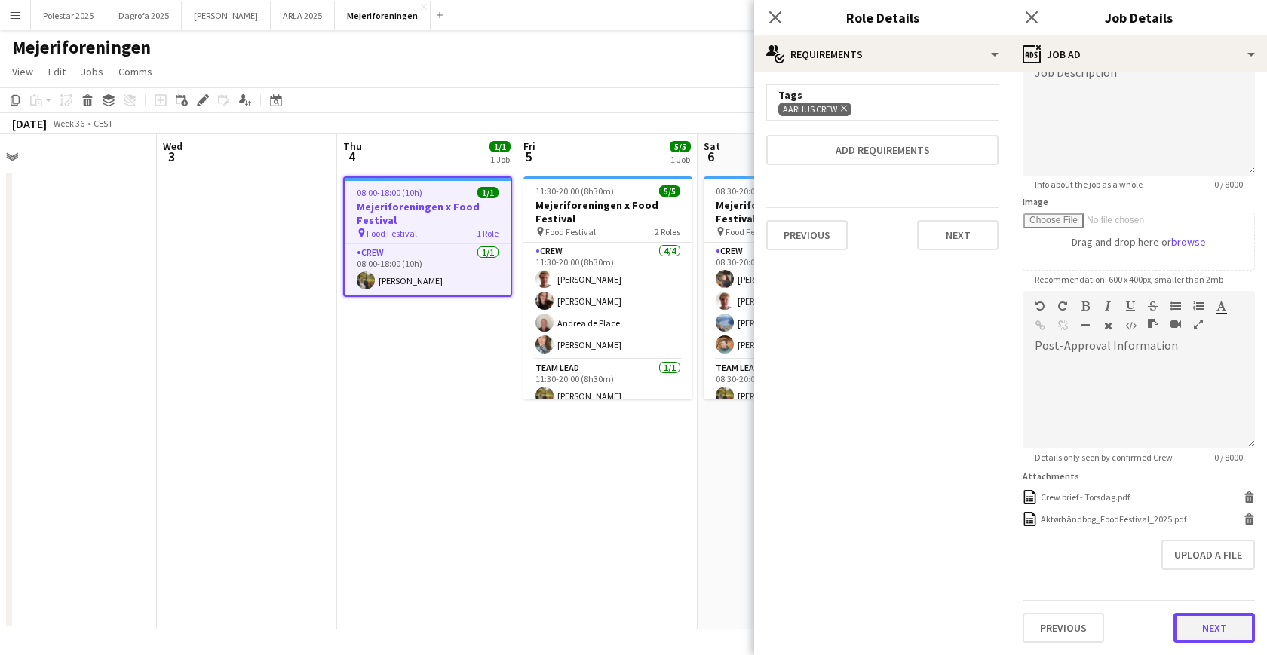
scroll to position [124, 0]
click at [1085, 520] on form "**********" at bounding box center [1138, 301] width 256 height 683
click at [1085, 520] on button "Next" at bounding box center [1213, 628] width 81 height 30
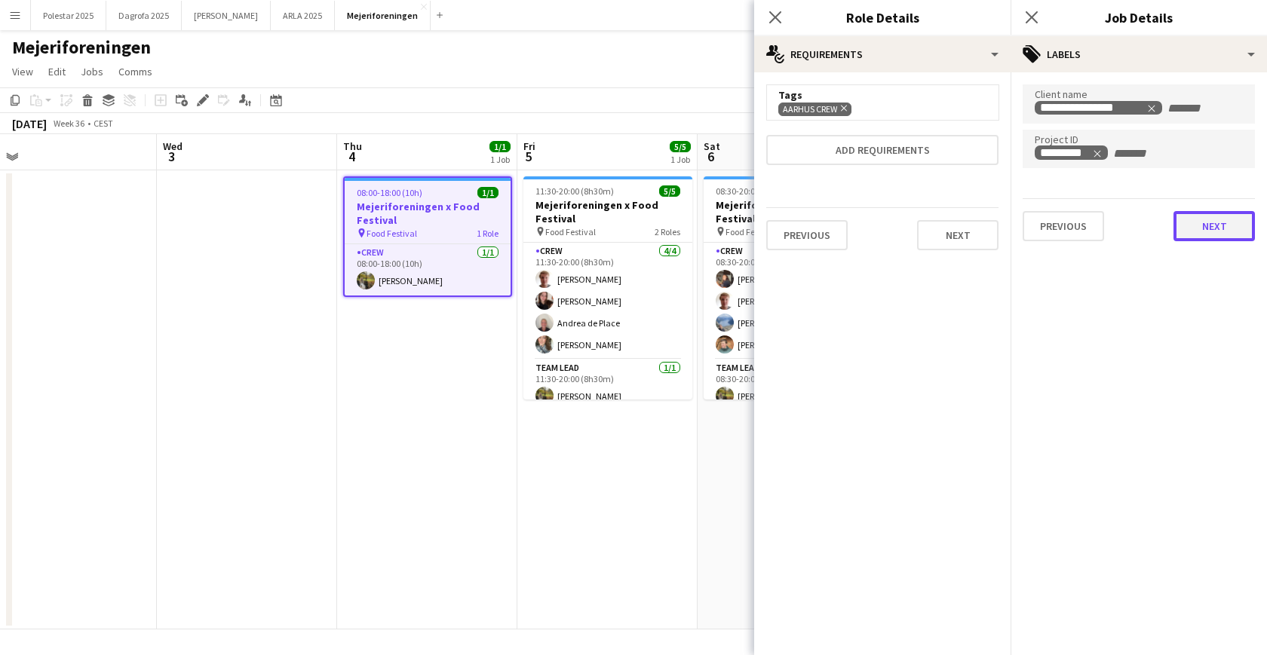
click at [1085, 224] on button "Next" at bounding box center [1213, 226] width 81 height 30
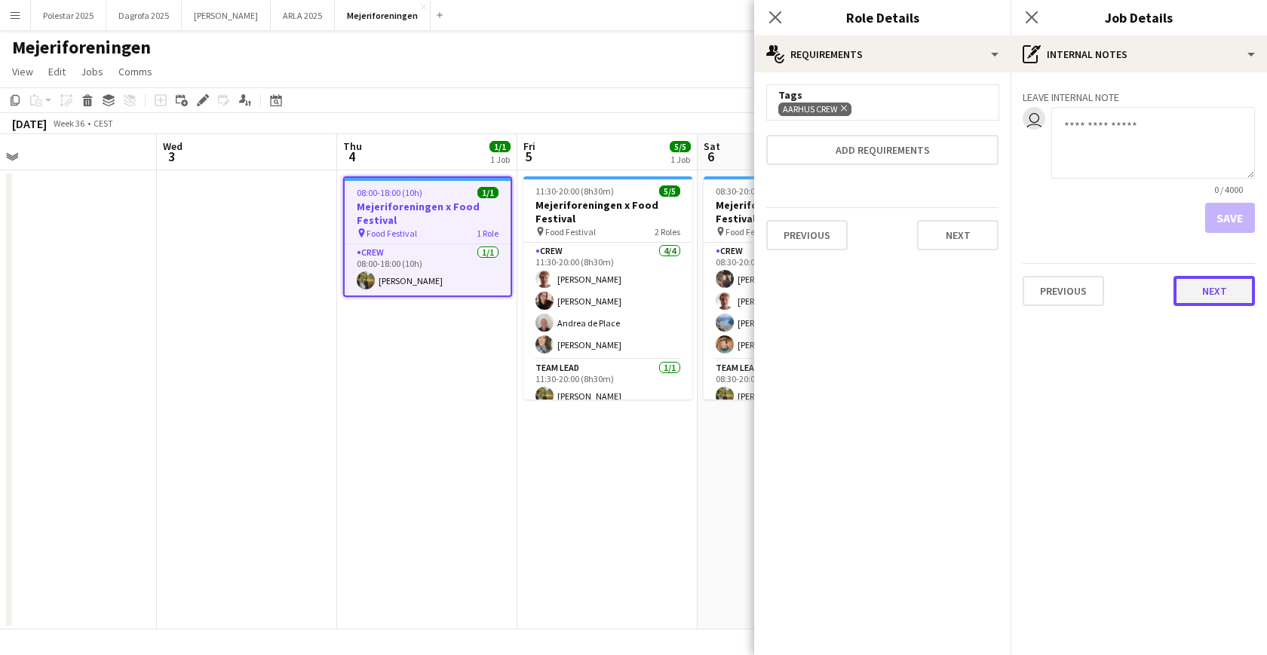
click at [1085, 289] on button "Next" at bounding box center [1213, 291] width 81 height 30
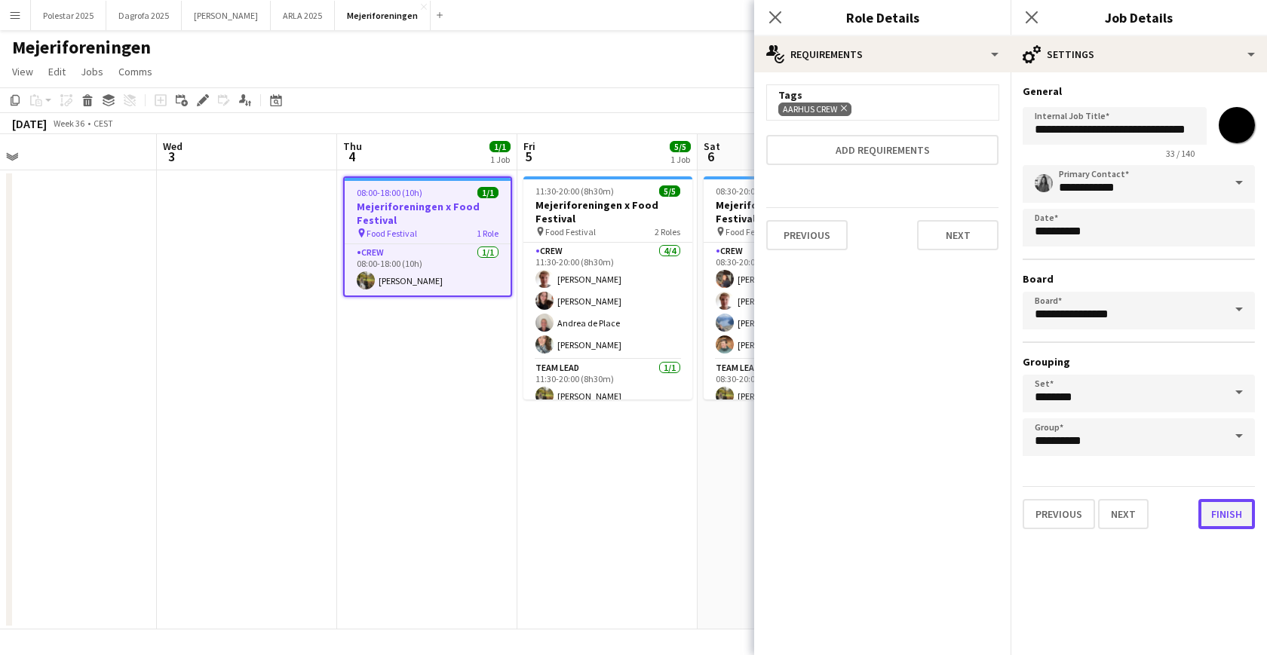
click at [1085, 518] on button "Finish" at bounding box center [1226, 514] width 57 height 30
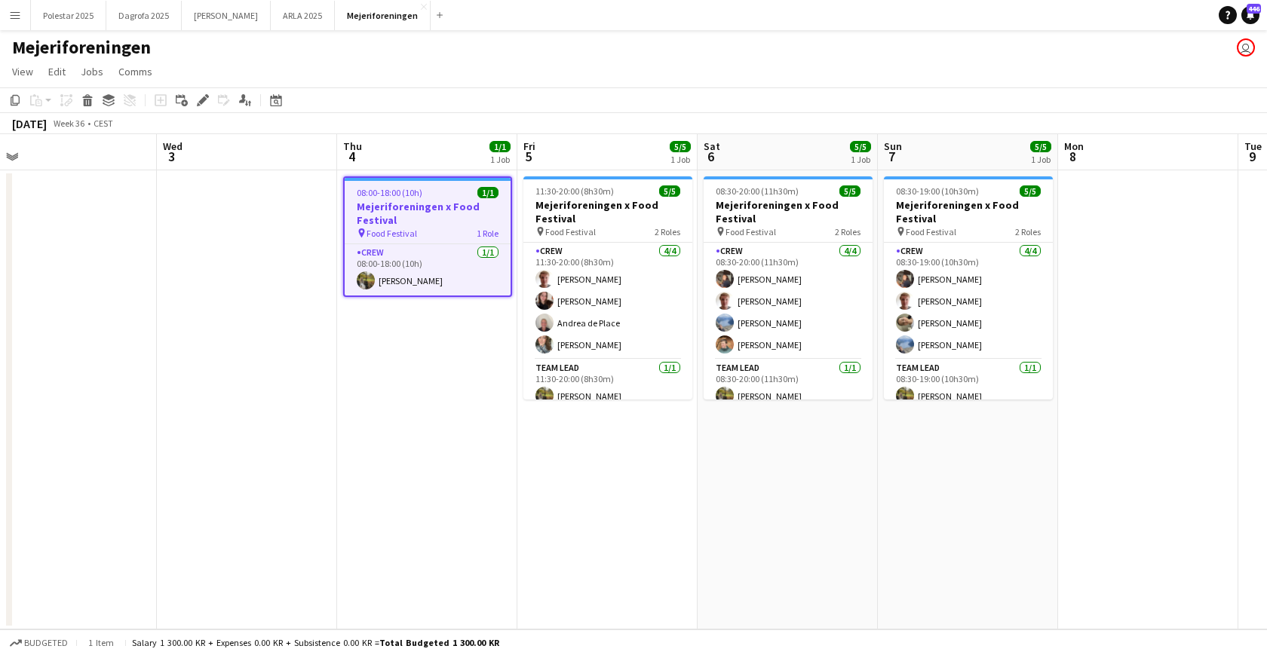
click at [570, 112] on app-calendar "Copy Paste Paste Command V Paste with crew Command Shift V Paste linked Job [GE…" at bounding box center [633, 358] width 1267 height 542
